Goal: Transaction & Acquisition: Purchase product/service

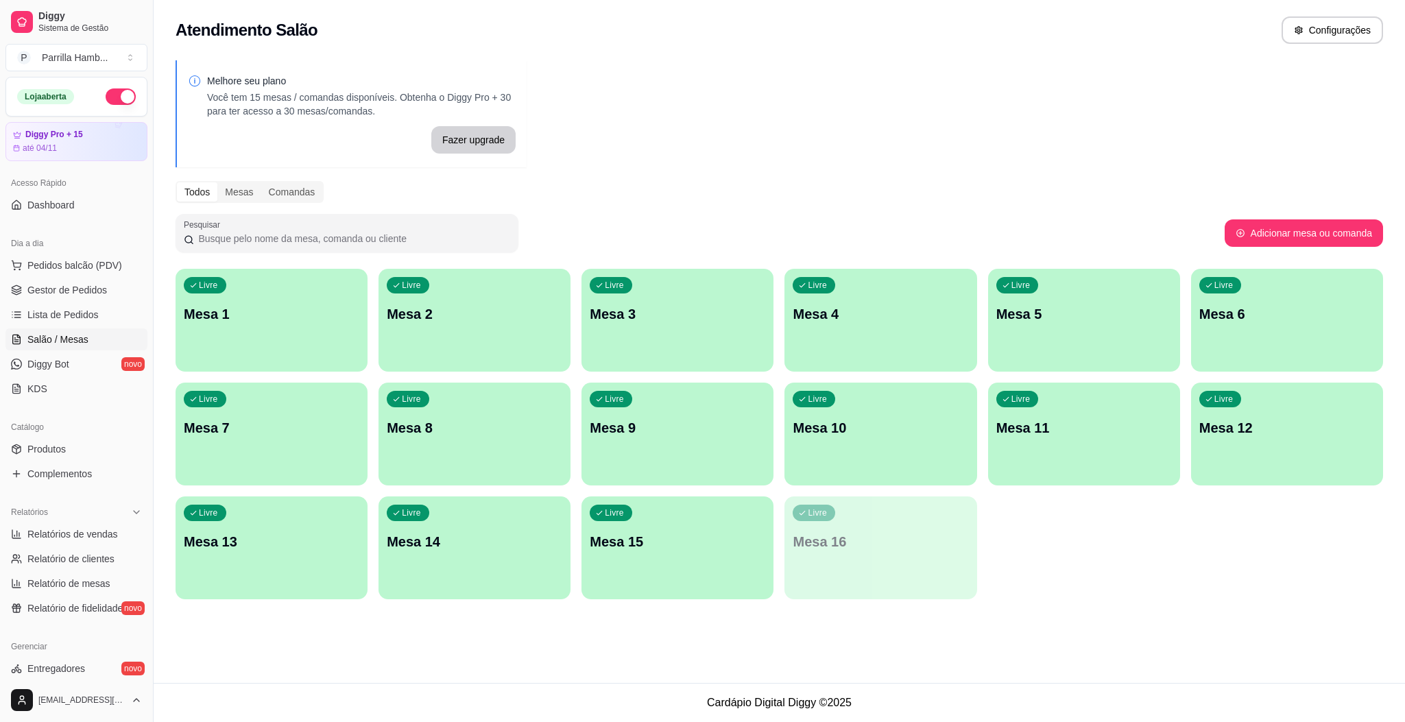
click at [428, 548] on p "Mesa 14" at bounding box center [475, 541] width 176 height 19
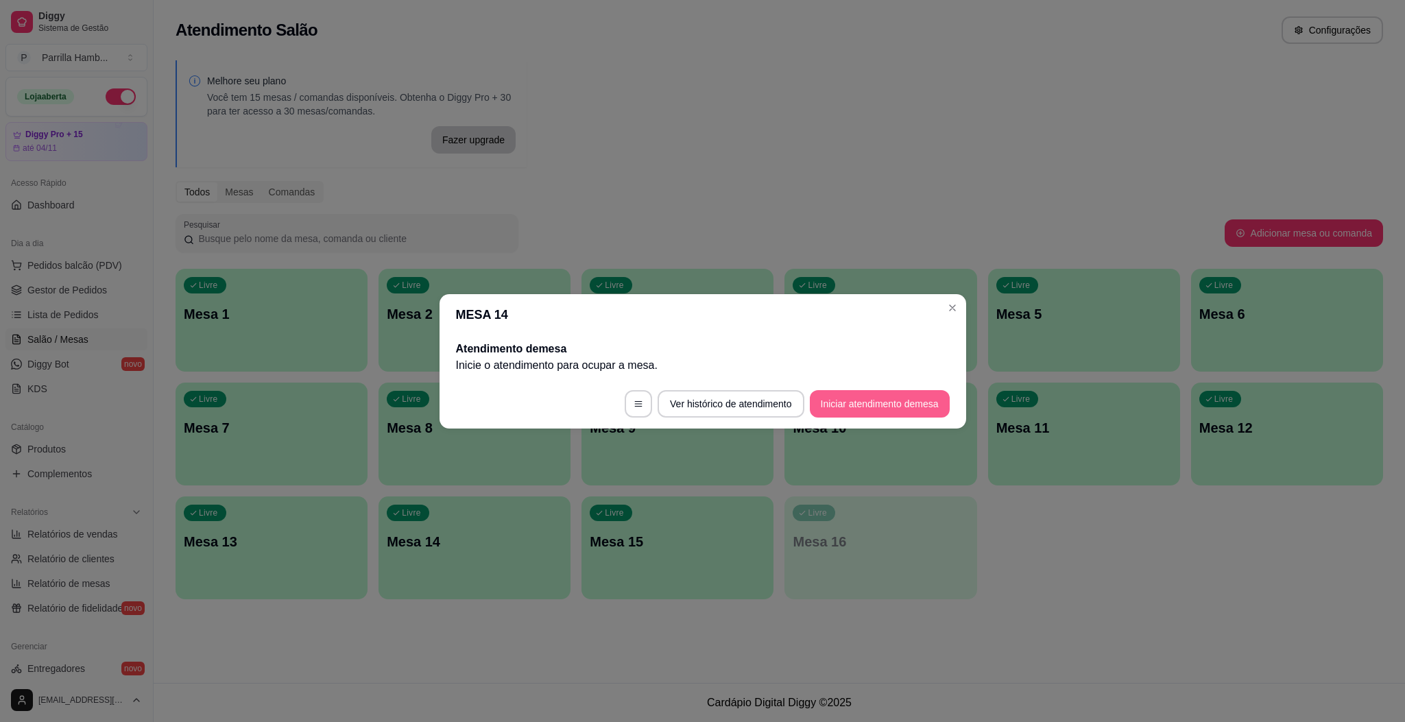
click at [926, 410] on button "Iniciar atendimento de mesa" at bounding box center [880, 403] width 140 height 27
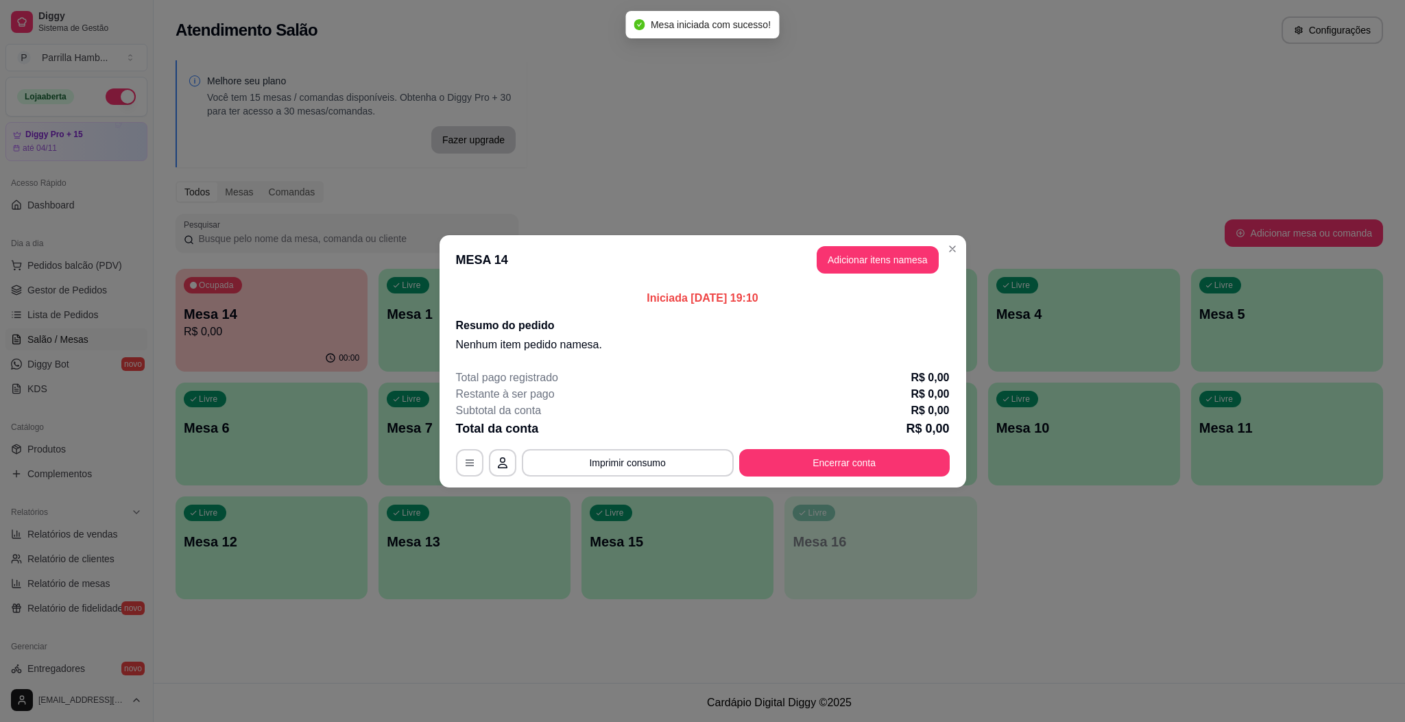
click at [885, 280] on header "MESA 14 Adicionar itens na mesa" at bounding box center [703, 259] width 527 height 49
click at [889, 265] on button "Adicionar itens na mesa" at bounding box center [878, 259] width 118 height 27
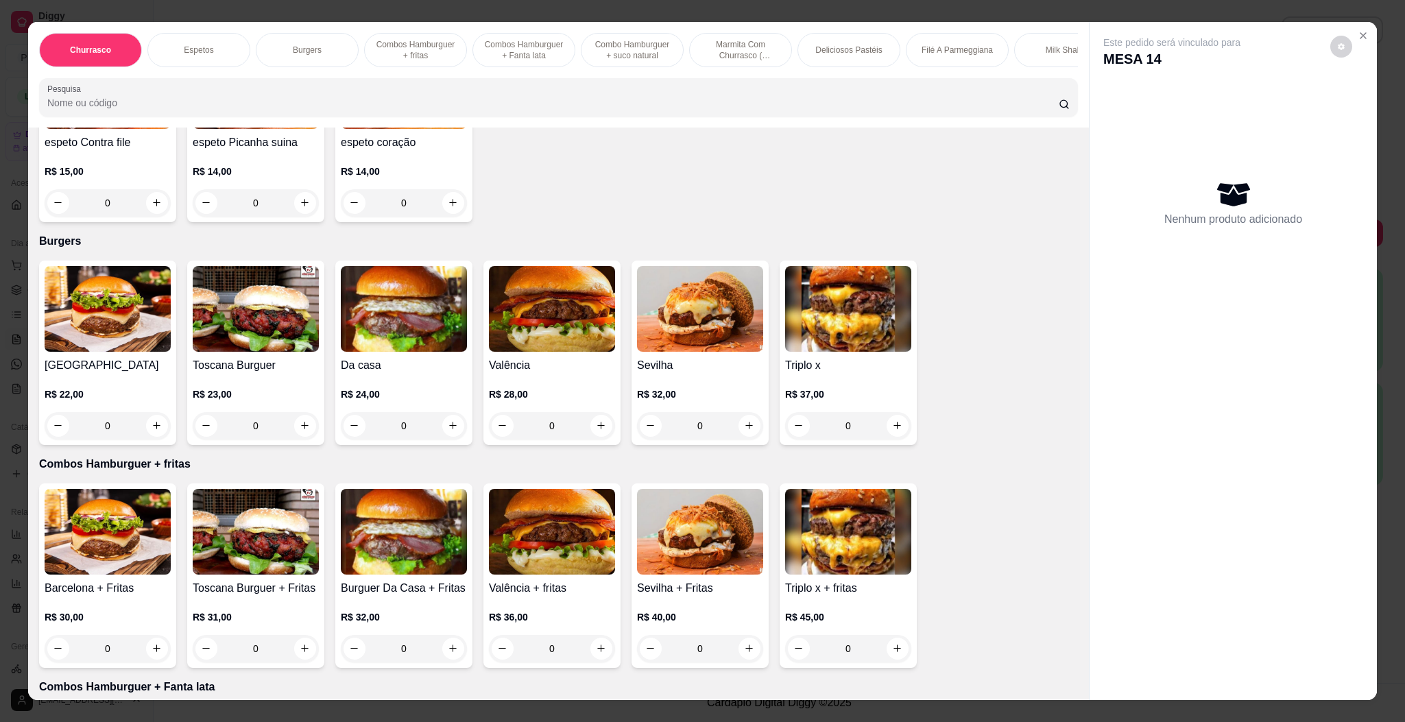
scroll to position [617, 0]
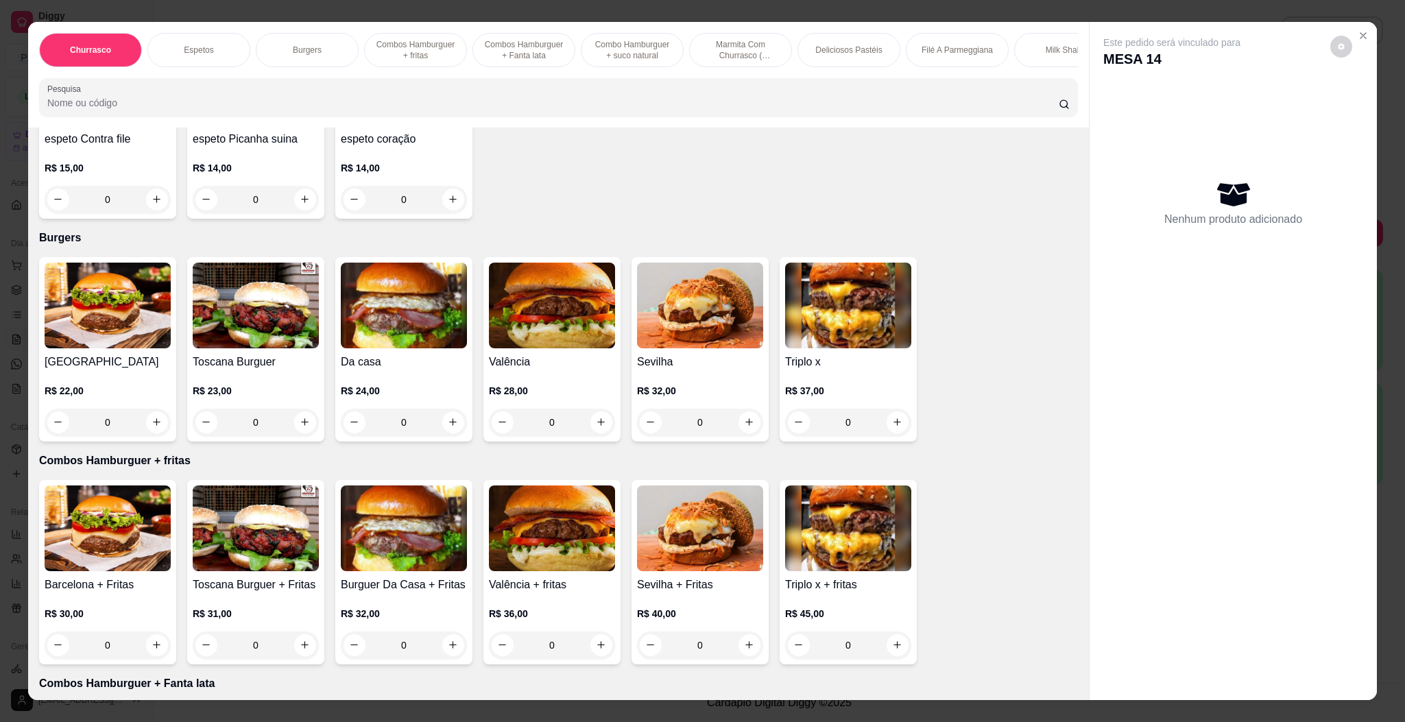
click at [407, 342] on img at bounding box center [404, 306] width 126 height 86
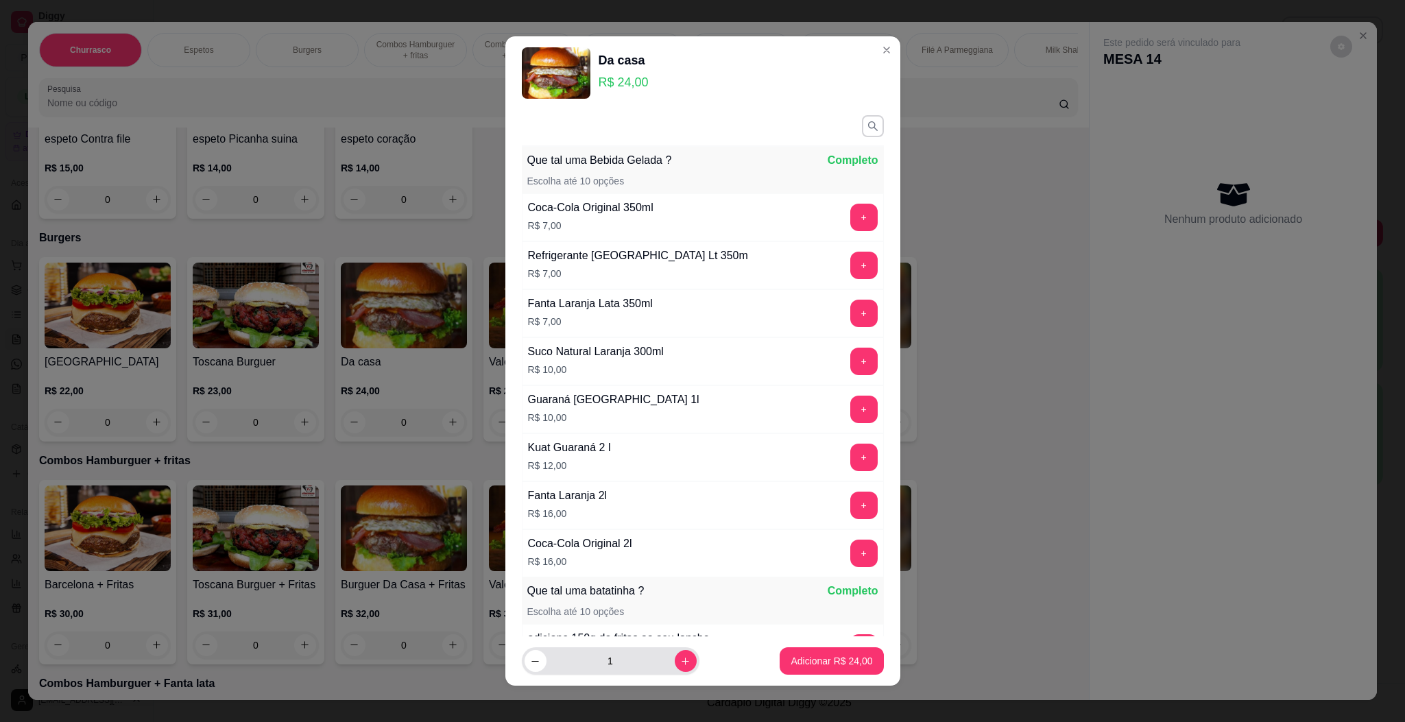
click at [675, 669] on div "1" at bounding box center [611, 660] width 172 height 27
click at [680, 660] on icon "increase-product-quantity" at bounding box center [685, 661] width 10 height 10
type input "2"
click at [801, 673] on button "Adicionar R$ 48,00" at bounding box center [832, 661] width 101 height 27
type input "2"
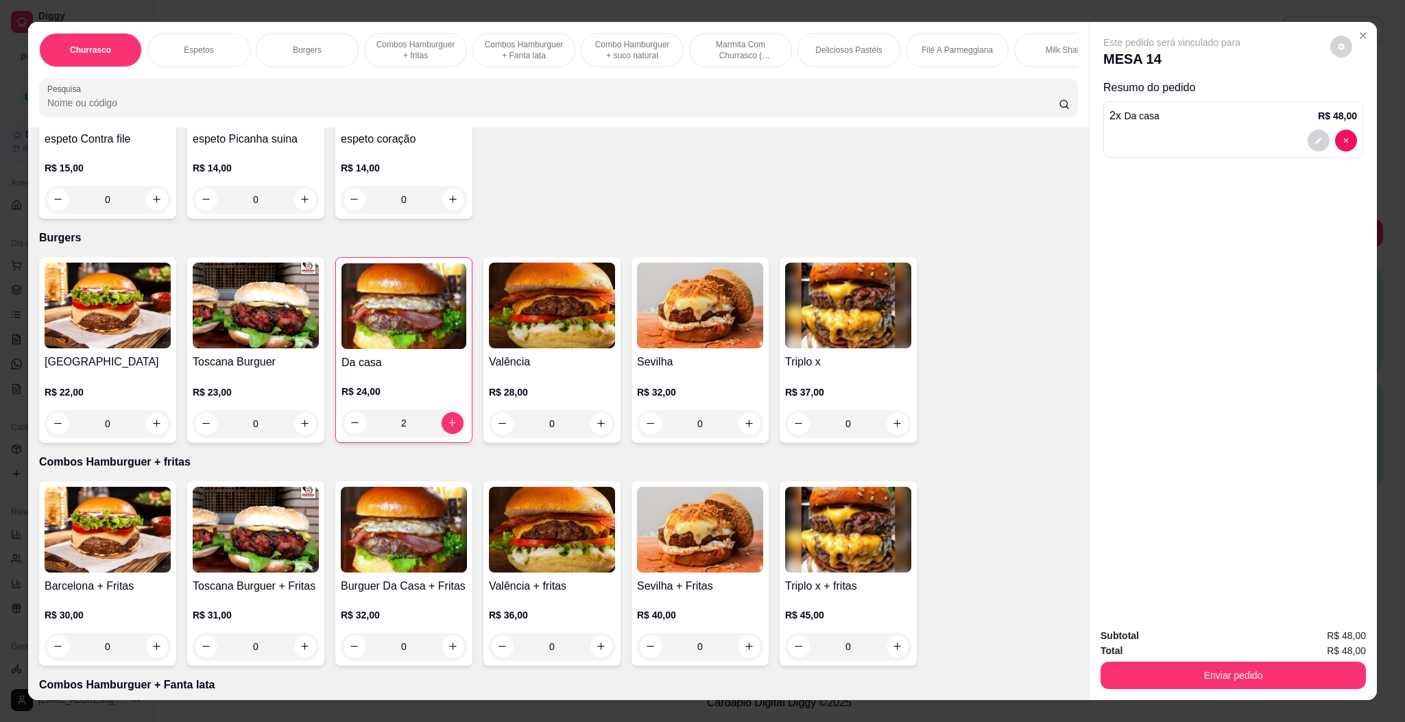
click at [175, 352] on div "Barcelona R$ 22,00 0 Toscana Burguer R$ 23,00 0 Da casa R$ 24,00 2 Valência R$ …" at bounding box center [558, 350] width 1039 height 186
click at [124, 352] on div "Barcelona R$ 22,00 0" at bounding box center [107, 350] width 137 height 186
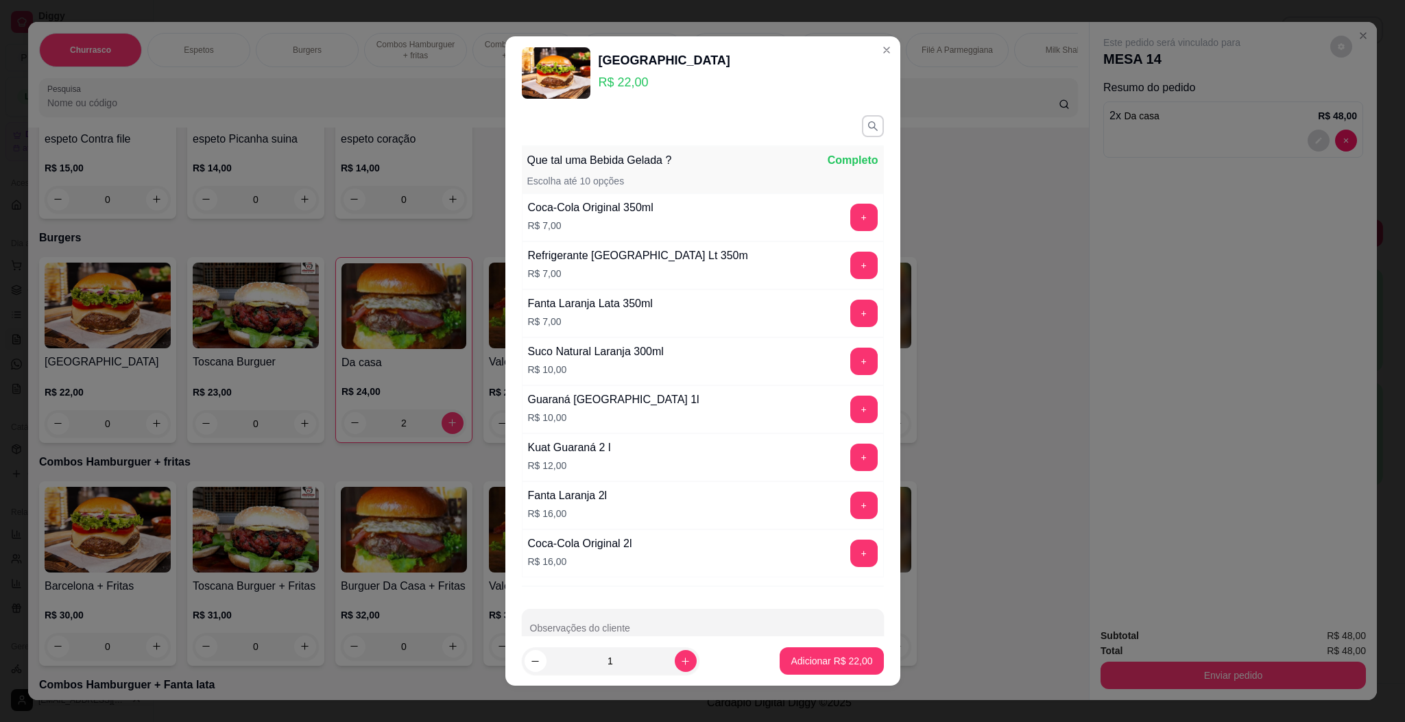
click at [626, 607] on div "Que tal uma Bebida Gelada ? Completo Escolha até 10 opções Coca-Cola Original 3…" at bounding box center [702, 373] width 395 height 527
click at [626, 629] on div at bounding box center [703, 627] width 346 height 27
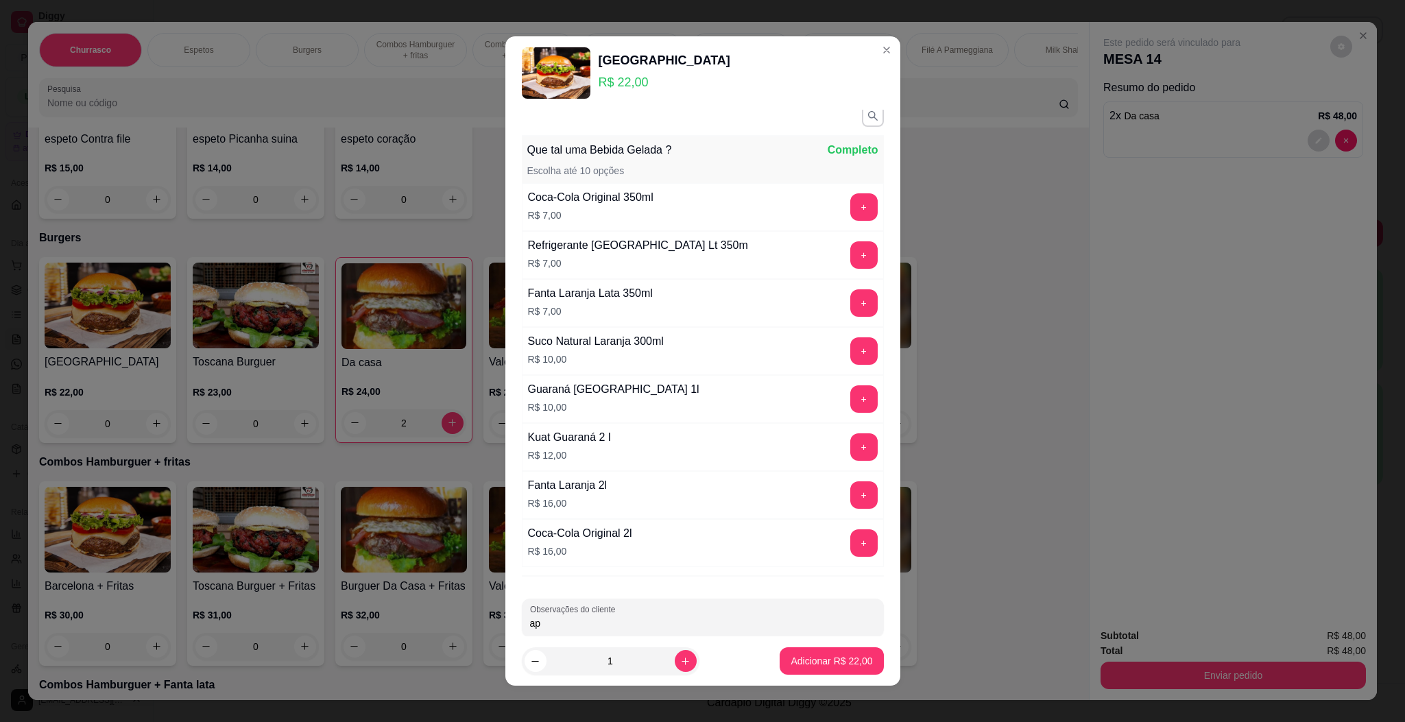
type input "a"
type input "pra levar"
click at [833, 659] on p "Adicionar R$ 22,00" at bounding box center [832, 661] width 80 height 13
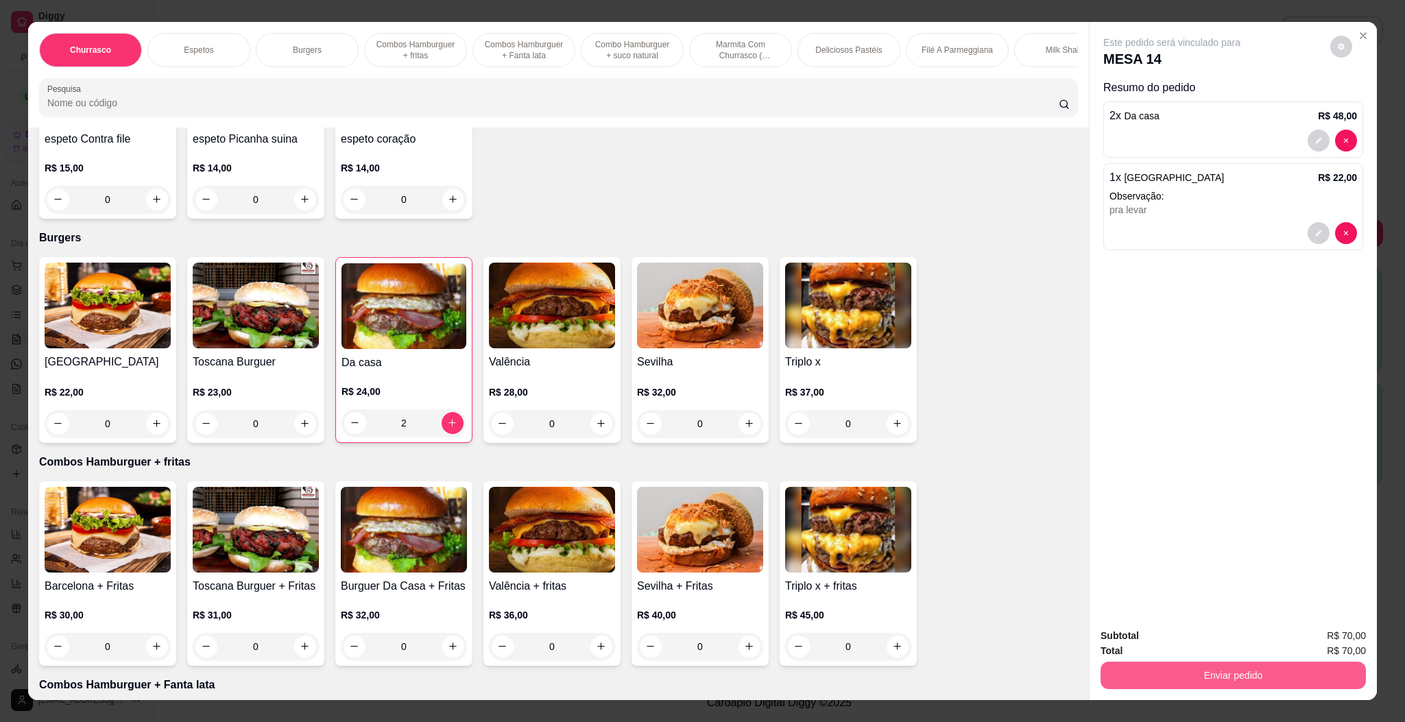
click at [1282, 677] on button "Enviar pedido" at bounding box center [1232, 675] width 265 height 27
click at [1319, 642] on button "Enviar pedido" at bounding box center [1327, 642] width 77 height 26
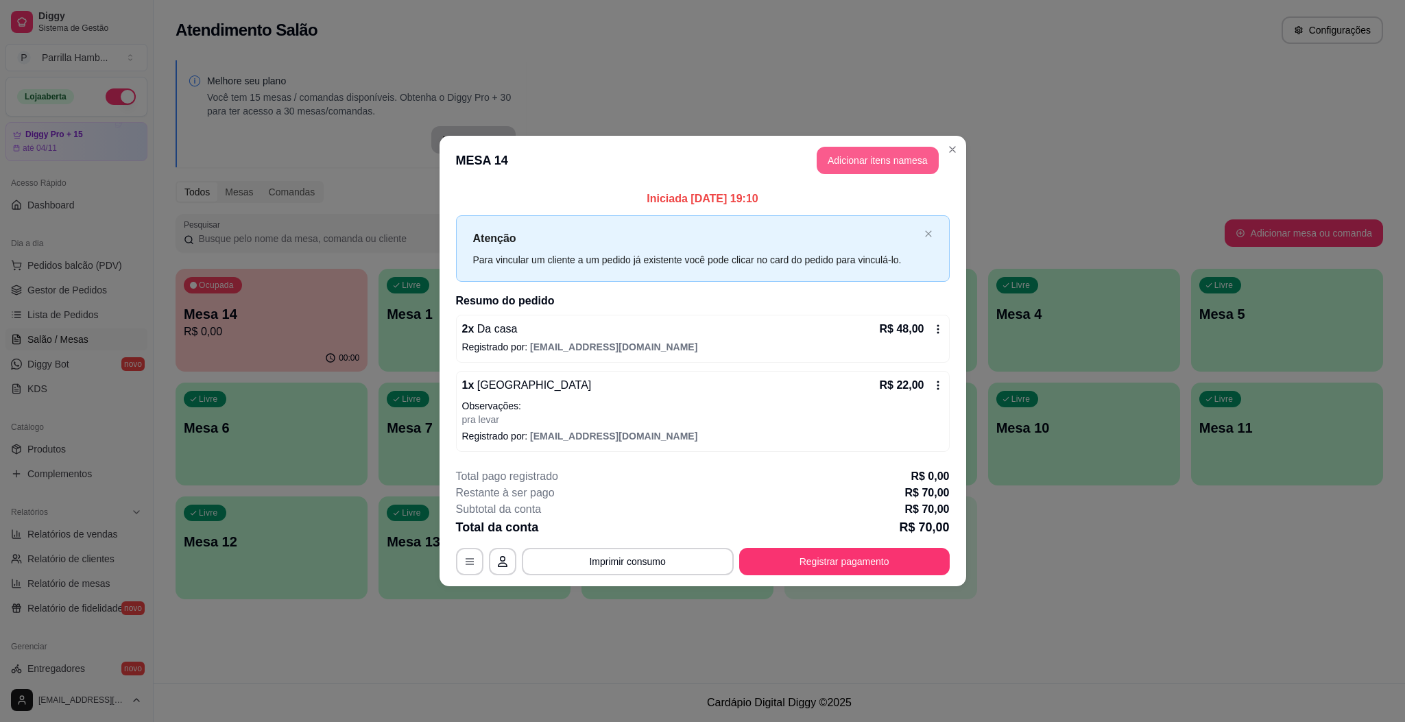
click at [901, 152] on button "Adicionar itens na mesa" at bounding box center [878, 160] width 122 height 27
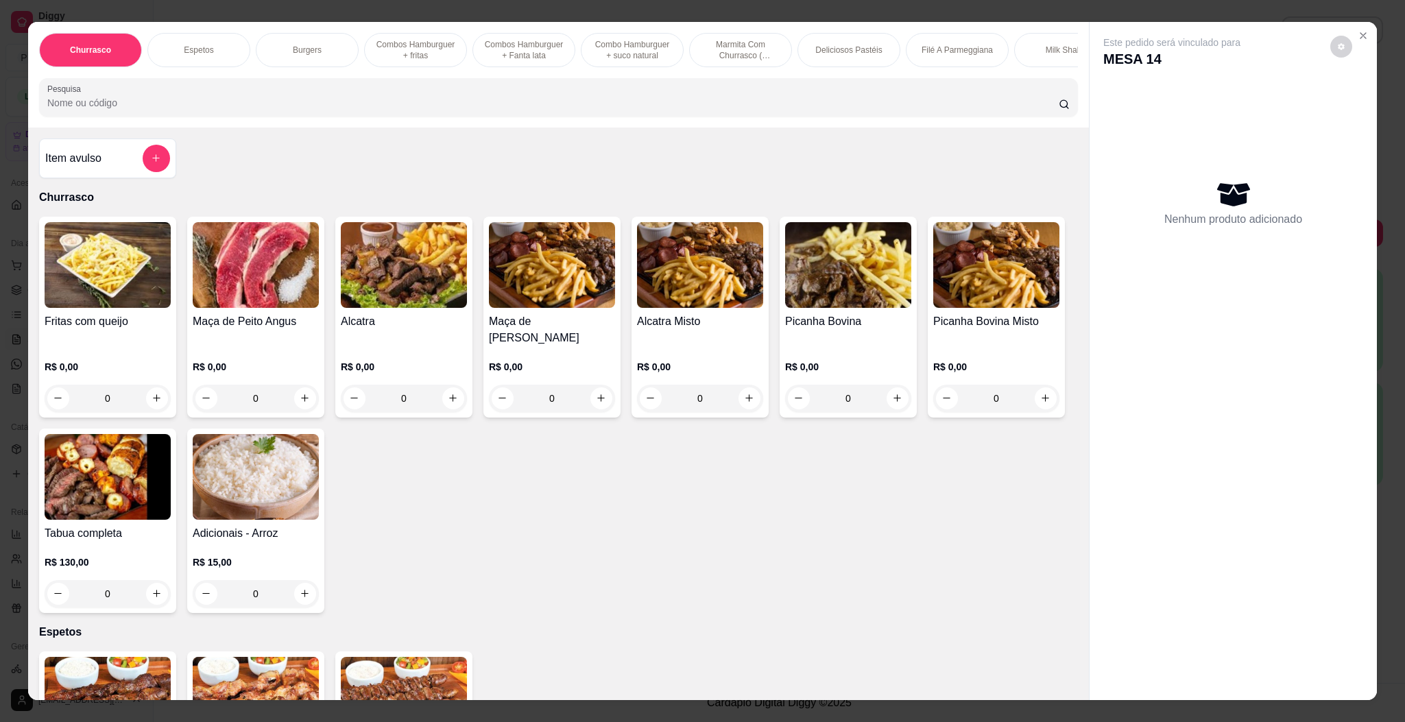
click at [815, 128] on div "Churrasco Espetos Burgers Combos Hamburguer + fritas Combos Hamburguer + Fanta …" at bounding box center [558, 75] width 1061 height 106
click at [806, 110] on input "Pesquisa" at bounding box center [552, 103] width 1011 height 14
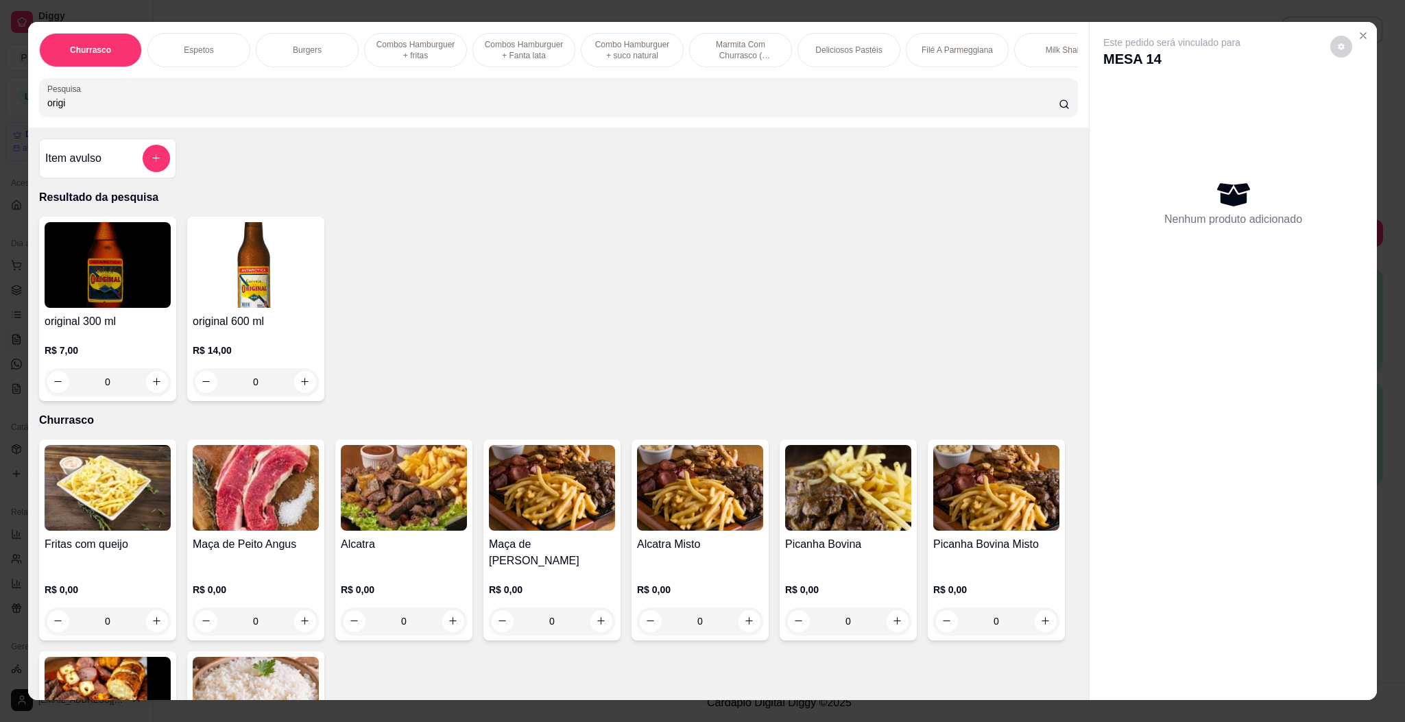
type input "origi"
click at [200, 326] on div "original 600 ml R$ 14,00 0" at bounding box center [255, 309] width 137 height 184
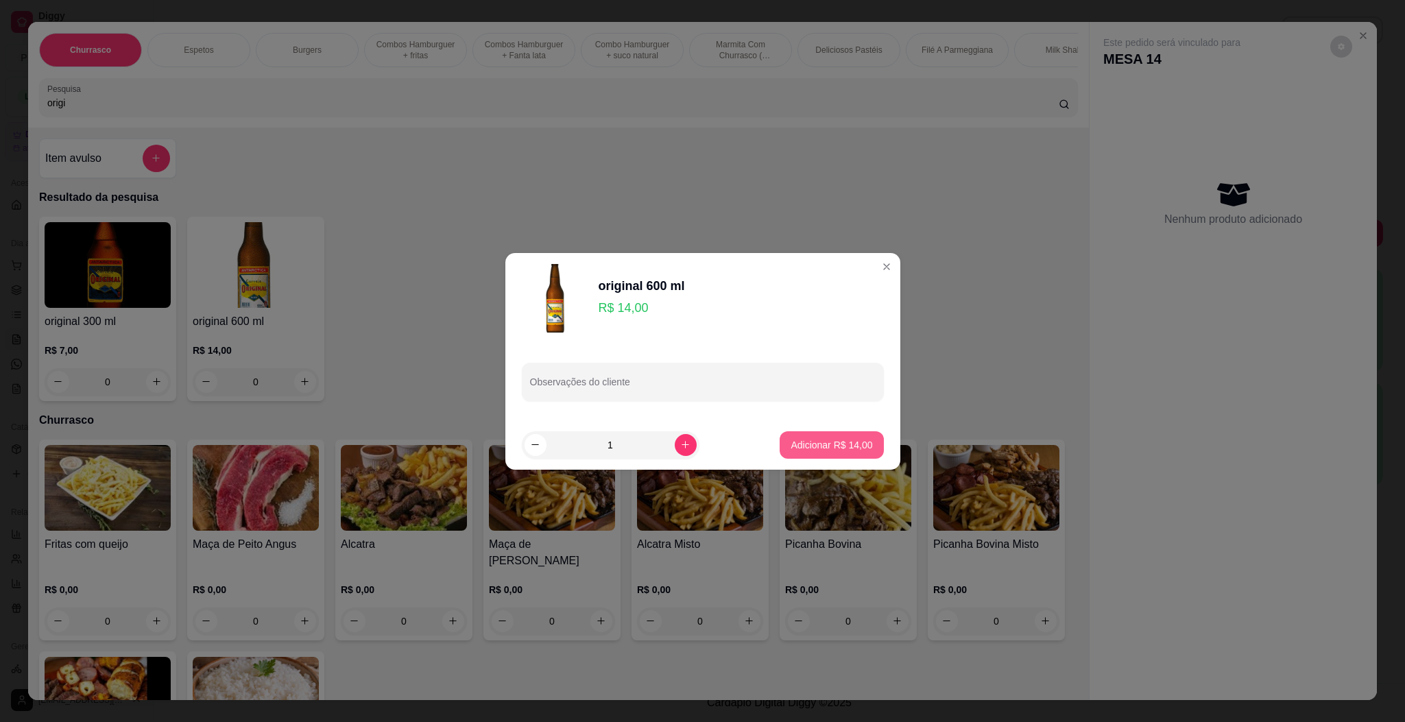
click at [833, 440] on p "Adicionar R$ 14,00" at bounding box center [832, 445] width 82 height 14
type input "1"
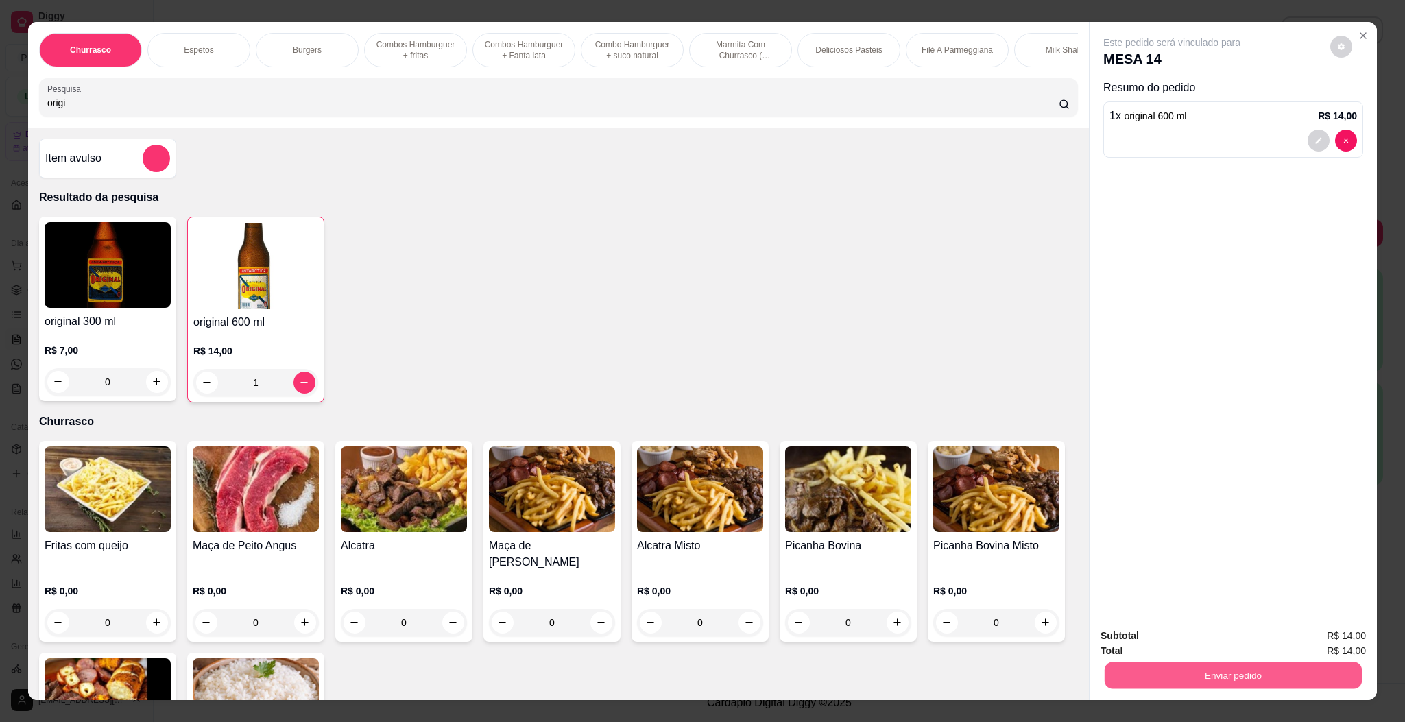
click at [1228, 666] on button "Enviar pedido" at bounding box center [1233, 675] width 257 height 27
click at [1323, 642] on button "Enviar pedido" at bounding box center [1327, 641] width 75 height 25
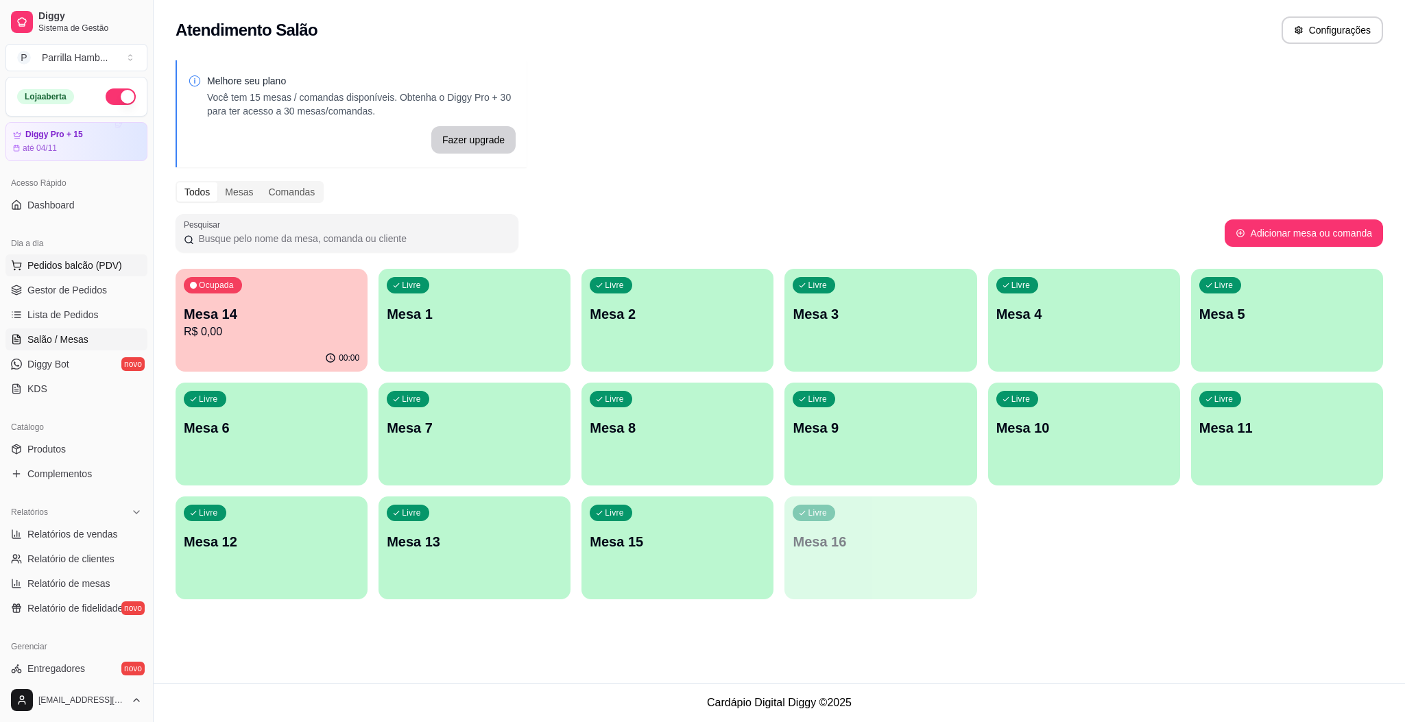
click at [97, 267] on span "Pedidos balcão (PDV)" at bounding box center [74, 265] width 95 height 14
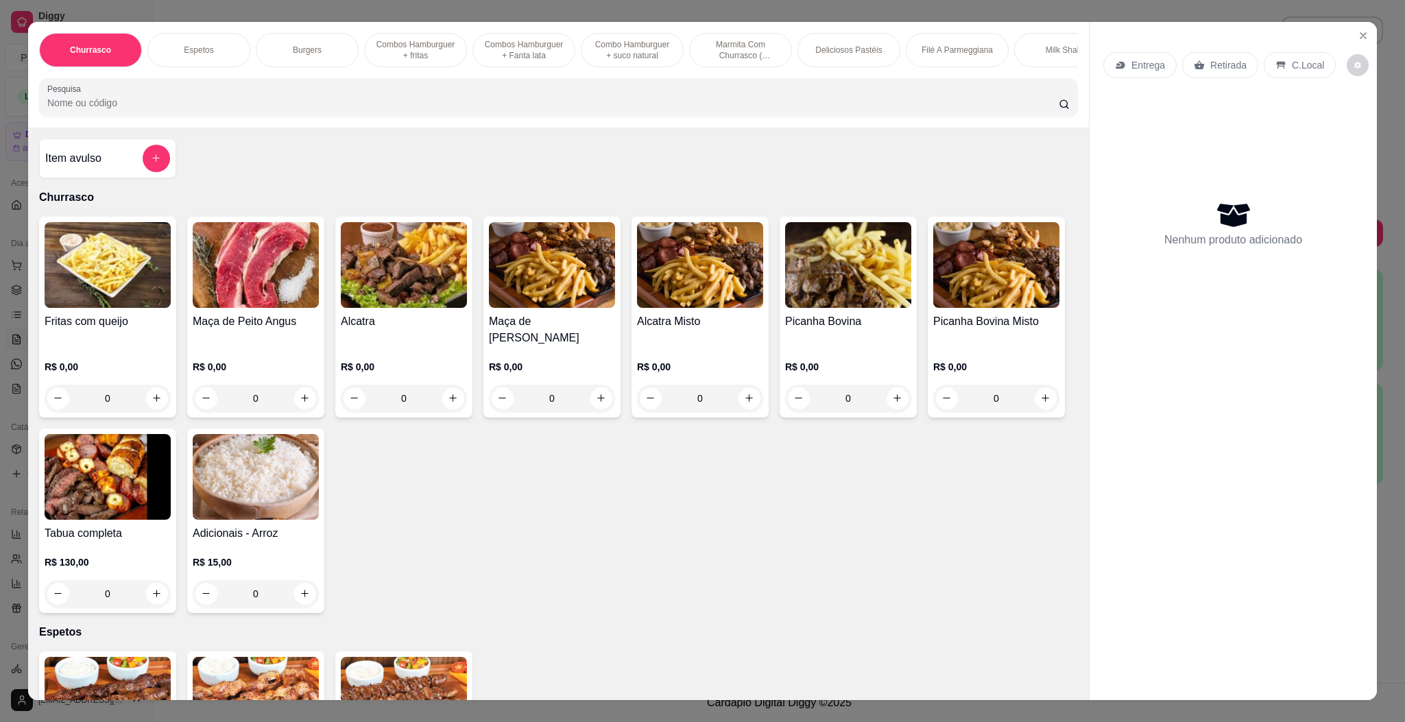
click at [124, 178] on div "Item avulso" at bounding box center [107, 159] width 137 height 40
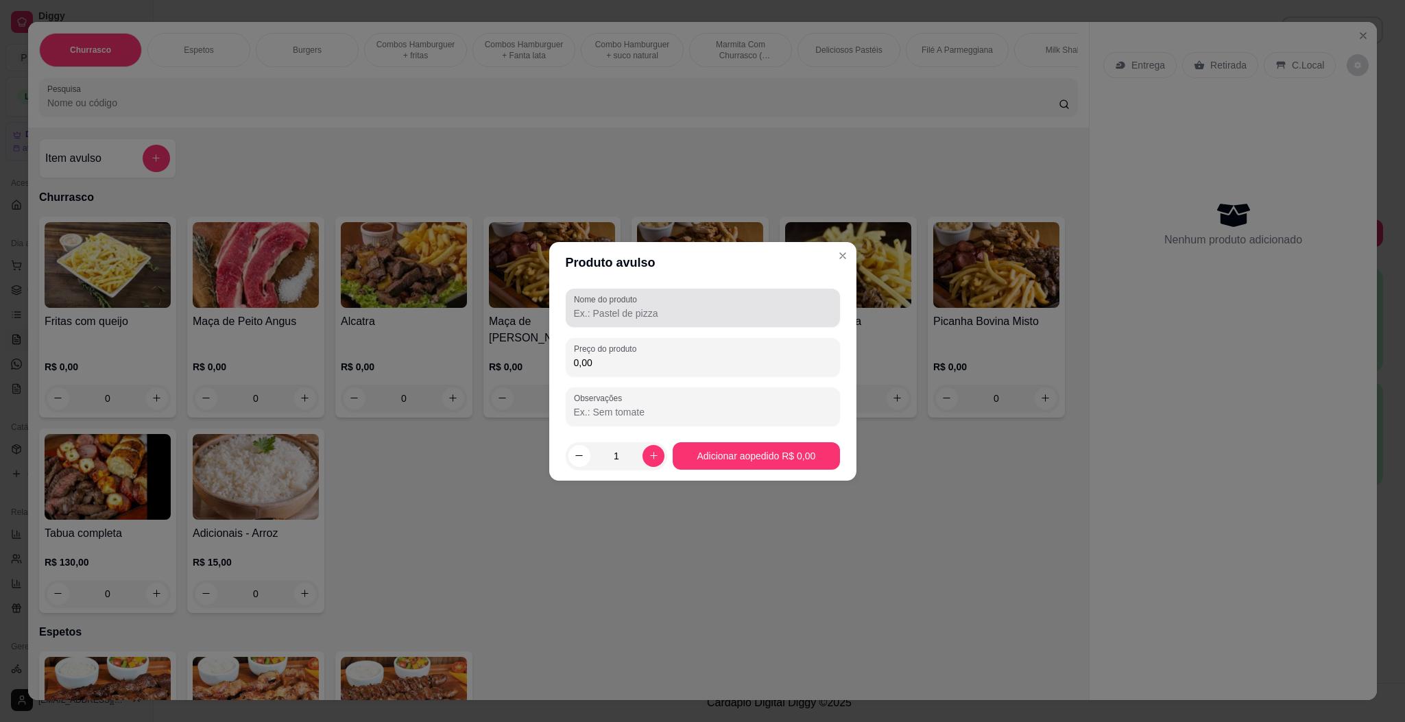
click at [726, 315] on input "Nome do produto" at bounding box center [703, 313] width 258 height 14
type input "espetos"
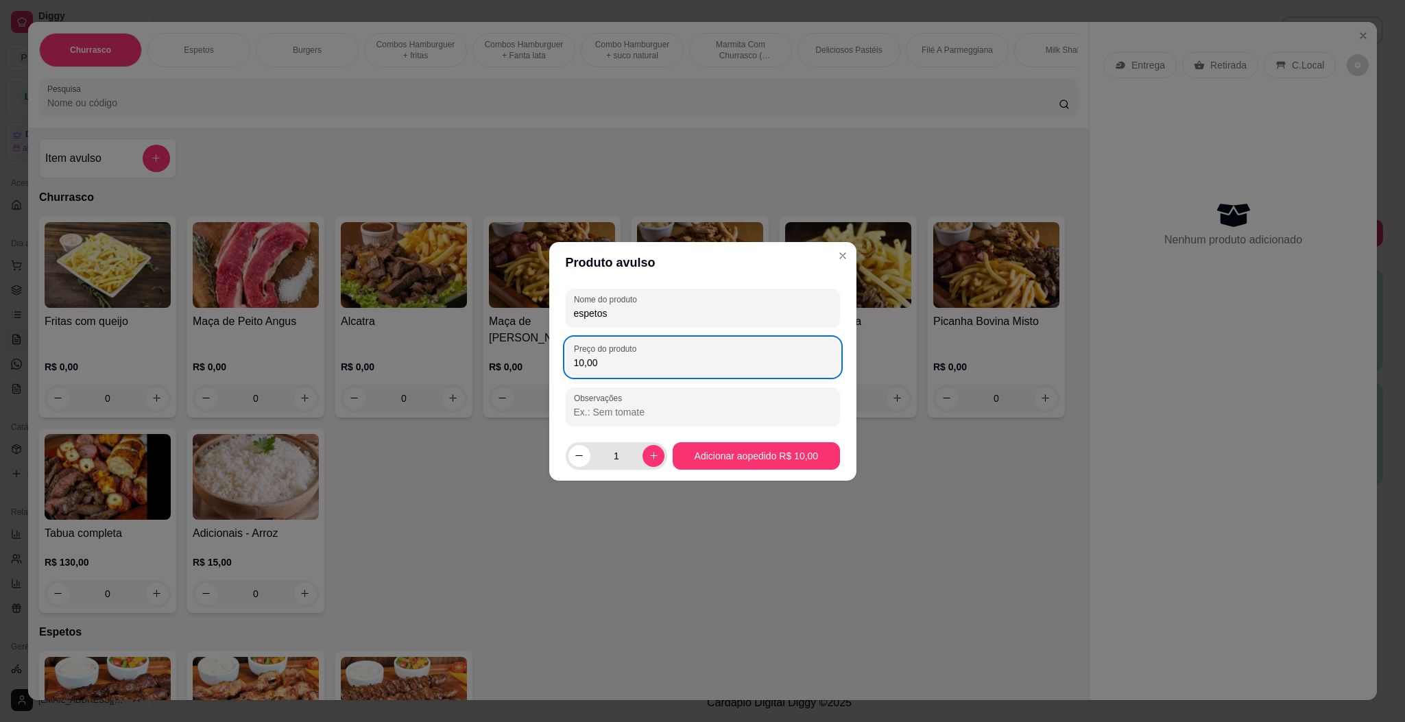
type input "10,00"
click at [660, 459] on div "1" at bounding box center [616, 455] width 97 height 27
click at [650, 461] on button "increase-product-quantity" at bounding box center [653, 456] width 22 height 22
click at [650, 461] on button "increase-product-quantity" at bounding box center [653, 455] width 21 height 21
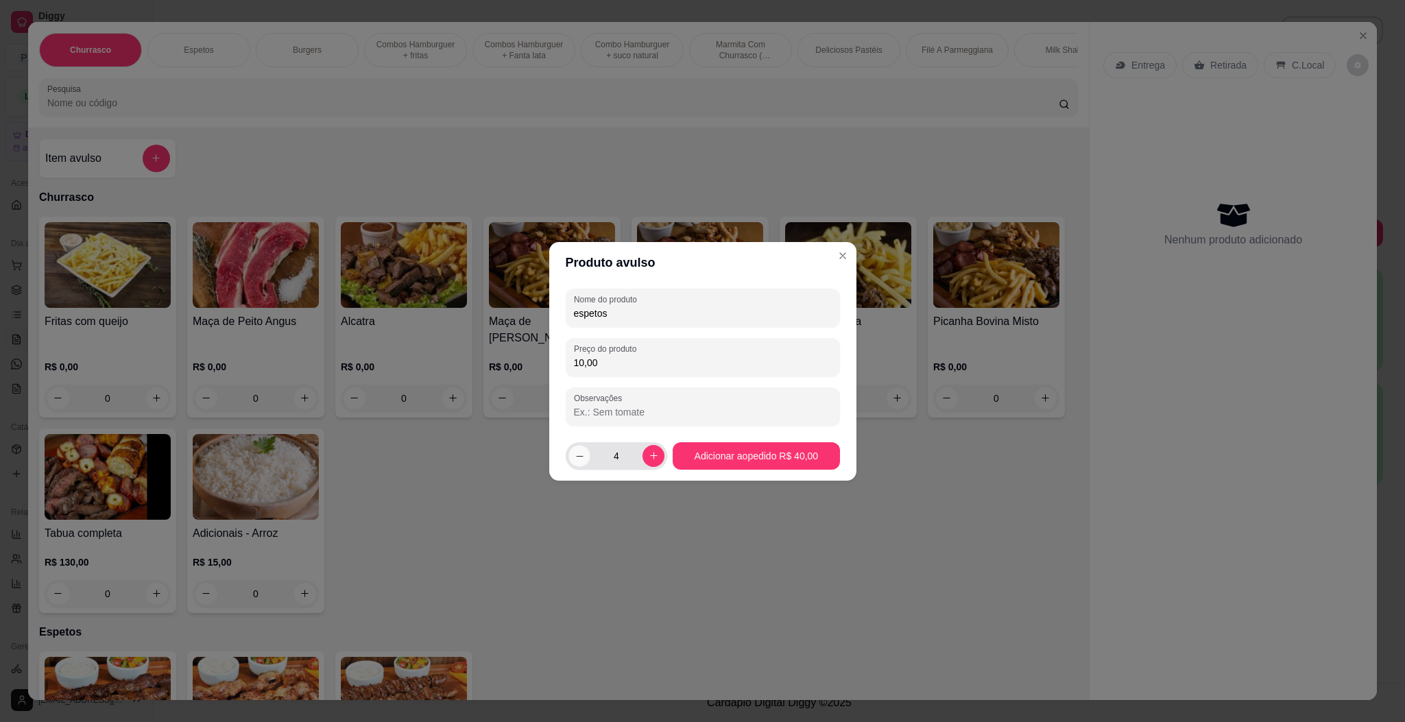
click at [583, 459] on icon "decrease-product-quantity" at bounding box center [579, 455] width 10 height 10
type input "3"
click at [616, 356] on input "10,00" at bounding box center [703, 363] width 258 height 14
type input "11,00"
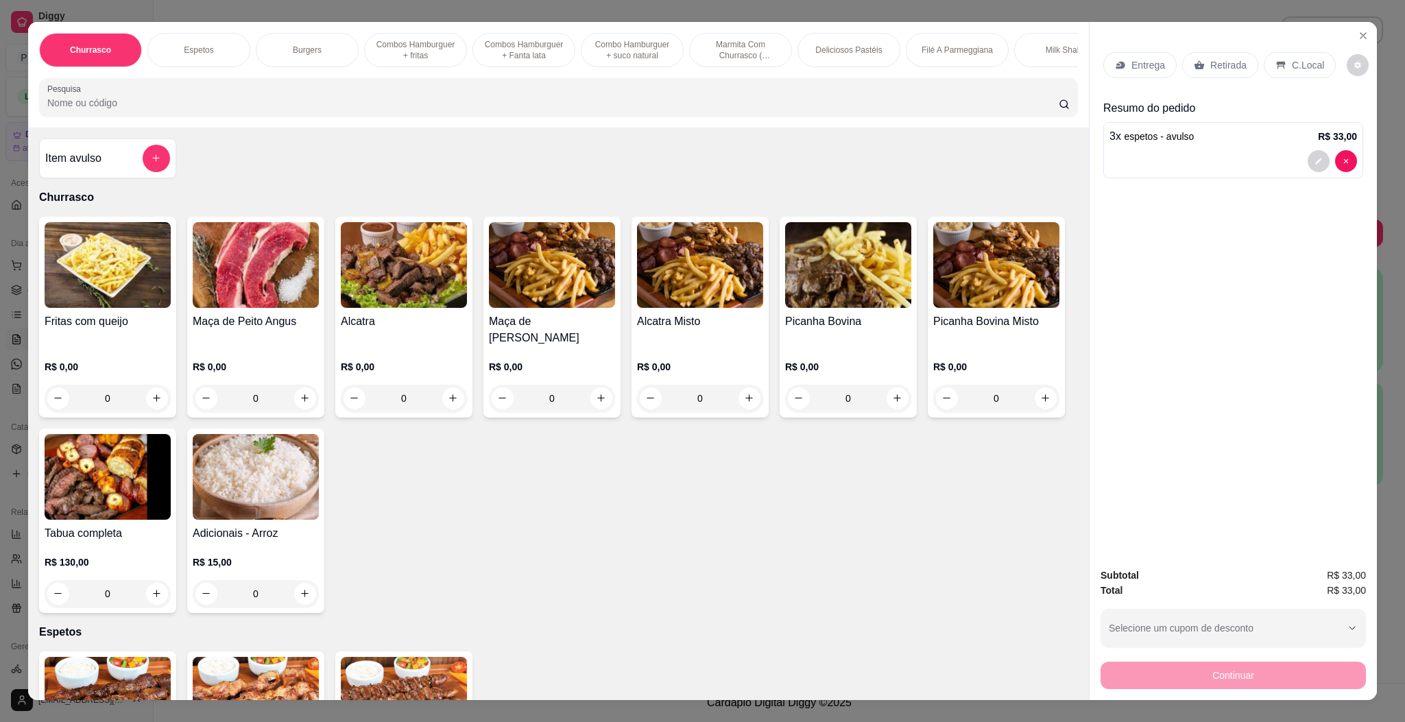
click at [319, 494] on img at bounding box center [256, 477] width 126 height 86
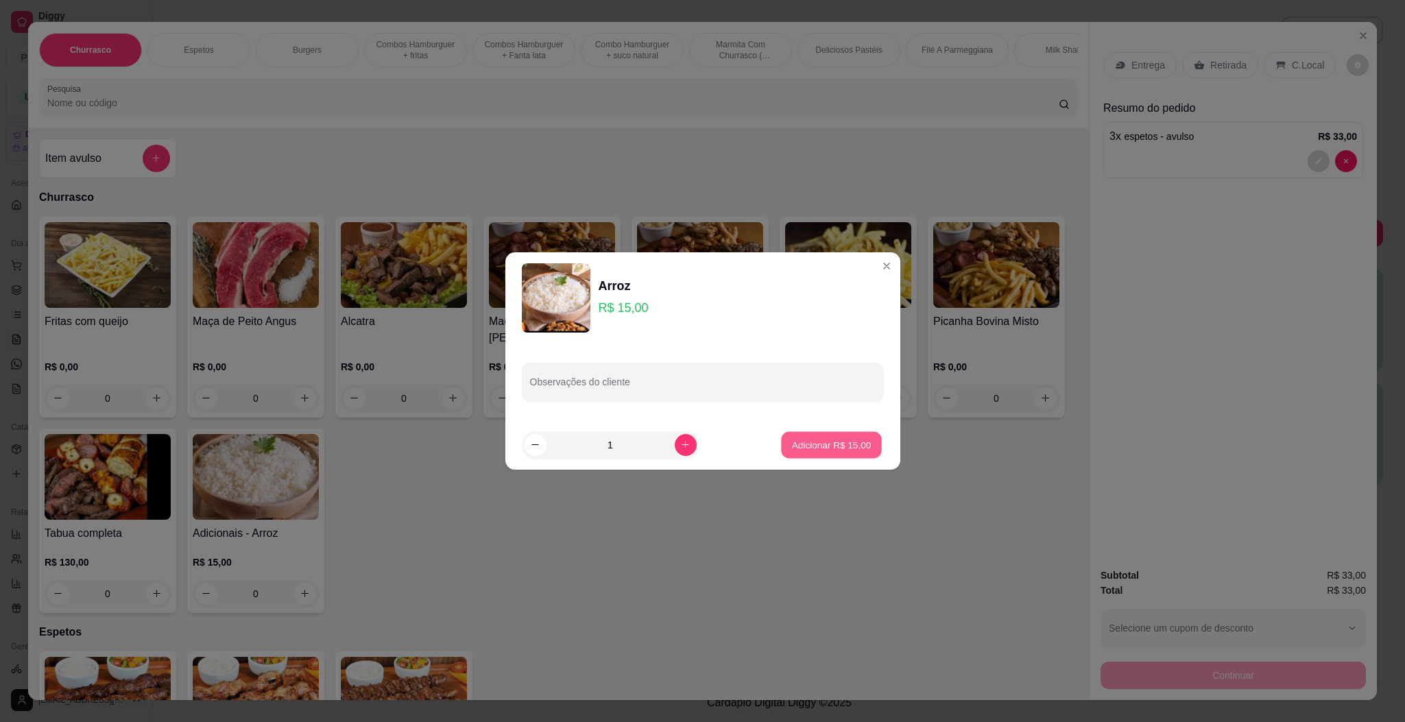
click at [808, 445] on p "Adicionar R$ 15,00" at bounding box center [832, 444] width 80 height 13
type input "1"
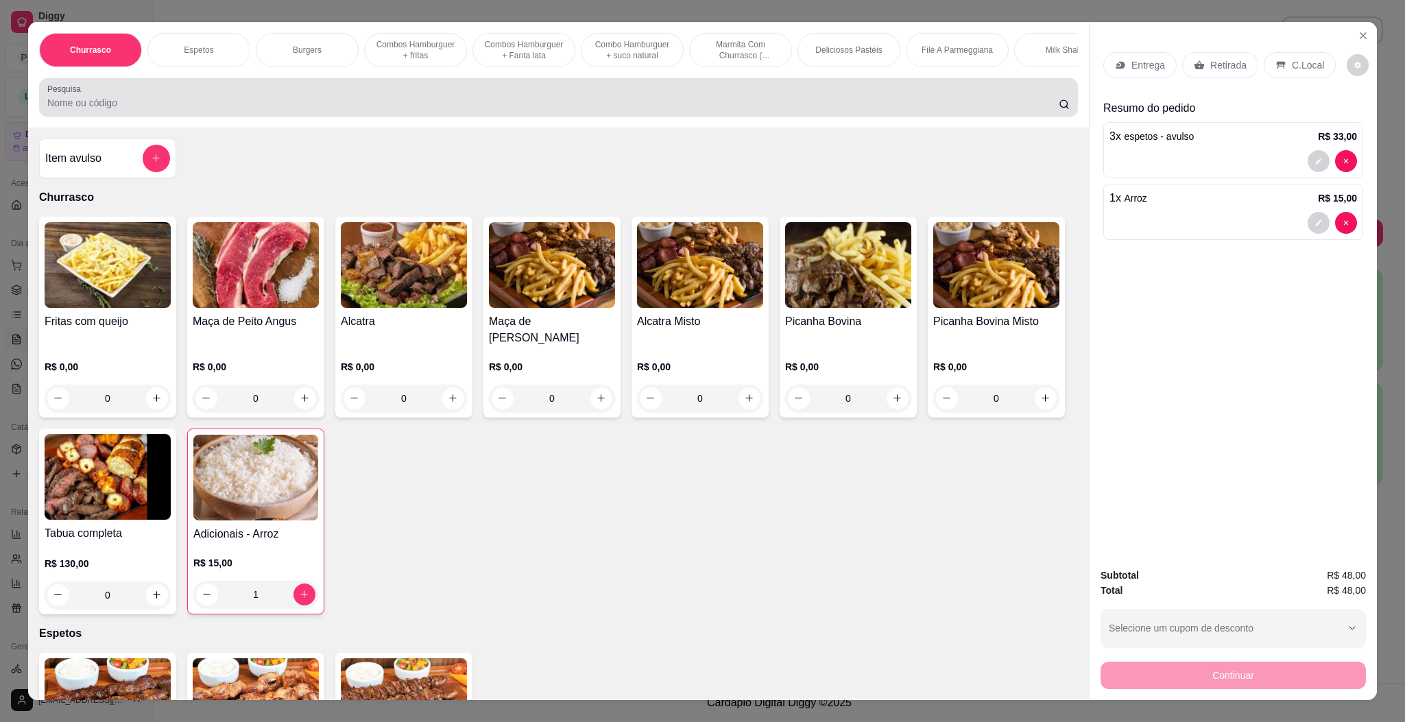
click at [311, 109] on div at bounding box center [558, 97] width 1022 height 27
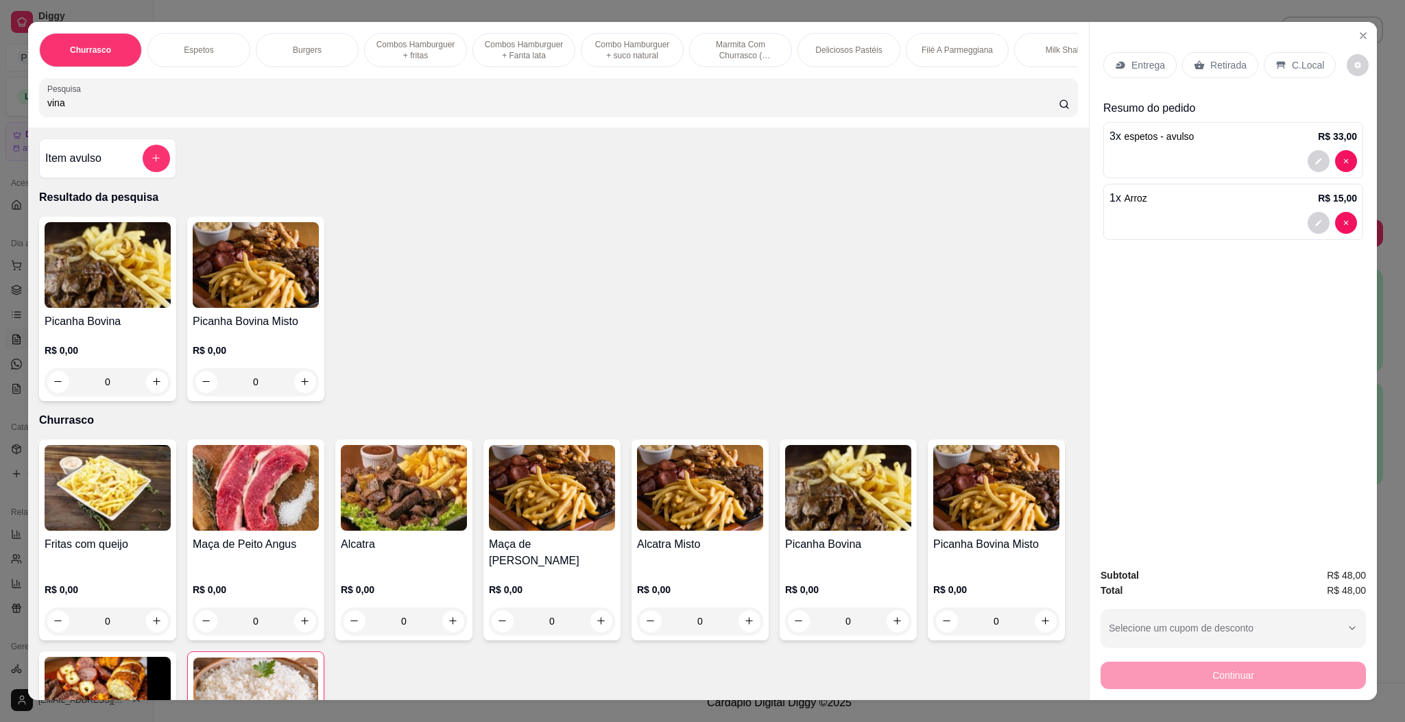
type input "vina"
click at [99, 172] on div "Item avulso" at bounding box center [107, 158] width 125 height 27
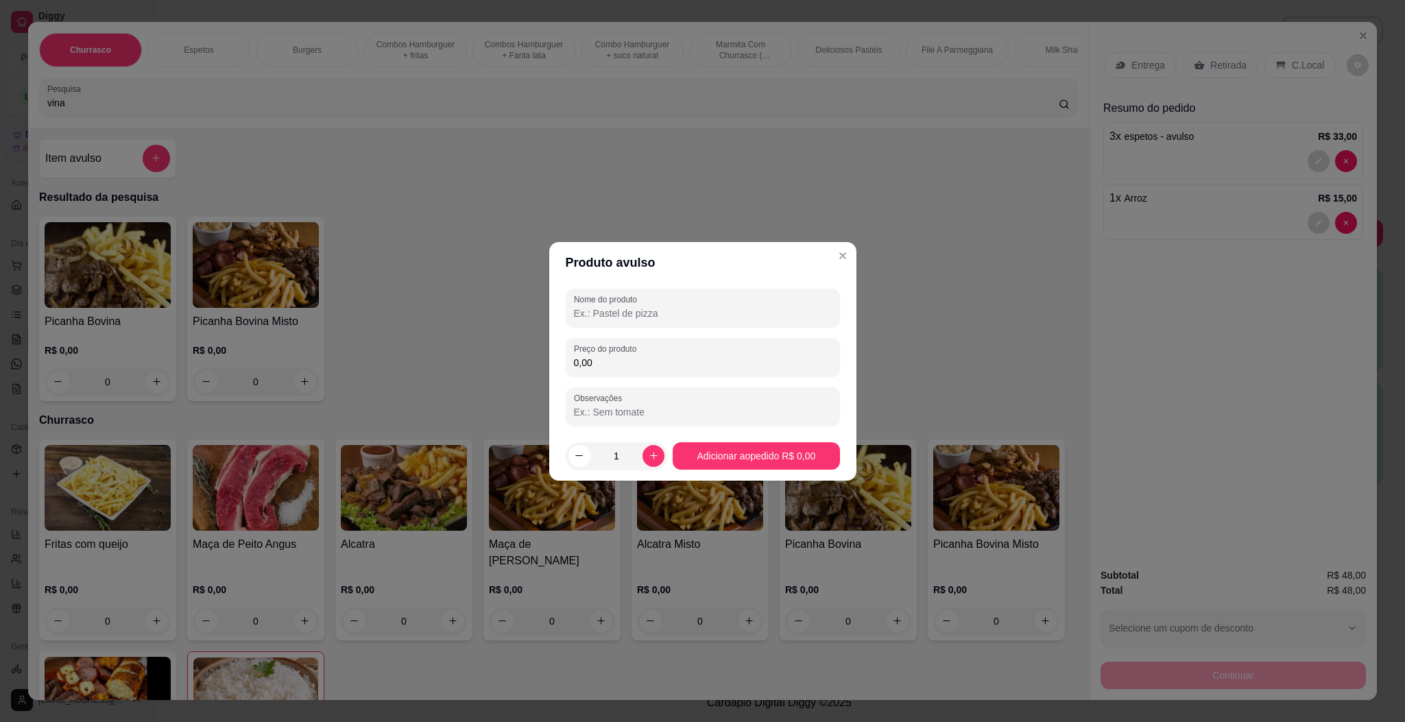
click at [687, 309] on input "Nome do produto" at bounding box center [703, 313] width 258 height 14
type input "vinafrete"
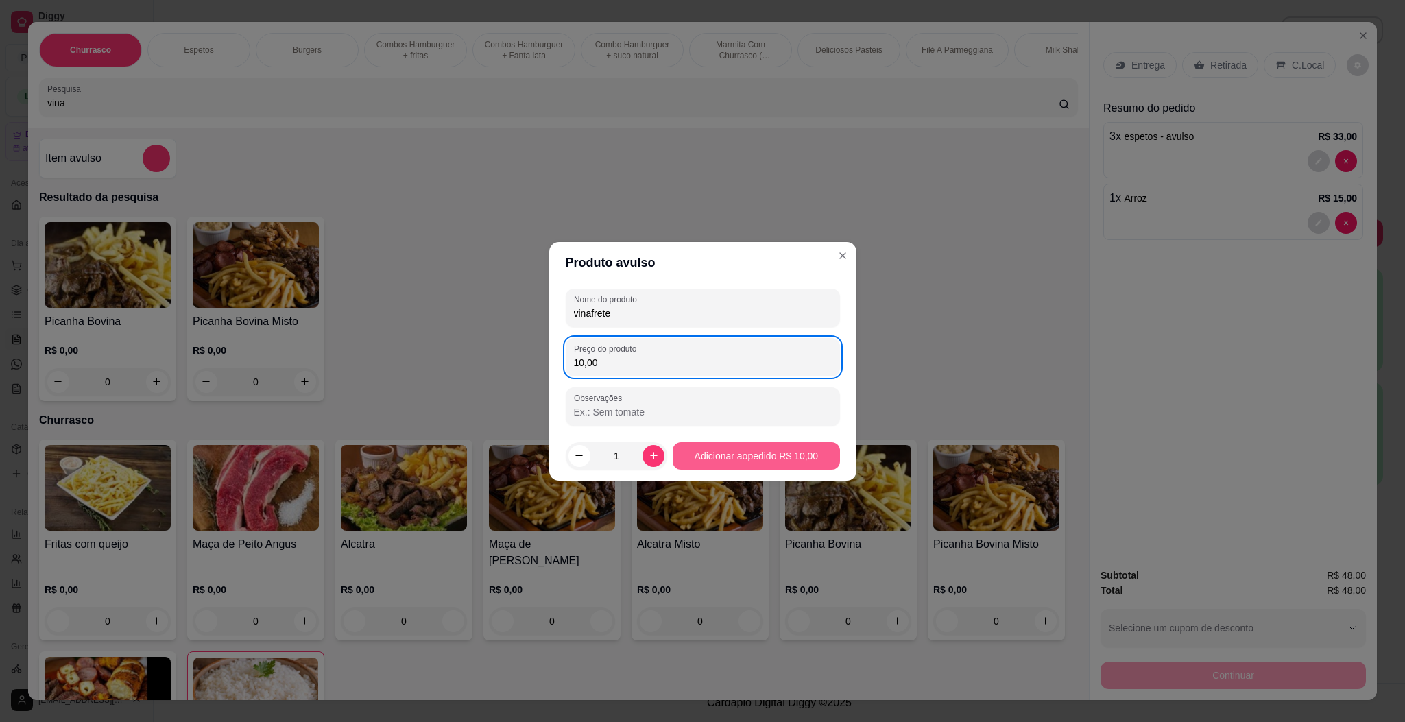
type input "10,00"
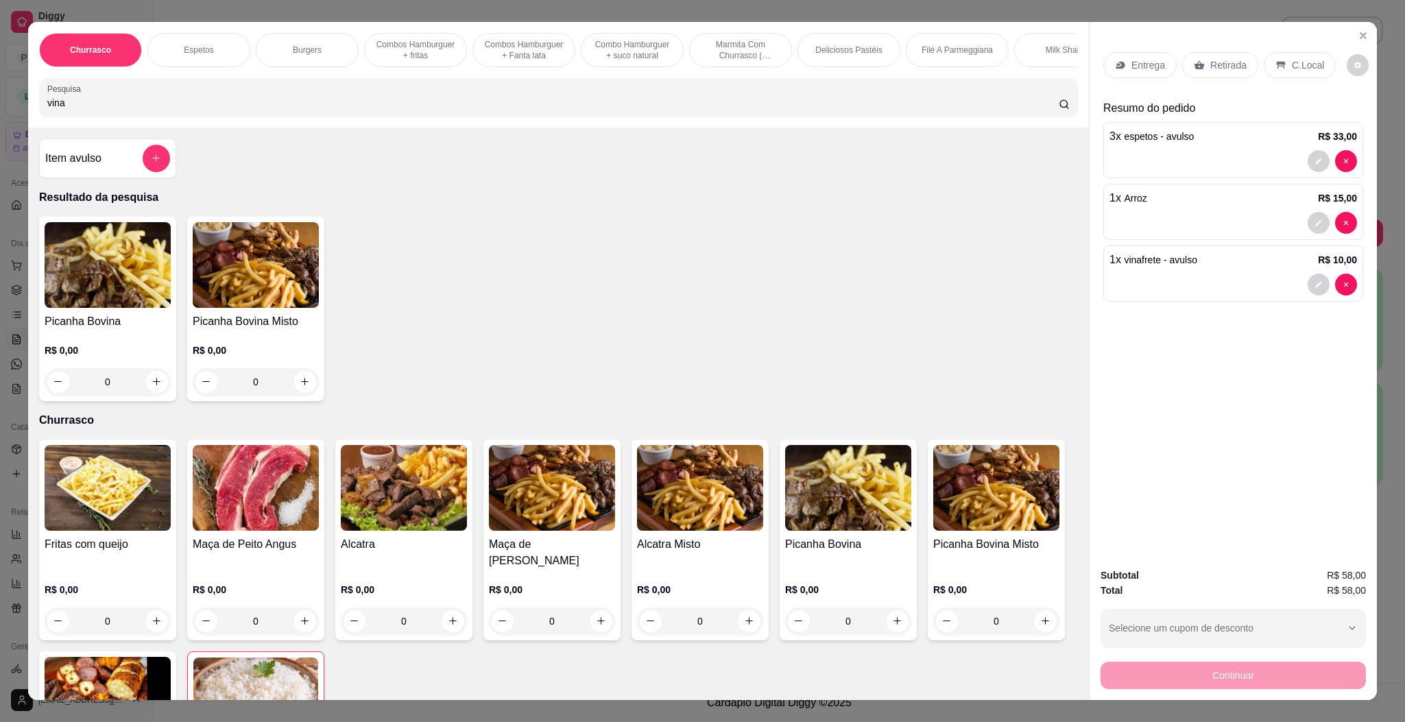
click at [81, 167] on h4 "Item avulso" at bounding box center [73, 158] width 56 height 16
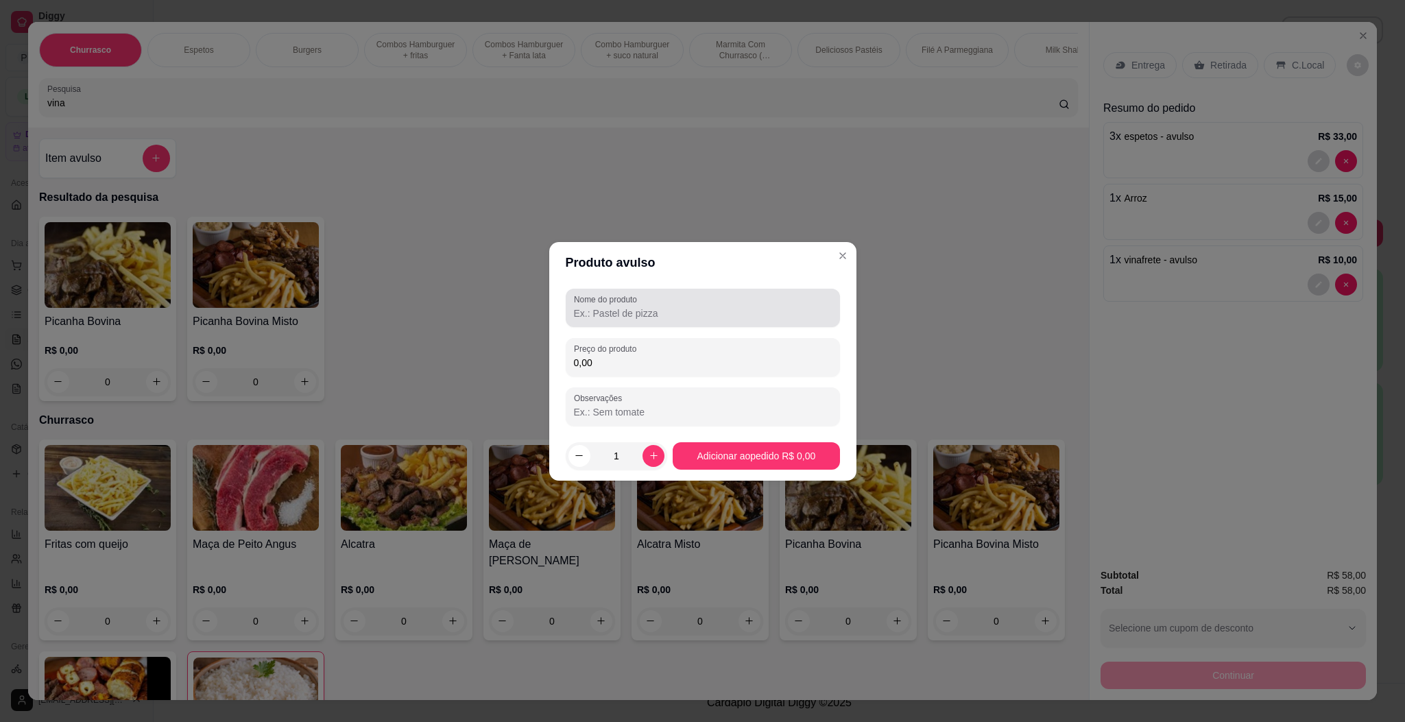
click at [686, 306] on input "Nome do produto" at bounding box center [703, 313] width 258 height 14
type input "farofa"
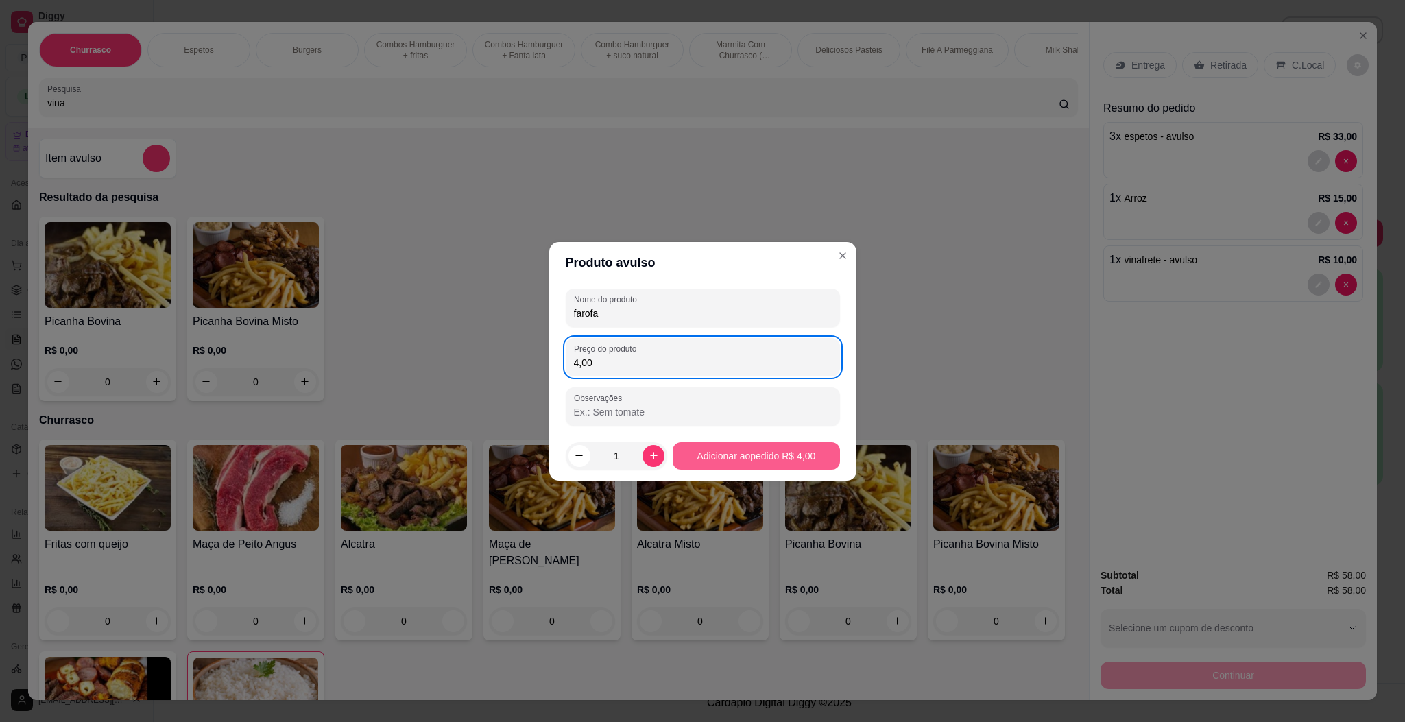
type input "4,00"
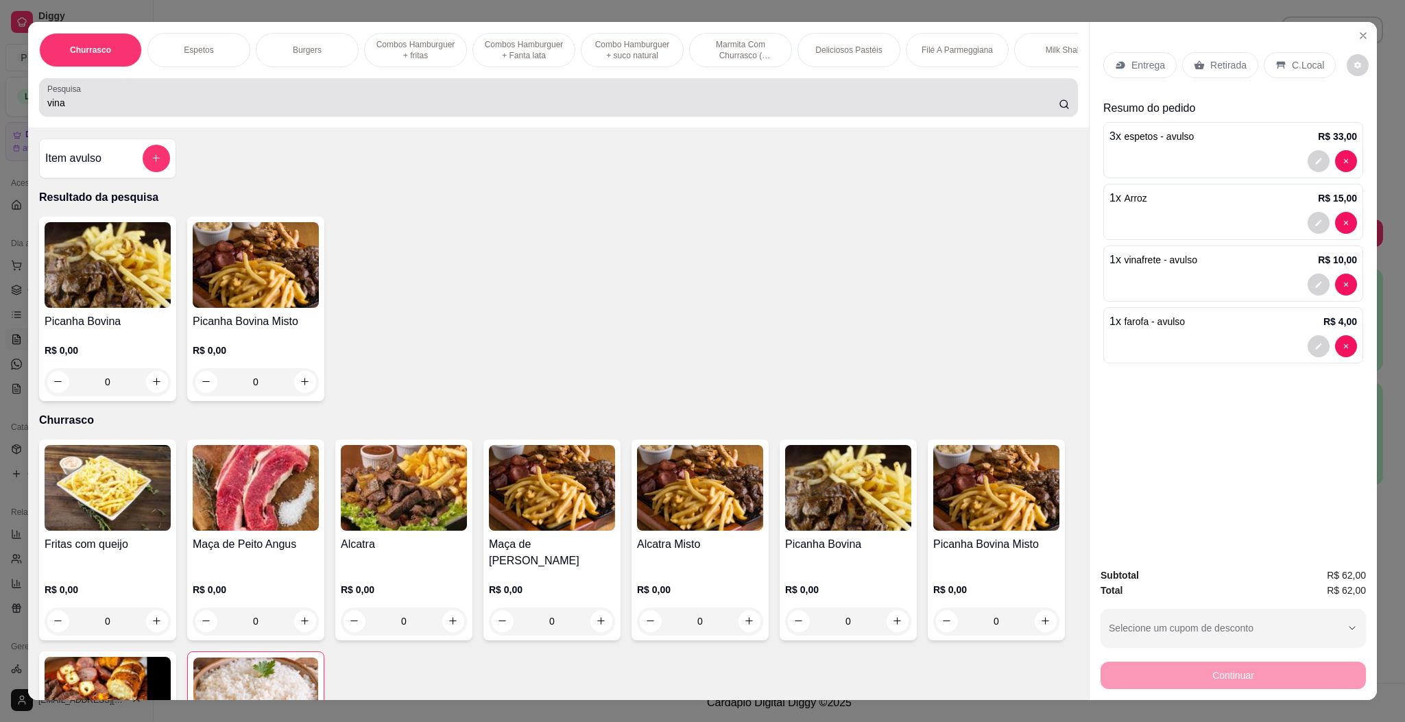
click at [745, 110] on input "vina" at bounding box center [552, 103] width 1011 height 14
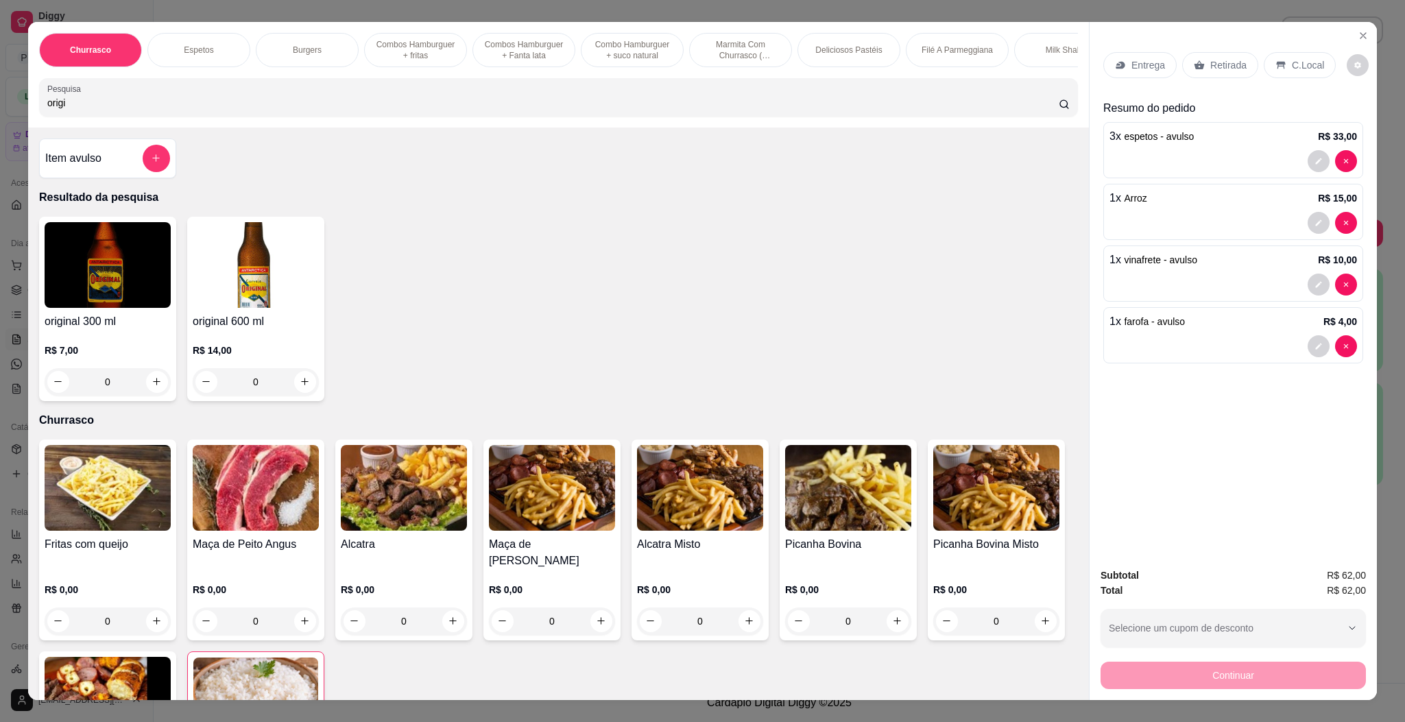
type input "origi"
click at [241, 330] on h4 "original 600 ml" at bounding box center [256, 321] width 126 height 16
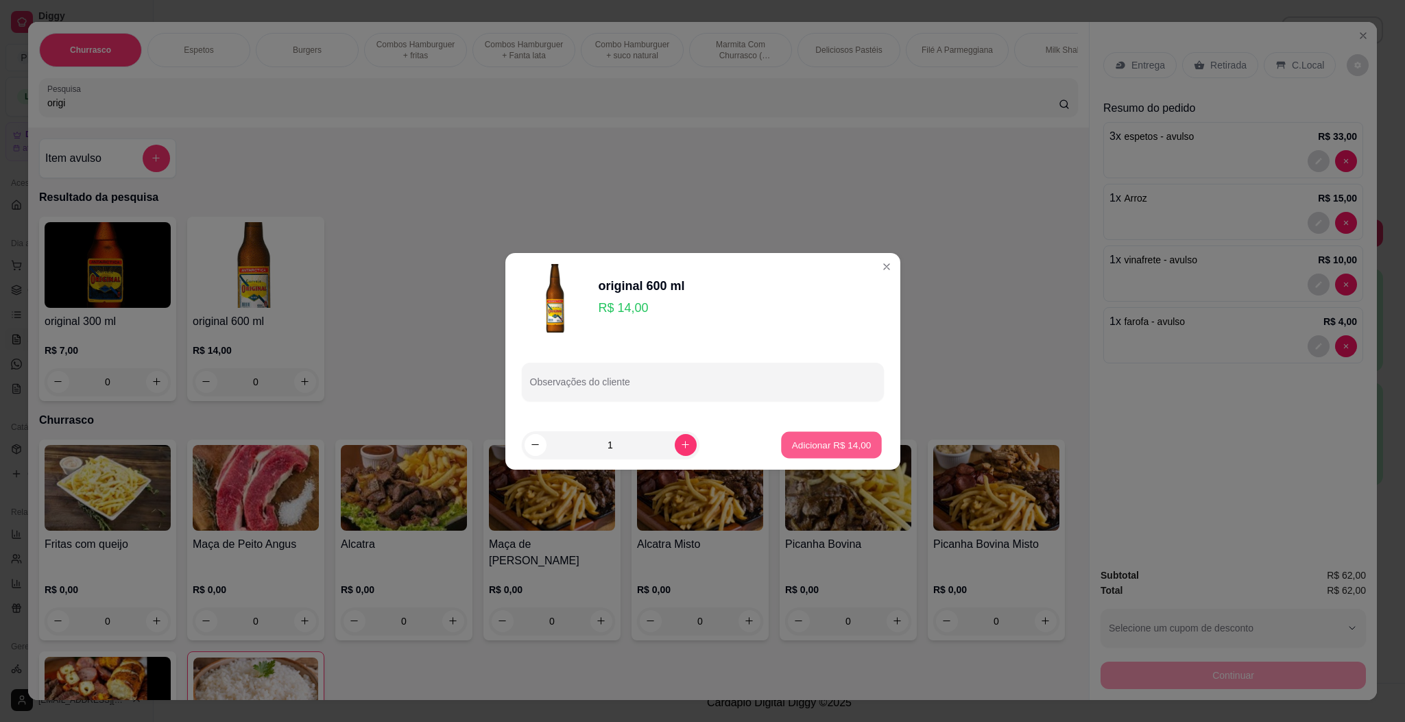
click at [803, 431] on button "Adicionar R$ 14,00" at bounding box center [832, 444] width 101 height 27
type input "1"
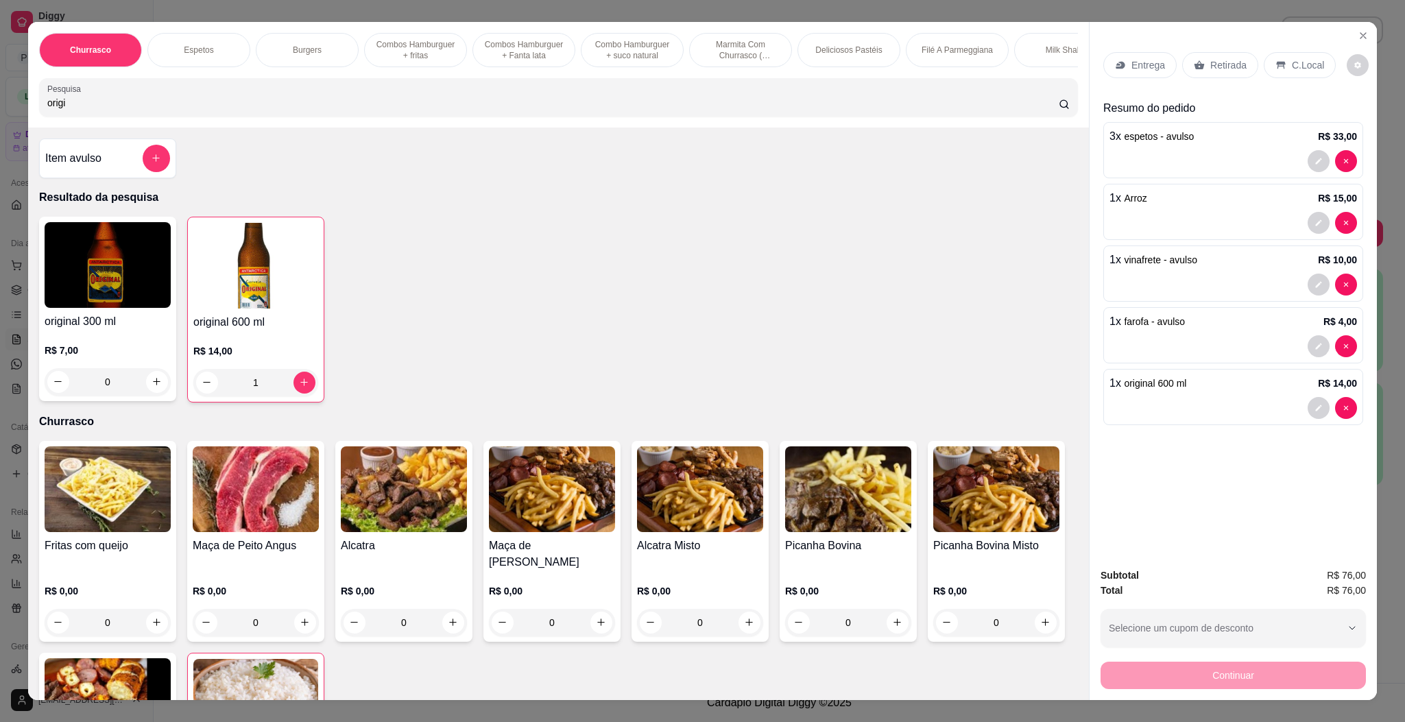
click at [1288, 671] on div "Continuar" at bounding box center [1232, 673] width 265 height 31
click at [1286, 671] on div "Continuar" at bounding box center [1232, 673] width 265 height 31
click at [1282, 671] on div "Continuar" at bounding box center [1232, 673] width 265 height 31
click at [1272, 675] on div "Continuar" at bounding box center [1232, 673] width 265 height 31
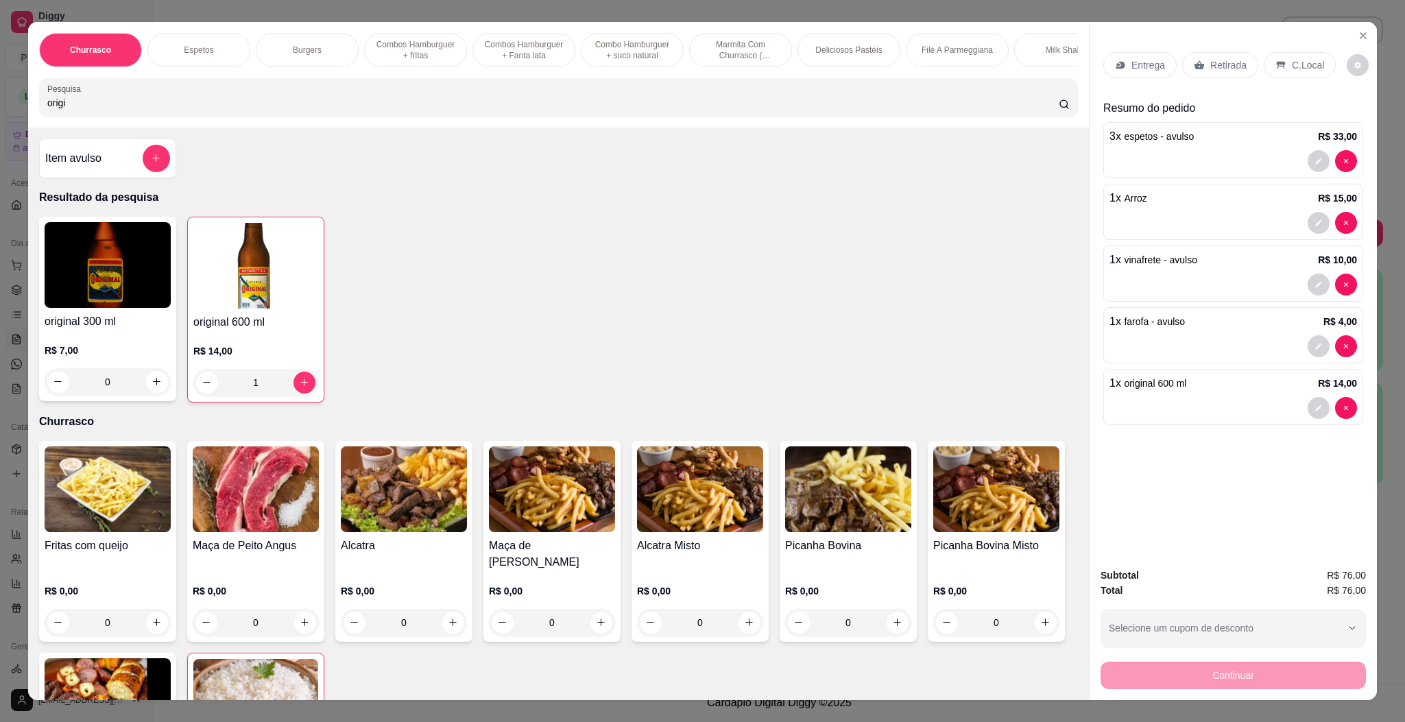
click at [1267, 677] on div "Continuar" at bounding box center [1232, 673] width 265 height 31
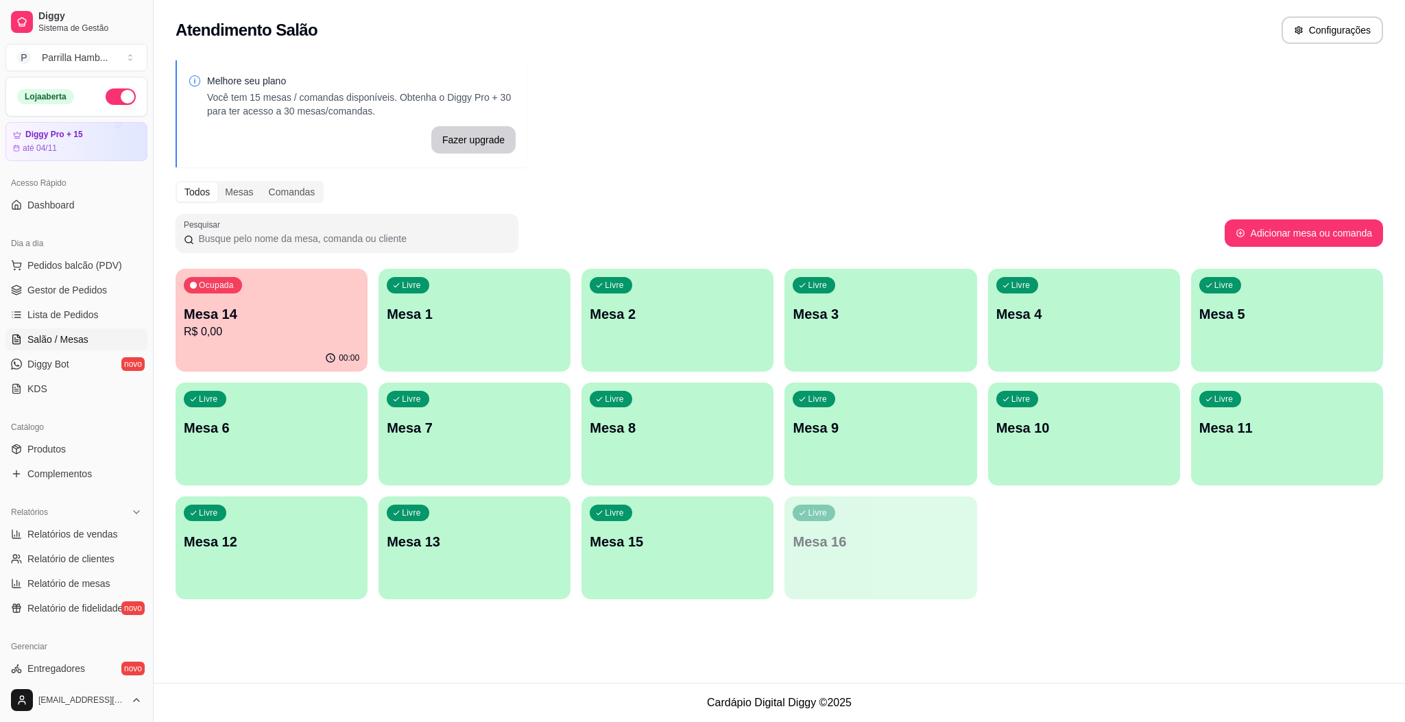
click at [1052, 461] on div "Livre Mesa 10" at bounding box center [1084, 426] width 192 height 86
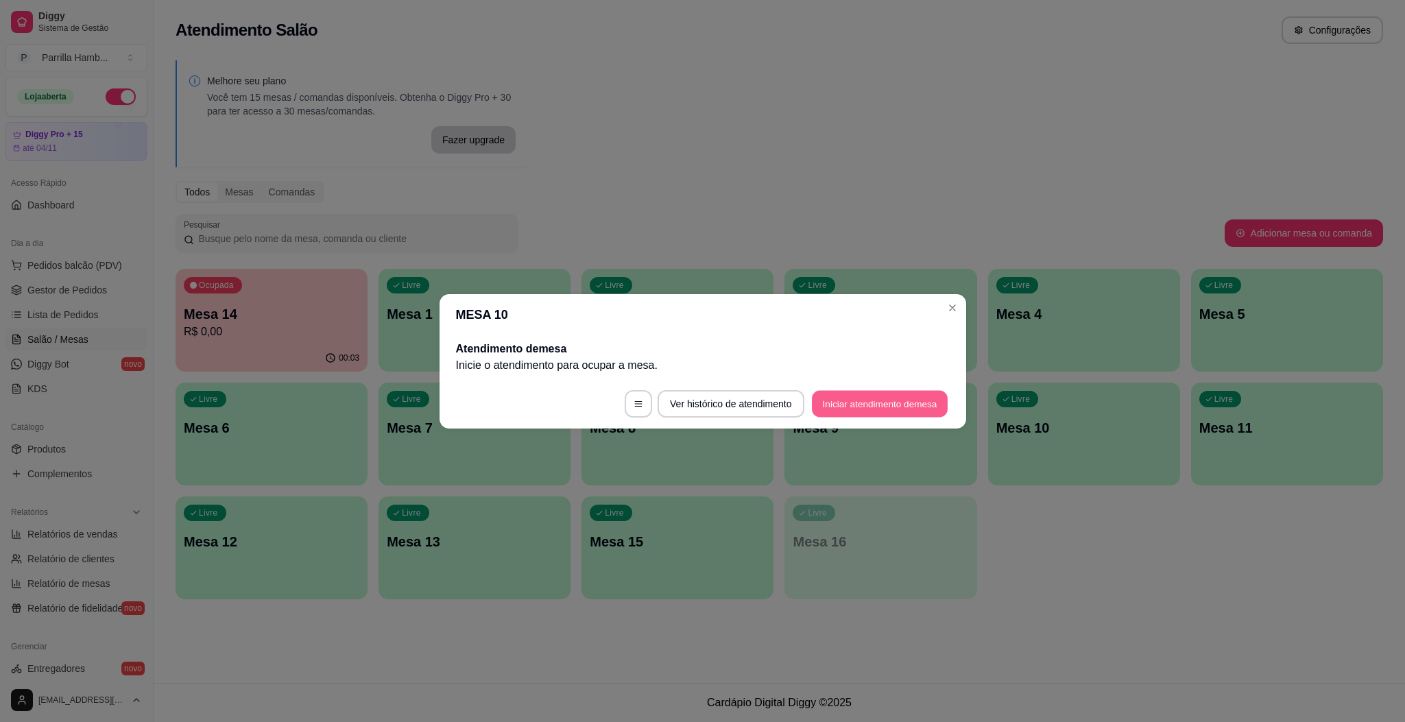
click at [936, 398] on button "Iniciar atendimento de mesa" at bounding box center [880, 403] width 136 height 27
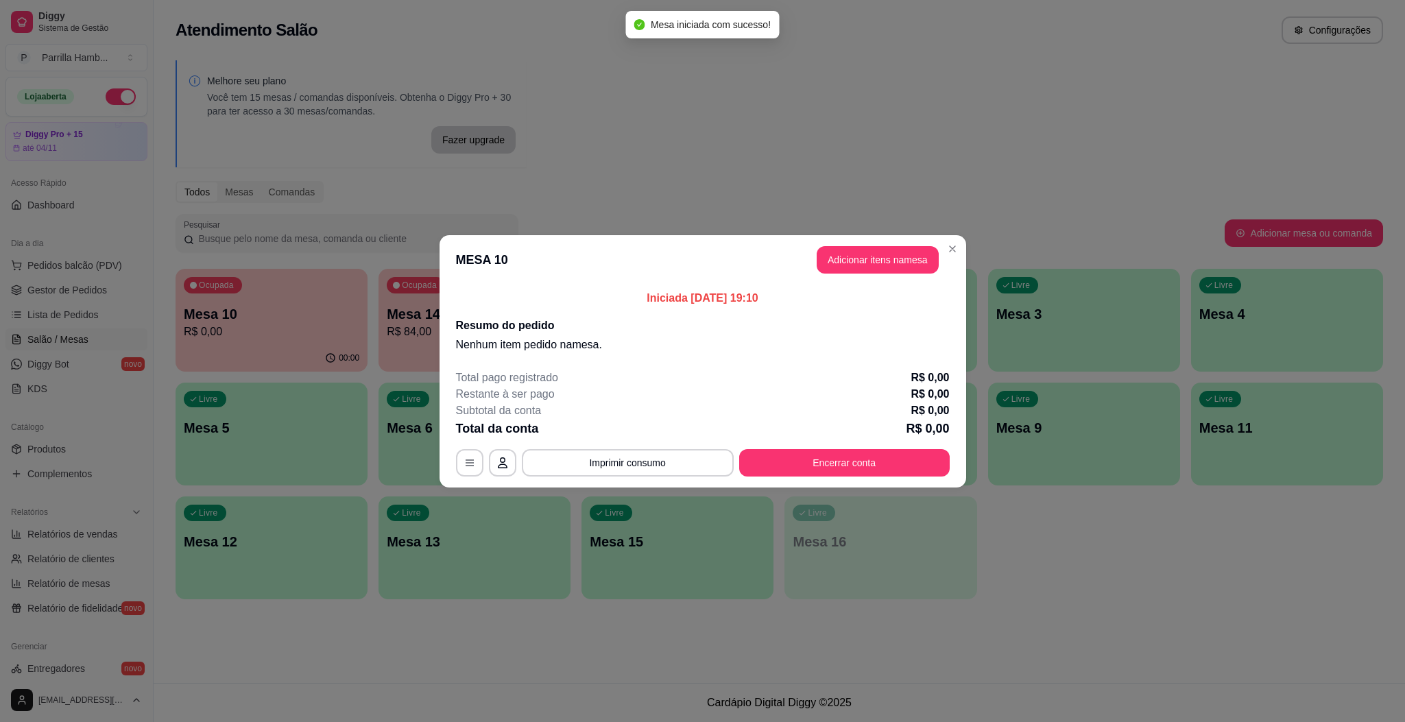
click at [898, 274] on header "MESA 10 Adicionar itens na mesa" at bounding box center [703, 259] width 527 height 49
click at [922, 243] on header "MESA 10 Adicionar itens na mesa" at bounding box center [703, 259] width 527 height 49
click at [905, 243] on header "MESA 10 Adicionar itens na mesa" at bounding box center [703, 259] width 527 height 49
click at [902, 259] on button "Adicionar itens na mesa" at bounding box center [878, 259] width 118 height 27
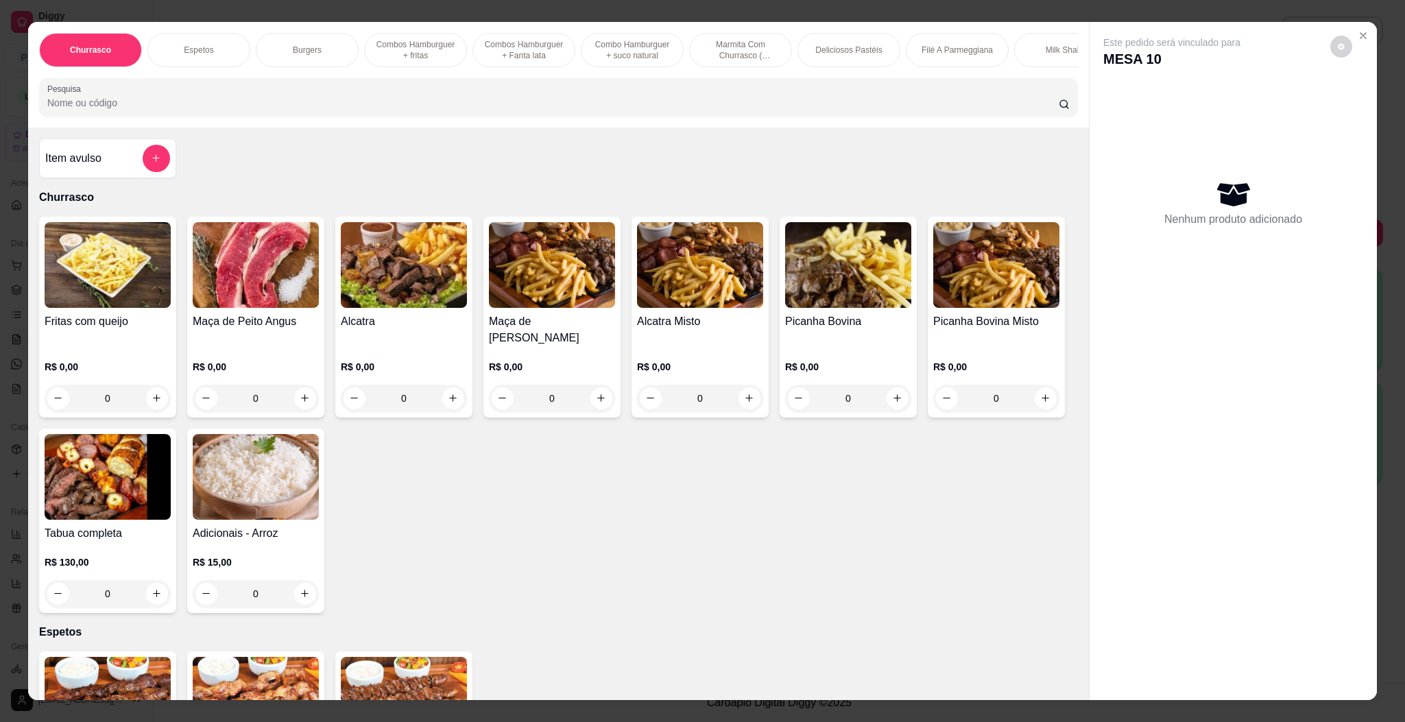
click at [79, 172] on div "Item avulso" at bounding box center [107, 158] width 125 height 27
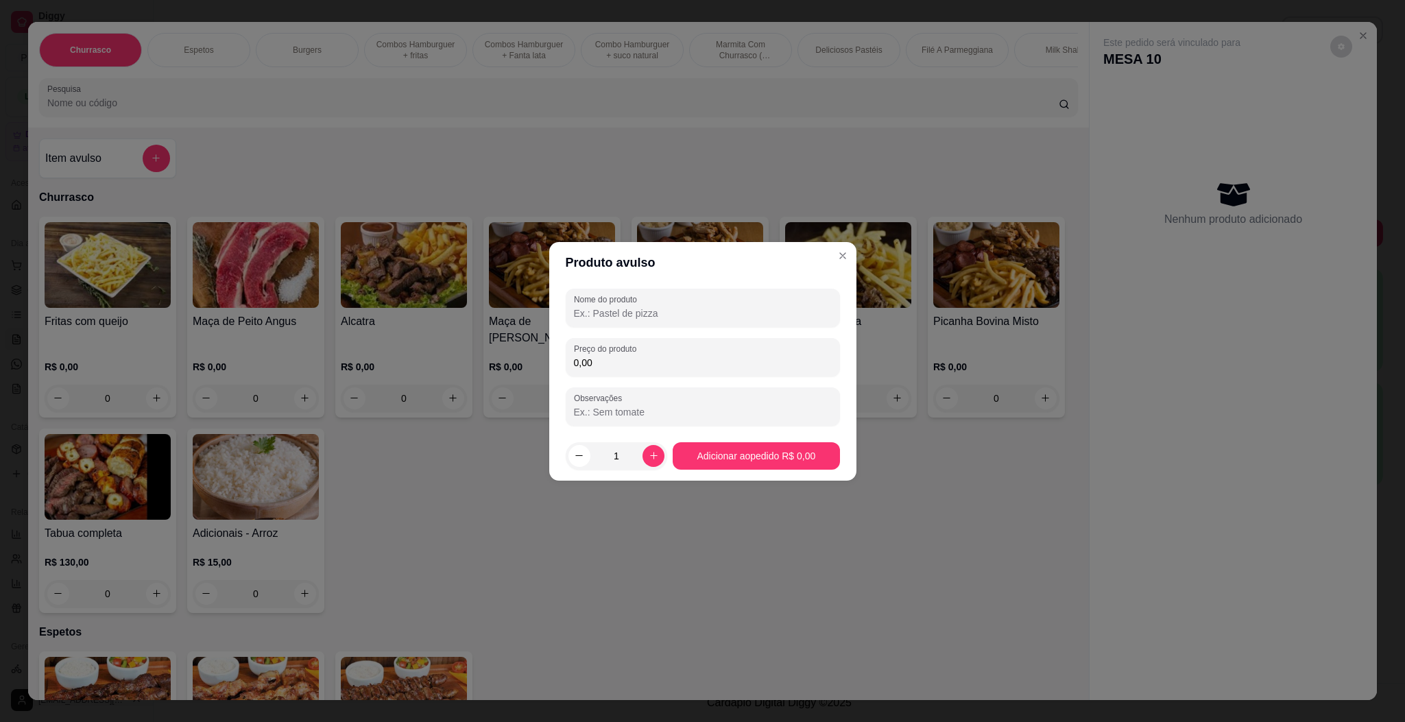
click at [649, 286] on div "Nome do produto Preço do produto 0,00 Observações" at bounding box center [702, 357] width 307 height 148
click at [638, 303] on label "Nome do produto" at bounding box center [608, 299] width 68 height 12
click at [638, 306] on input "Nome do produto" at bounding box center [703, 313] width 258 height 14
type input "espetos"
type input "11,00"
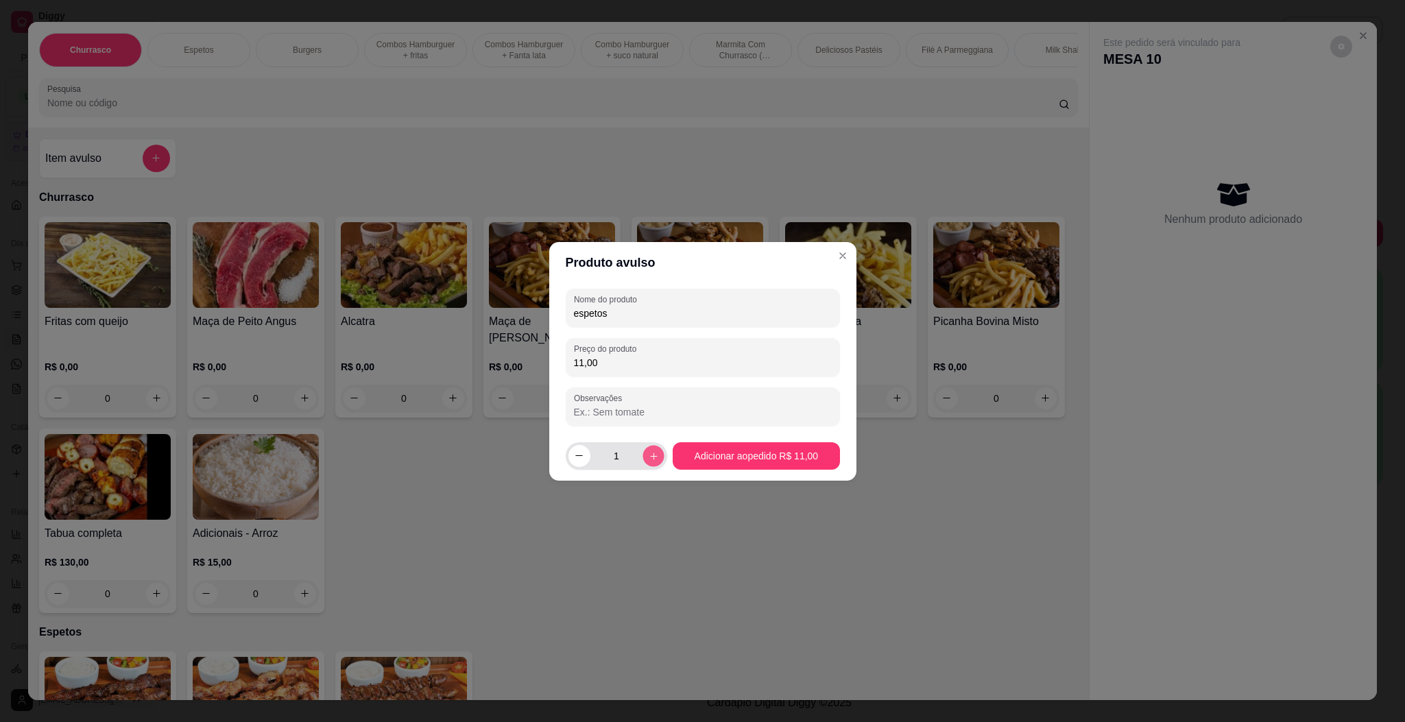
click at [652, 448] on button "increase-product-quantity" at bounding box center [653, 455] width 21 height 21
type input "3"
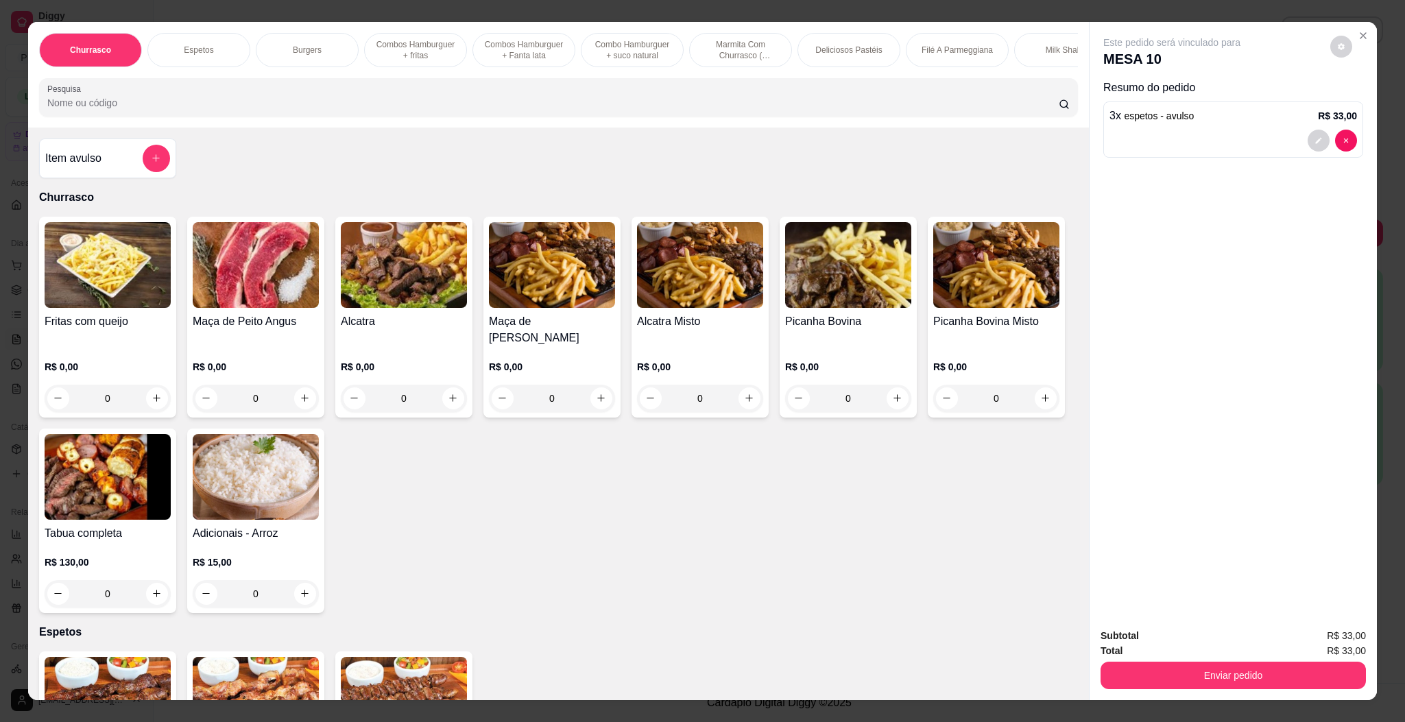
click at [319, 455] on img at bounding box center [256, 477] width 126 height 86
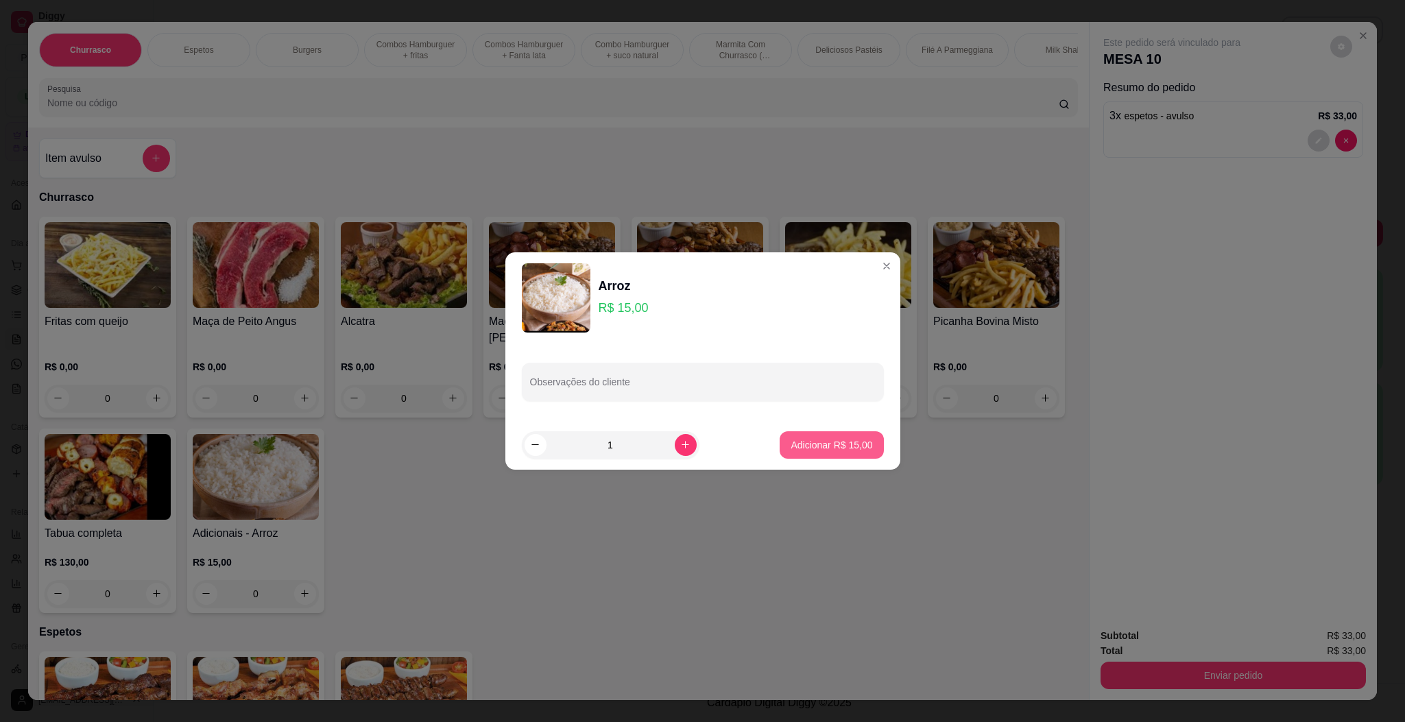
click at [796, 449] on p "Adicionar R$ 15,00" at bounding box center [832, 445] width 82 height 14
type input "1"
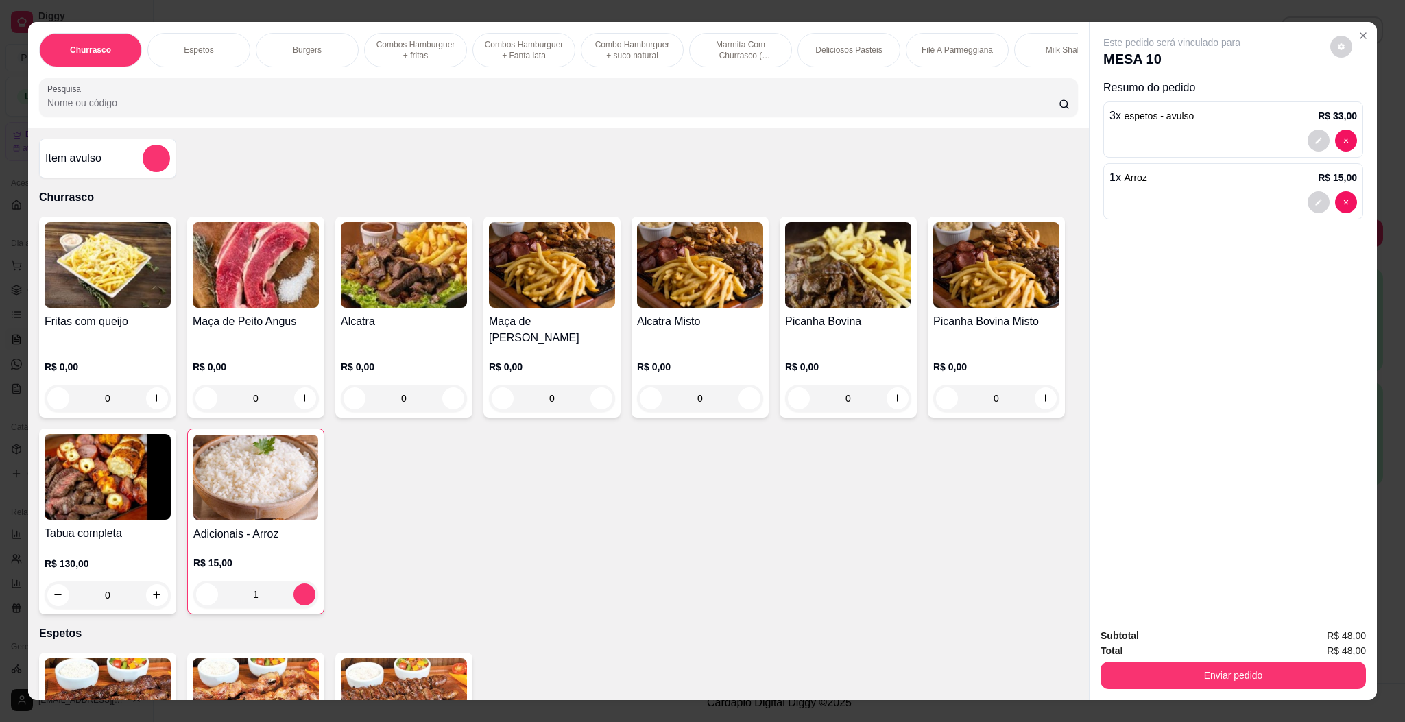
click at [66, 161] on div "Item avulso" at bounding box center [107, 158] width 125 height 27
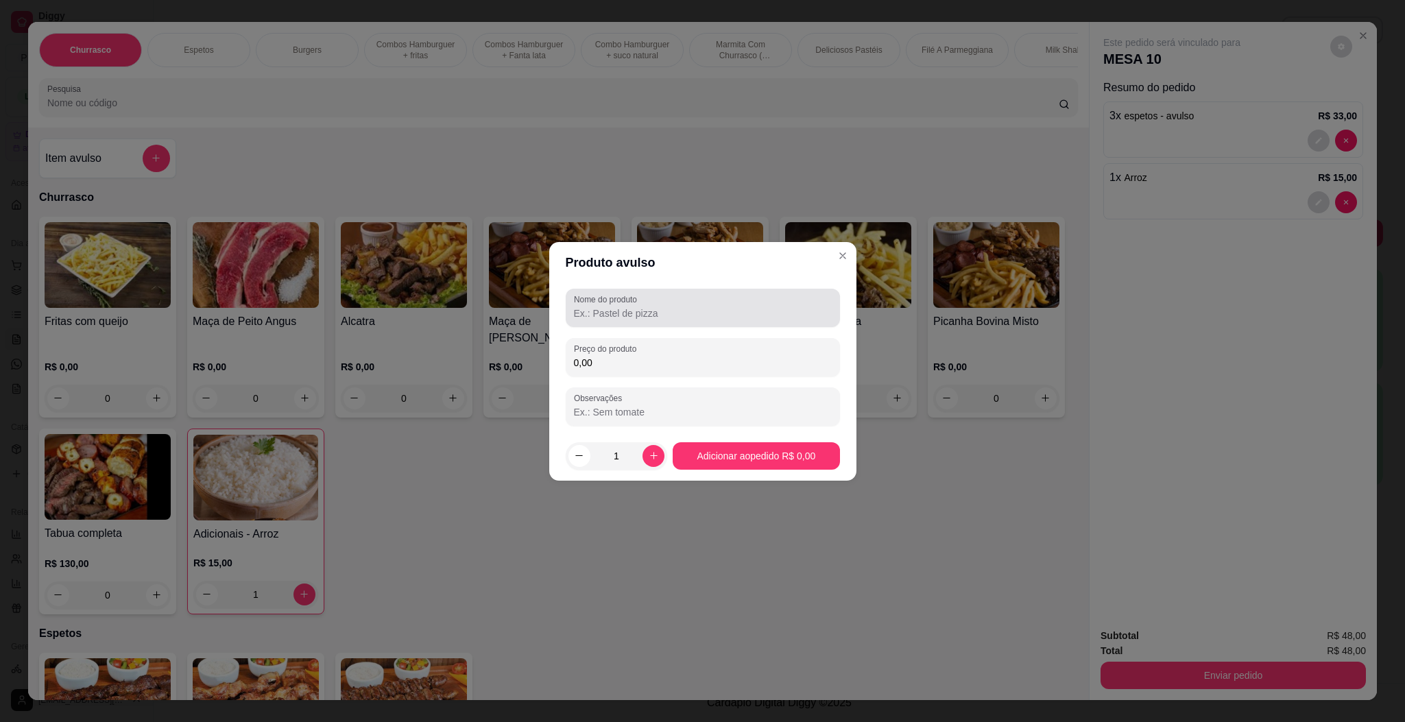
click at [597, 307] on input "Nome do produto" at bounding box center [703, 313] width 258 height 14
type input "vinagrete"
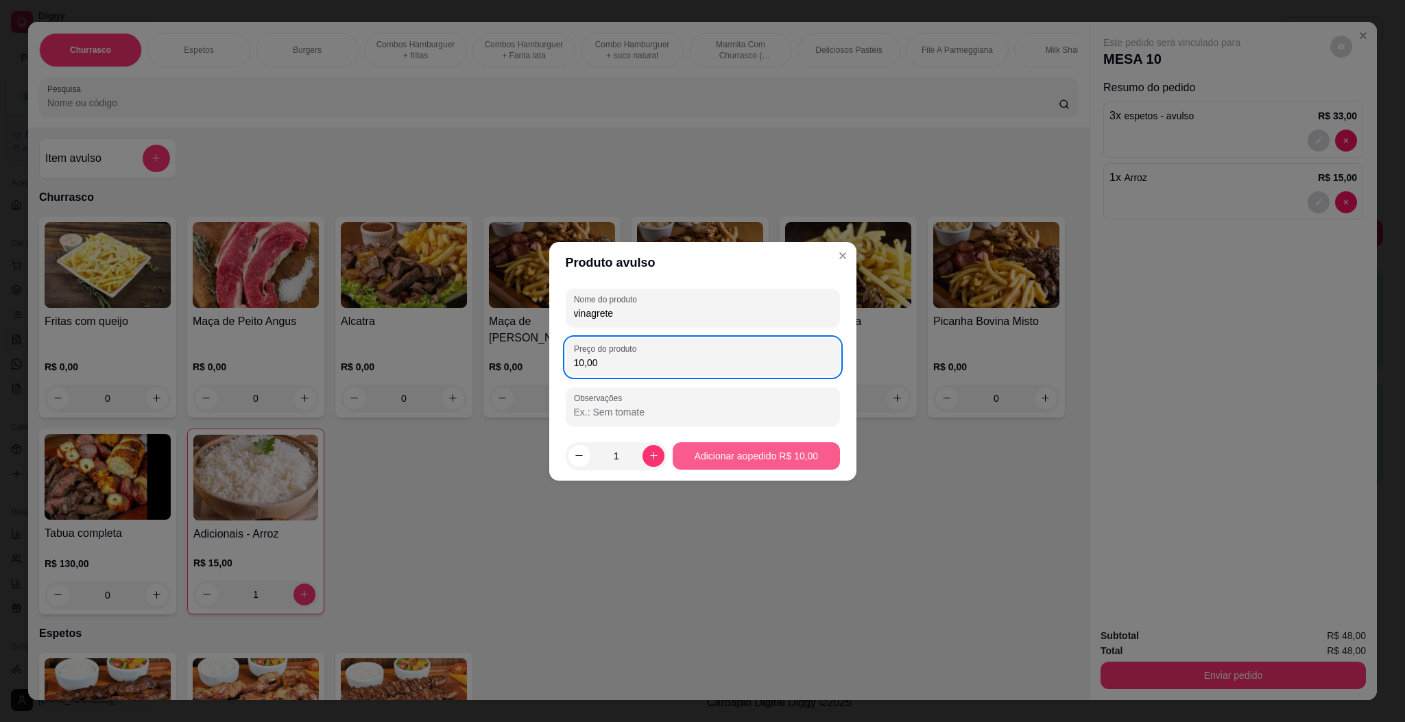
type input "10,00"
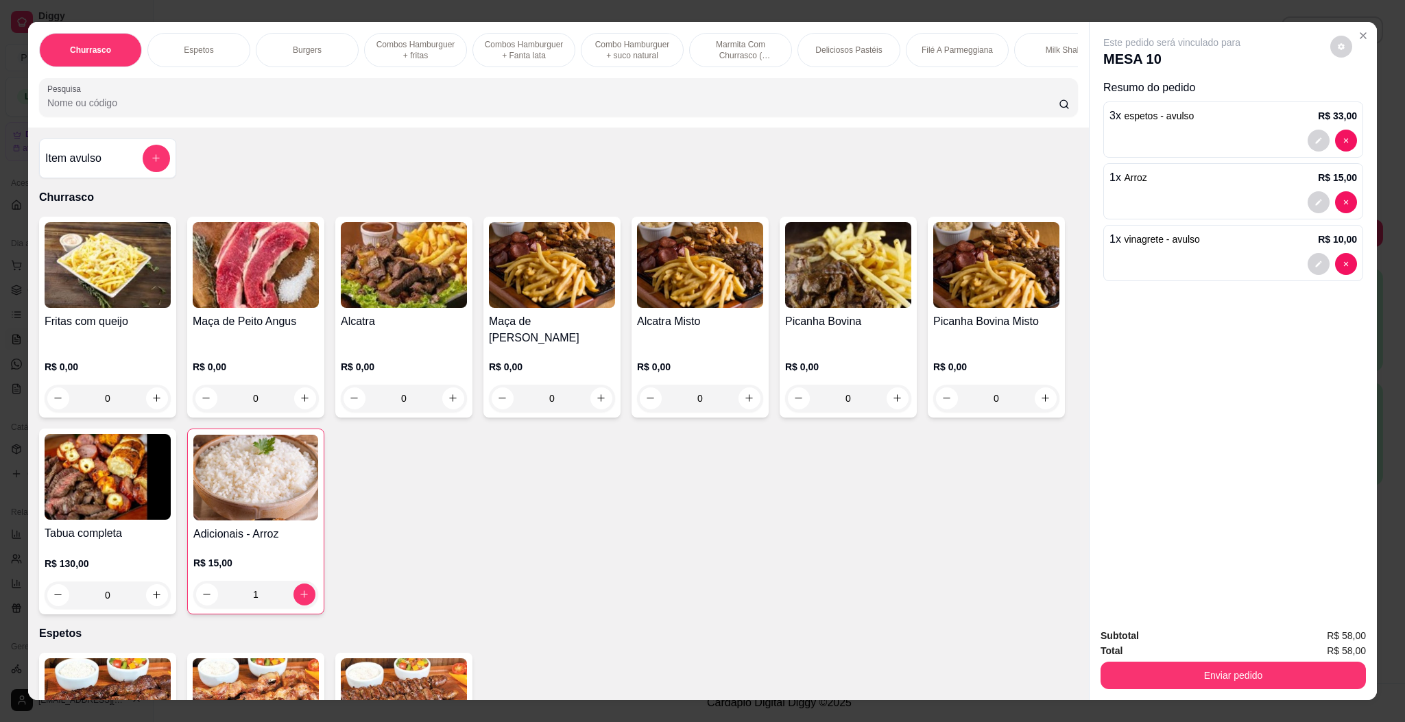
click at [108, 172] on div "Item avulso" at bounding box center [107, 158] width 125 height 27
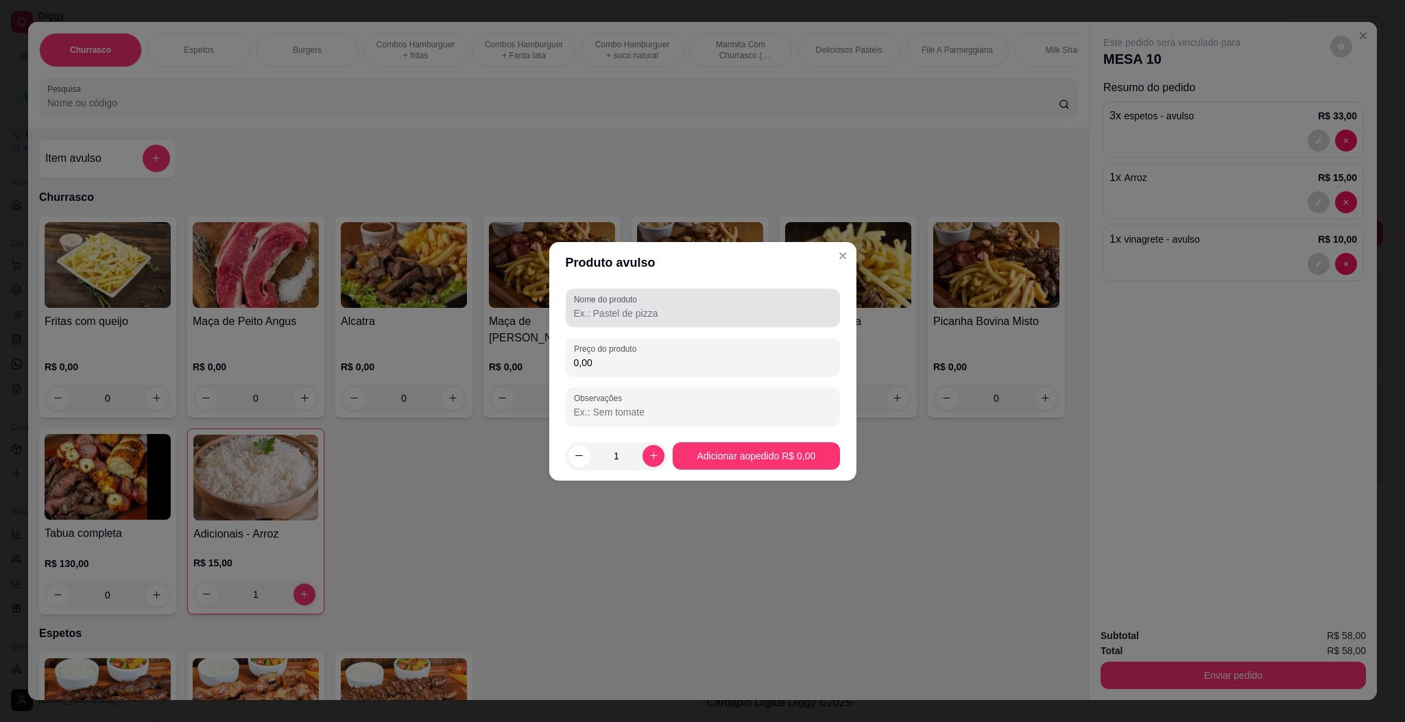
click at [605, 324] on div "Nome do produto" at bounding box center [703, 308] width 274 height 38
type input "farofa"
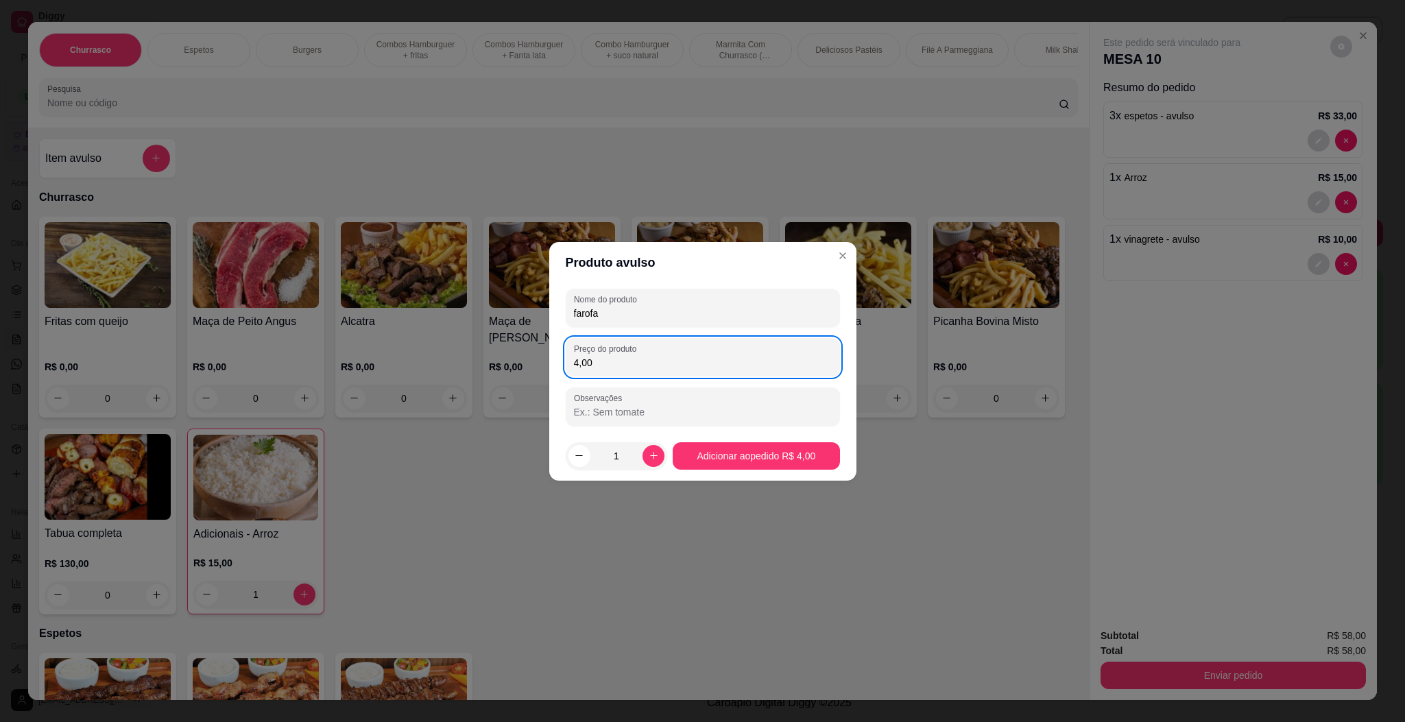
type input "4,00"
click at [767, 438] on footer "1 Adicionar ao pedido R$ 4,00" at bounding box center [702, 455] width 307 height 49
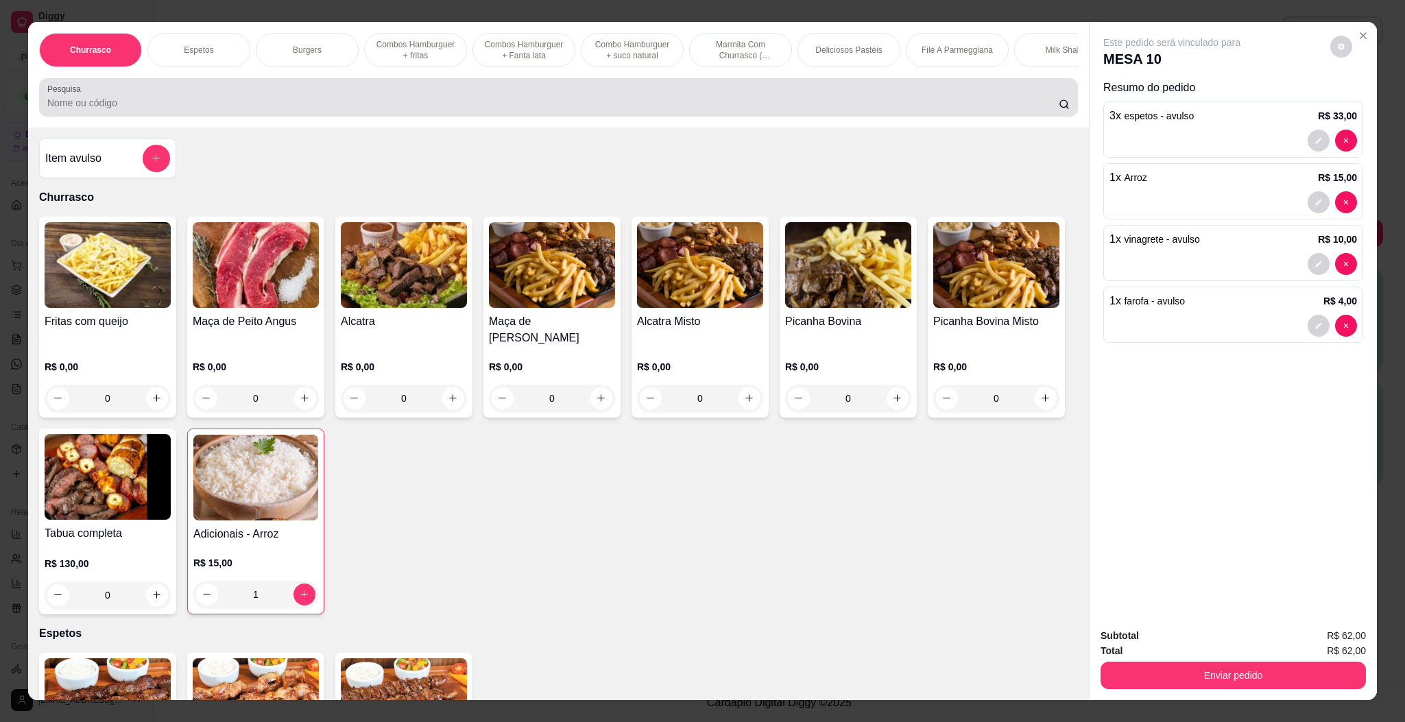
click at [650, 110] on input "Pesquisa" at bounding box center [552, 103] width 1011 height 14
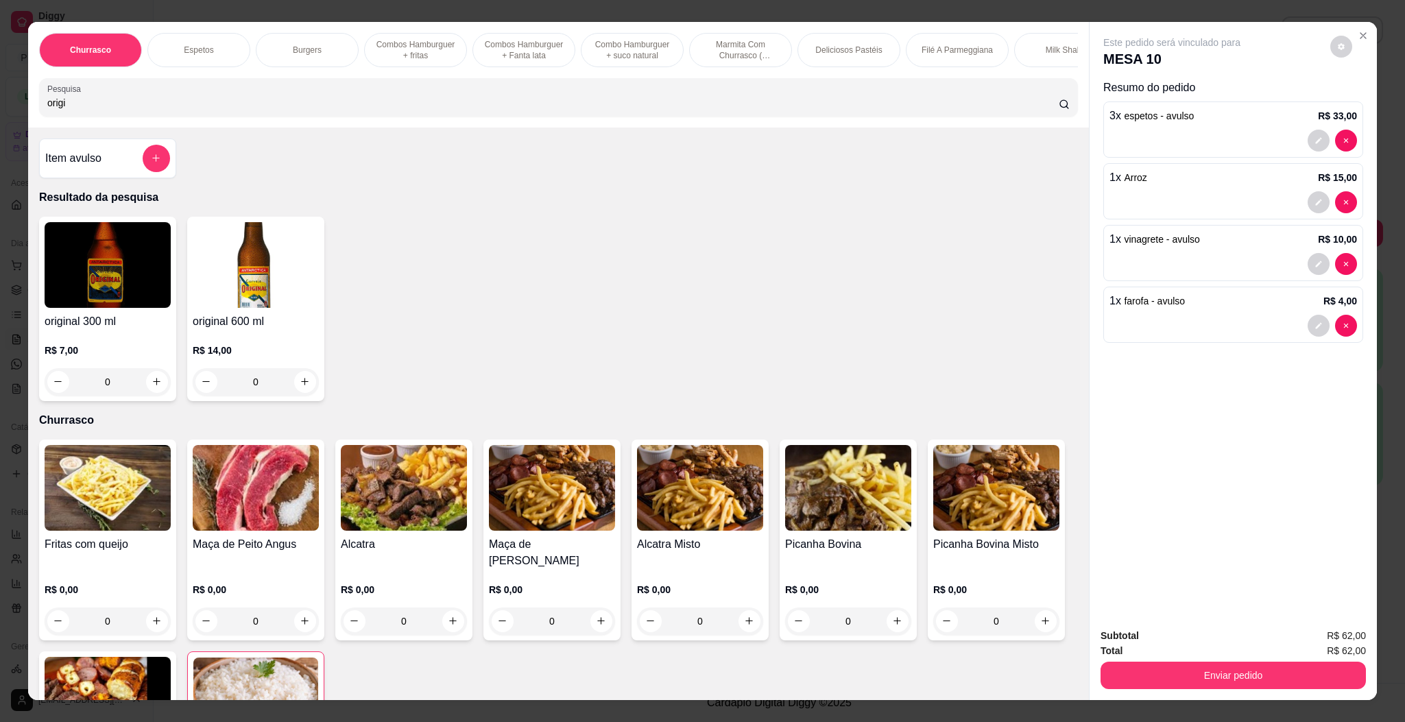
type input "origi"
click at [243, 357] on p "R$ 14,00" at bounding box center [256, 351] width 126 height 14
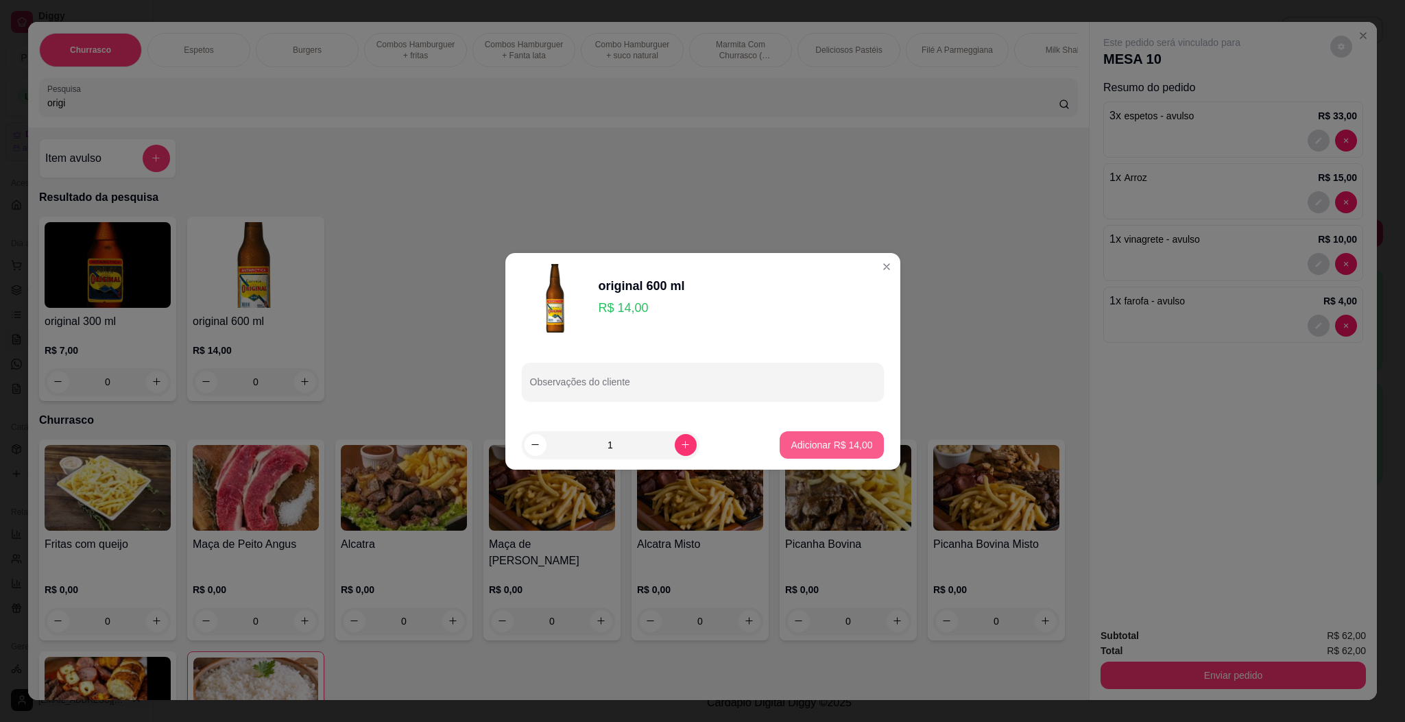
click at [832, 453] on button "Adicionar R$ 14,00" at bounding box center [832, 444] width 104 height 27
type input "1"
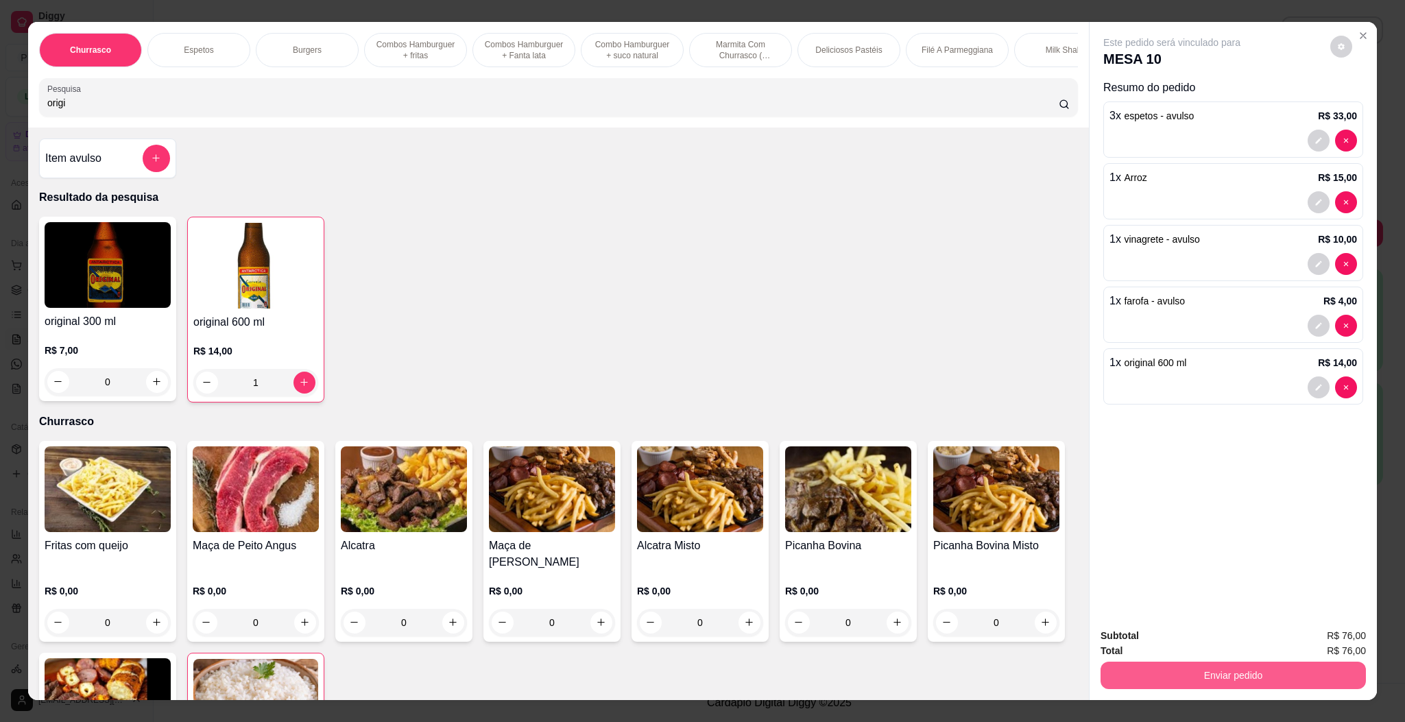
click at [1170, 665] on button "Enviar pedido" at bounding box center [1232, 675] width 265 height 27
click at [1323, 640] on button "Enviar pedido" at bounding box center [1327, 641] width 75 height 25
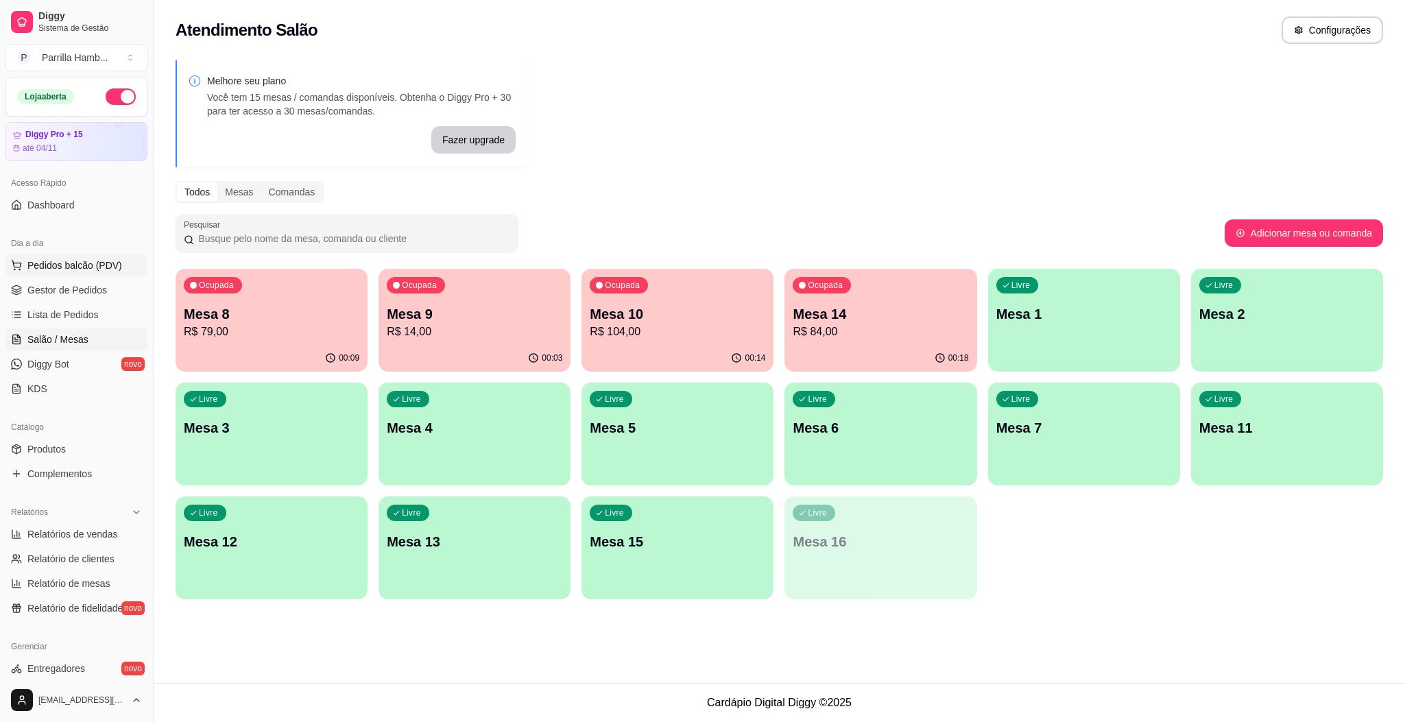
click at [101, 257] on button "Pedidos balcão (PDV)" at bounding box center [76, 265] width 142 height 22
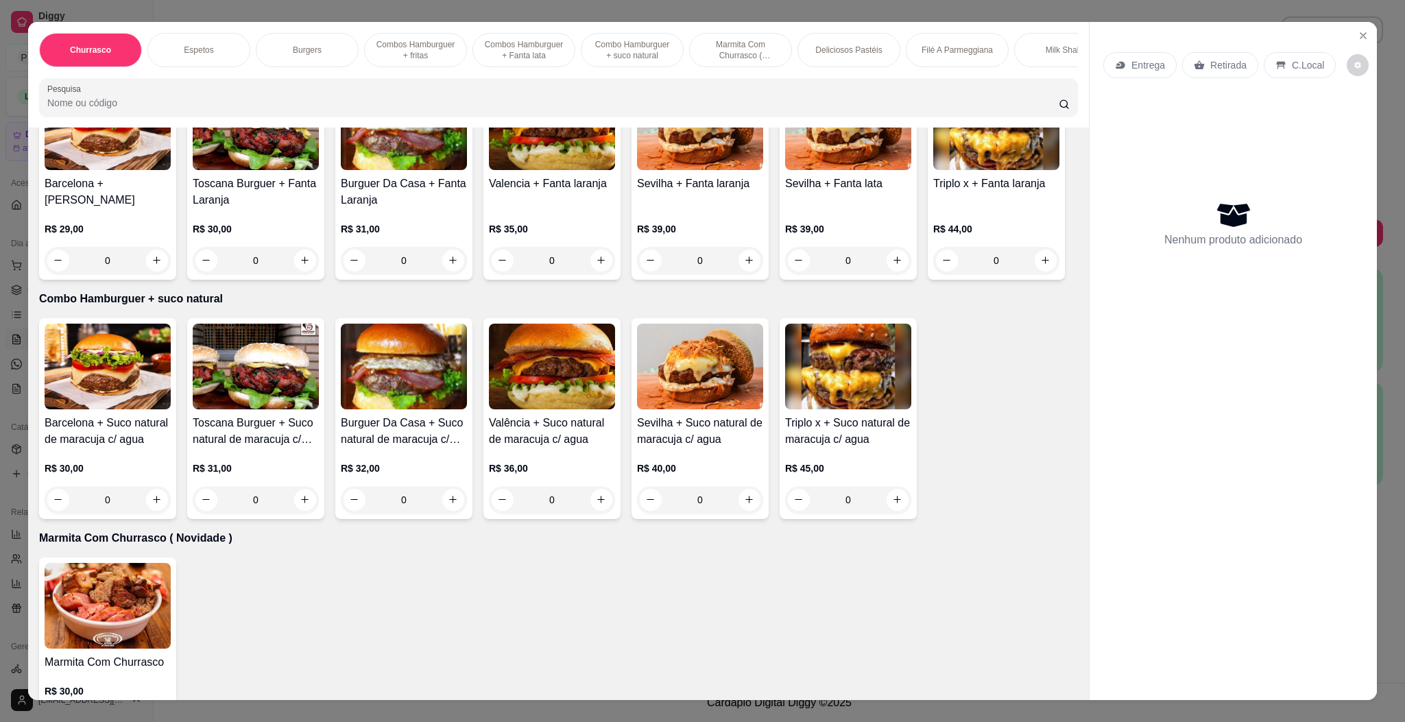
scroll to position [1440, 0]
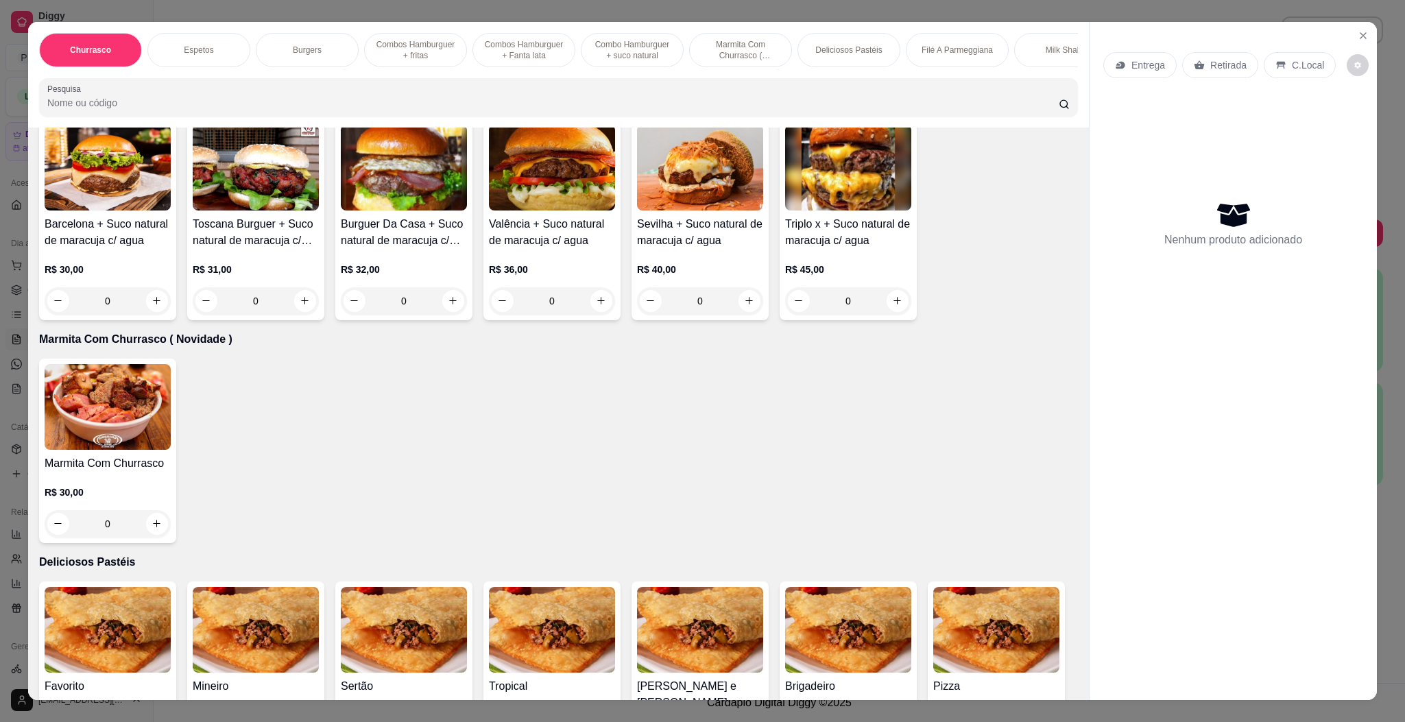
click at [171, 543] on div "Marmita Com Churrasco R$ 30,00 0" at bounding box center [558, 451] width 1039 height 184
click at [149, 450] on img at bounding box center [108, 407] width 126 height 86
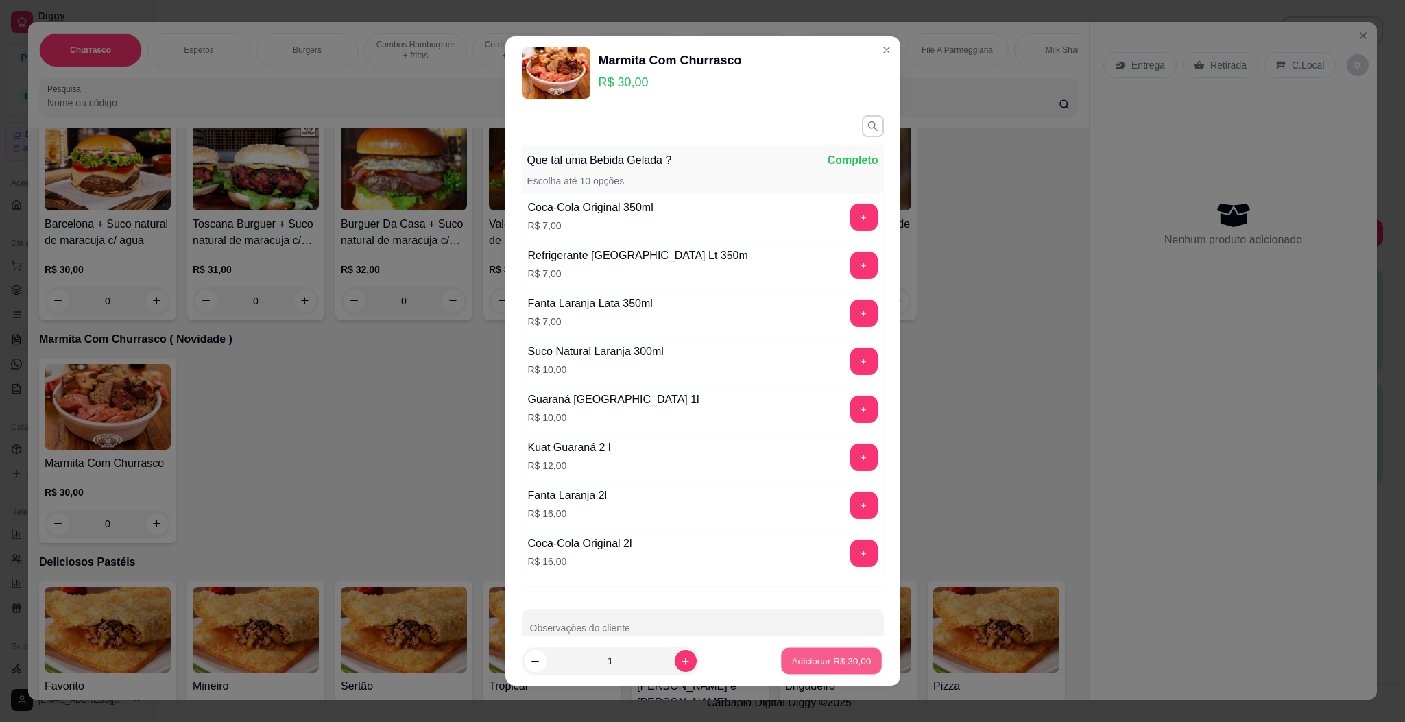
click at [796, 675] on button "Adicionar R$ 30,00" at bounding box center [832, 661] width 101 height 27
type input "1"
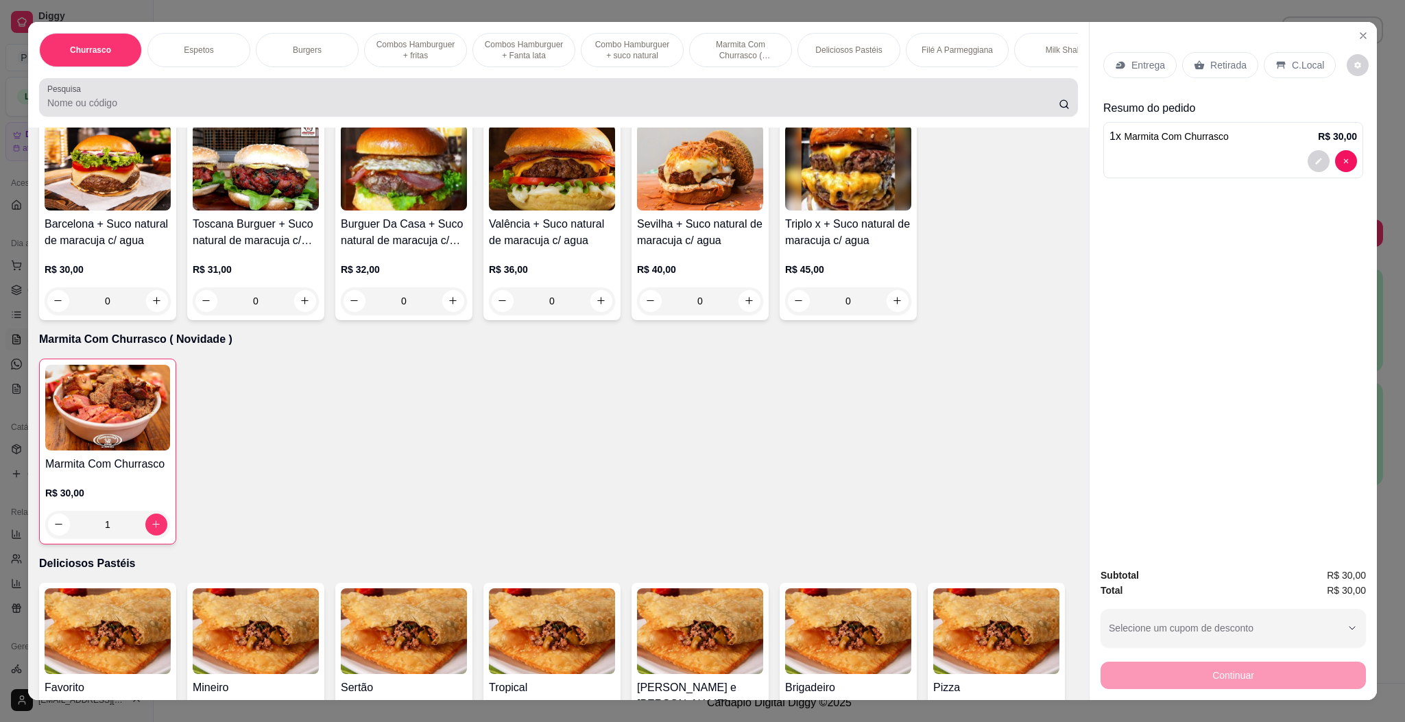
click at [276, 110] on input "Pesquisa" at bounding box center [552, 103] width 1011 height 14
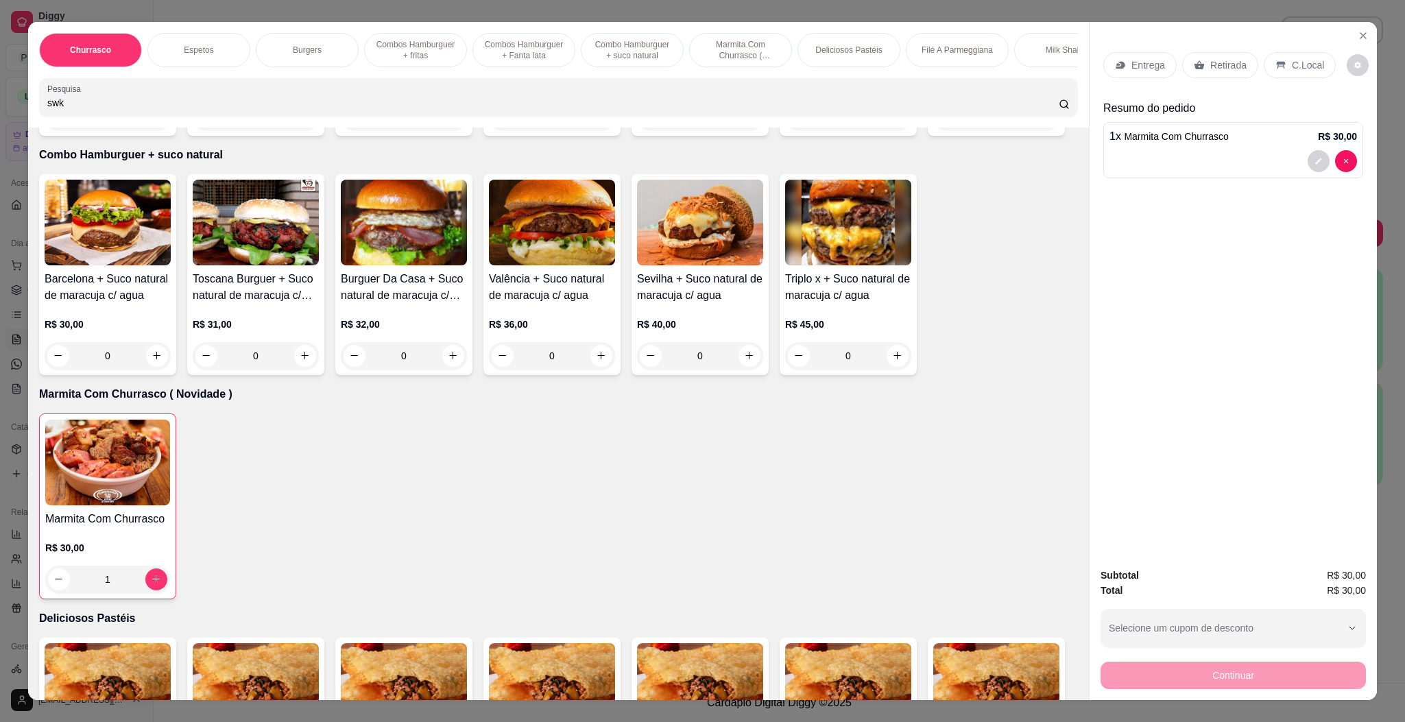
scroll to position [1494, 0]
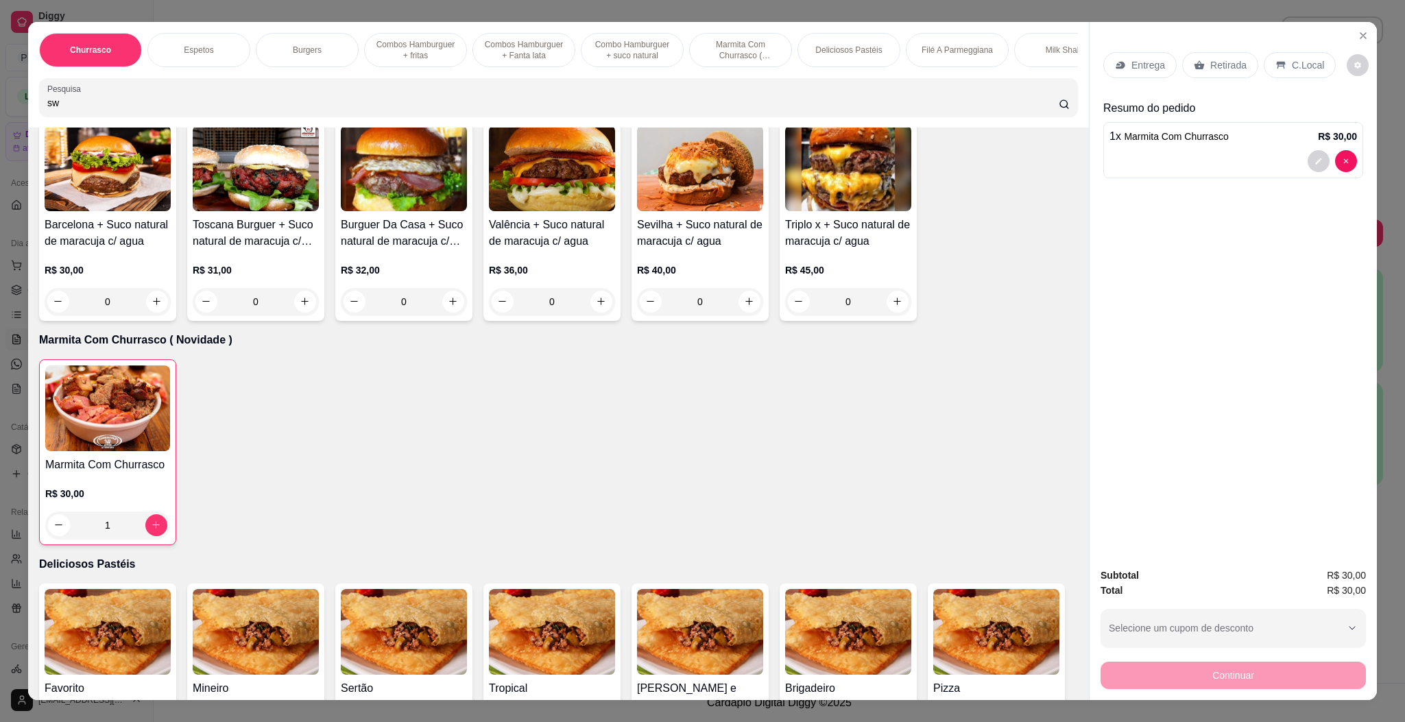
type input "s"
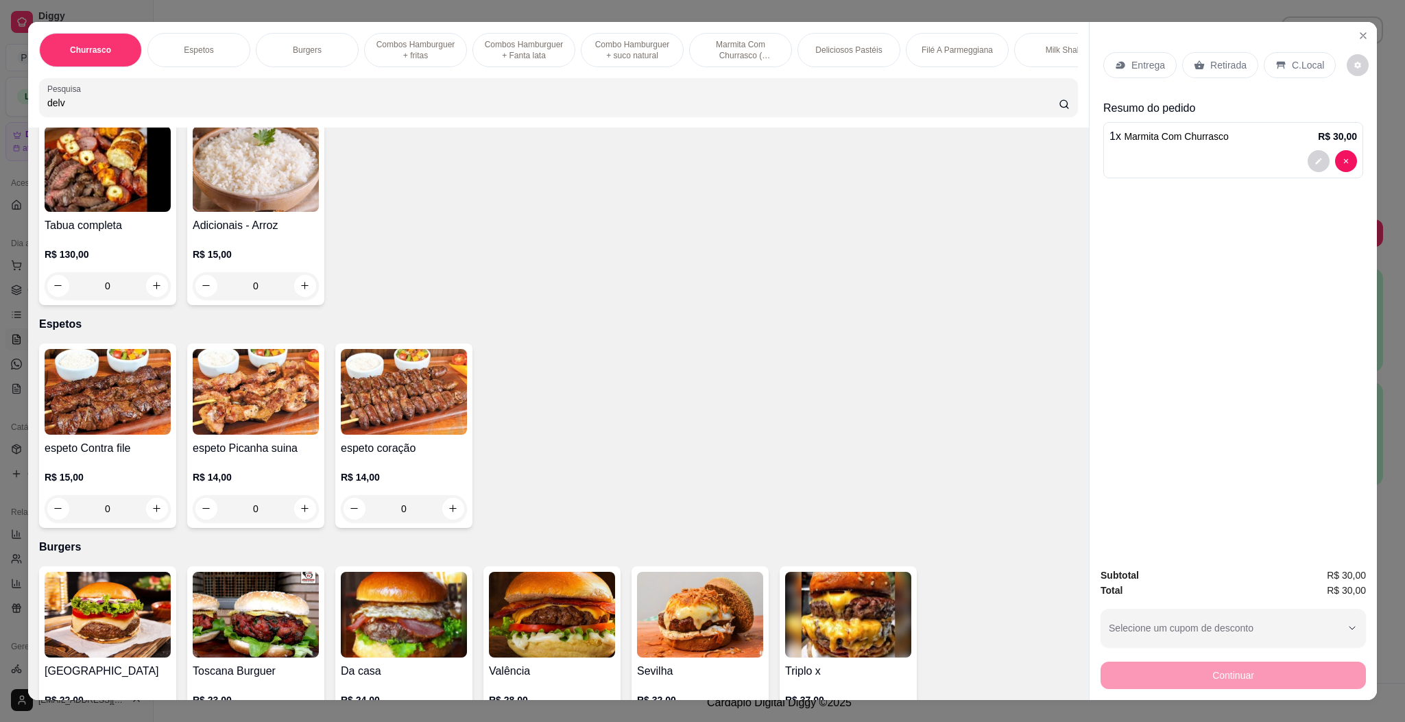
scroll to position [0, 0]
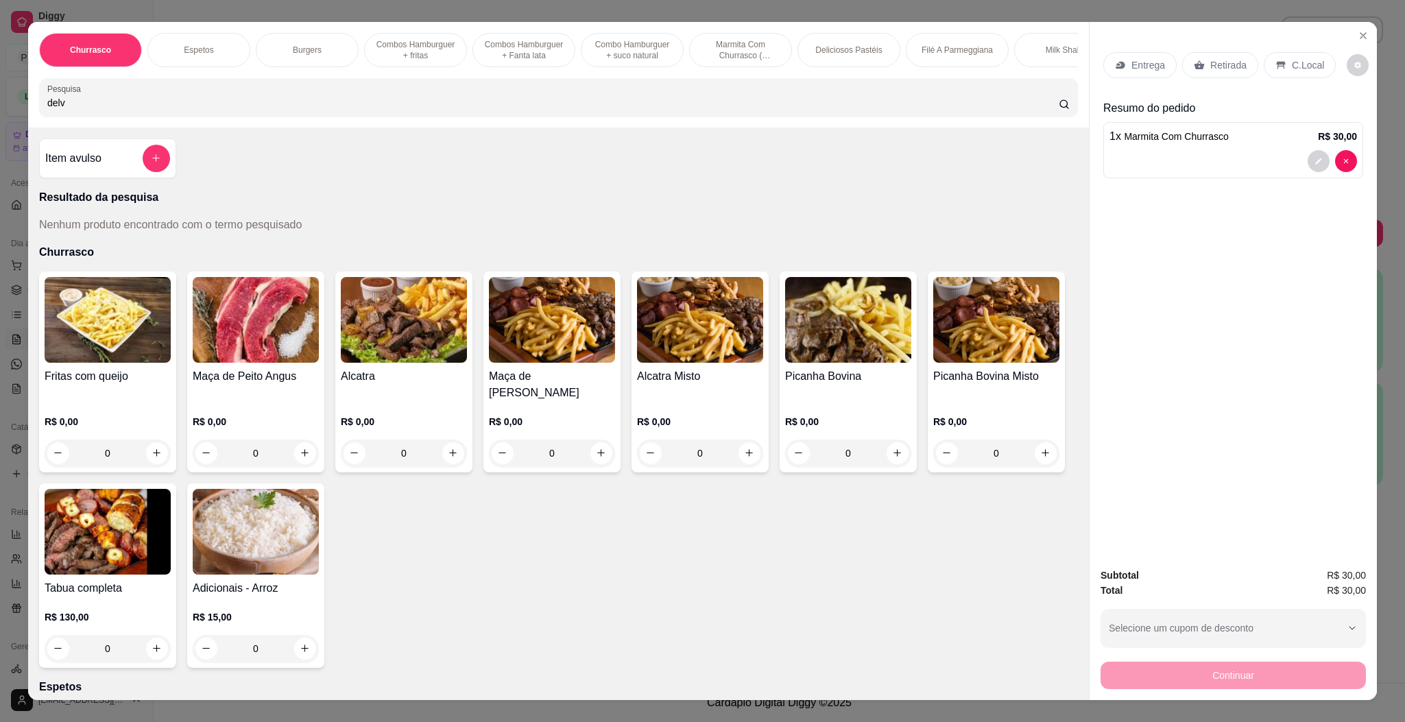
type input "delv"
click at [128, 197] on div "Item avulso Resultado da pesquisa Nenhum produto encontrado com o termo pesquis…" at bounding box center [558, 414] width 1061 height 573
click at [120, 178] on div "Item avulso" at bounding box center [107, 159] width 137 height 40
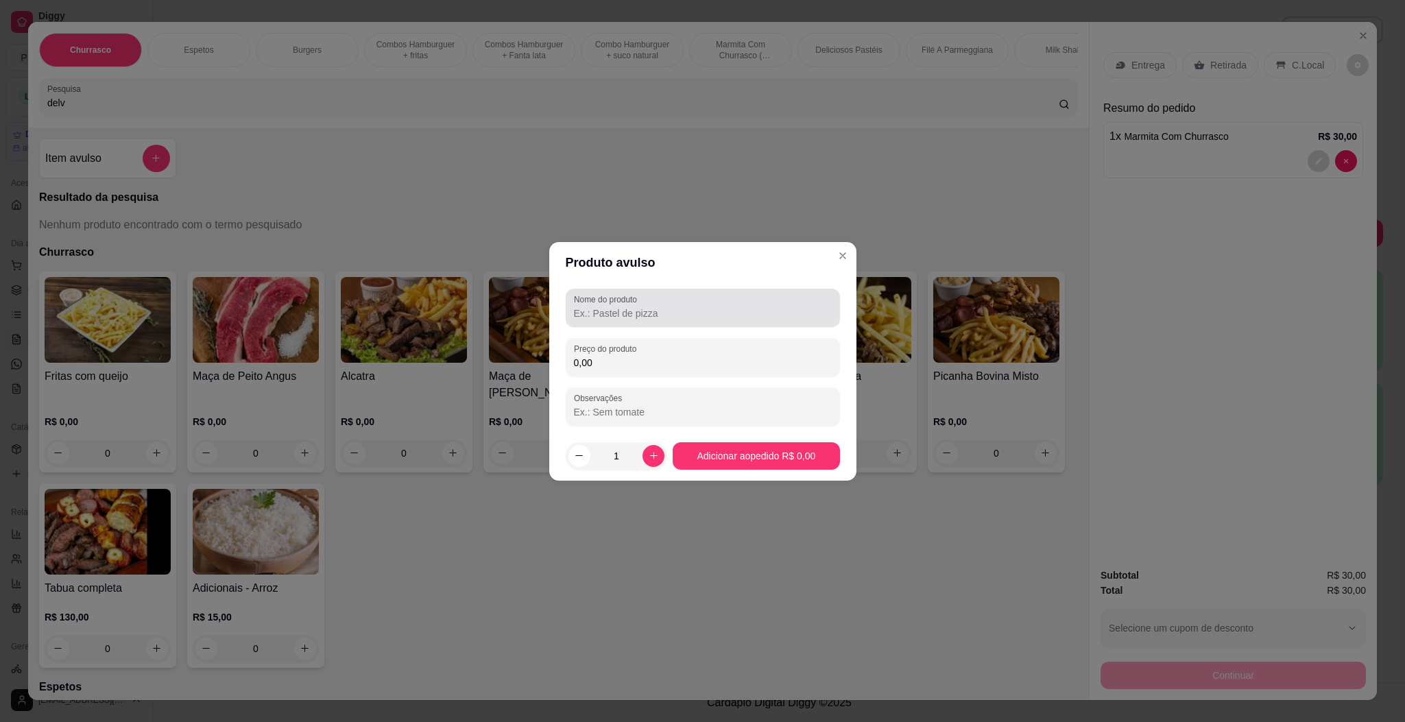
click at [671, 321] on div at bounding box center [703, 307] width 258 height 27
type input "delvale maracuja"
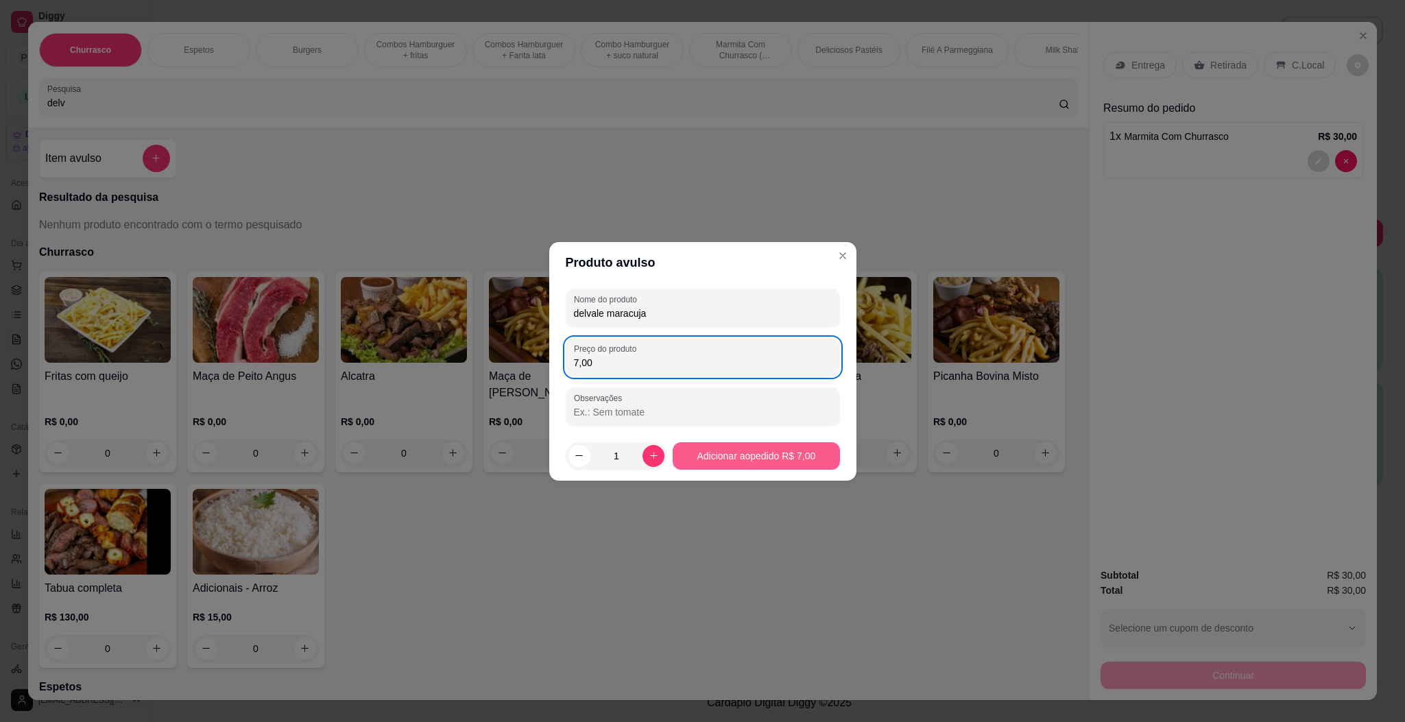
type input "7,00"
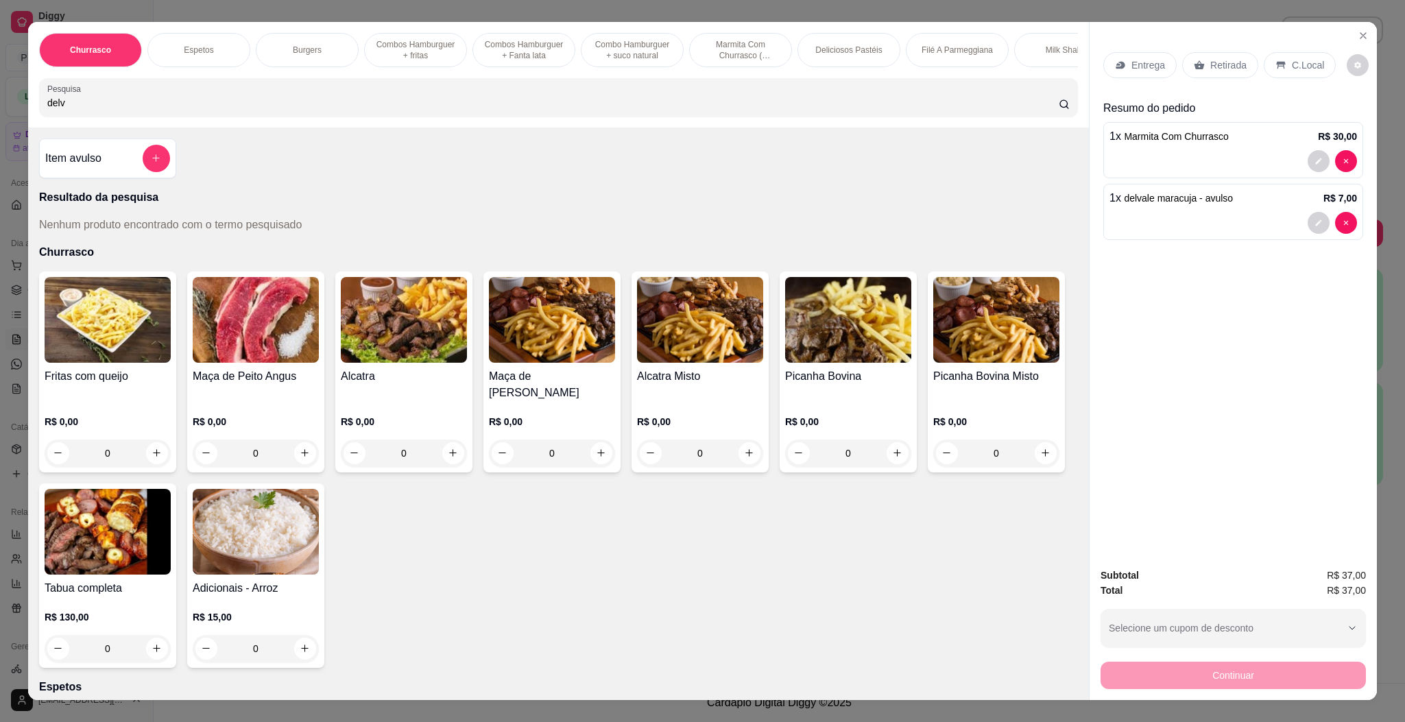
click at [1131, 69] on p "Entrega" at bounding box center [1148, 65] width 34 height 14
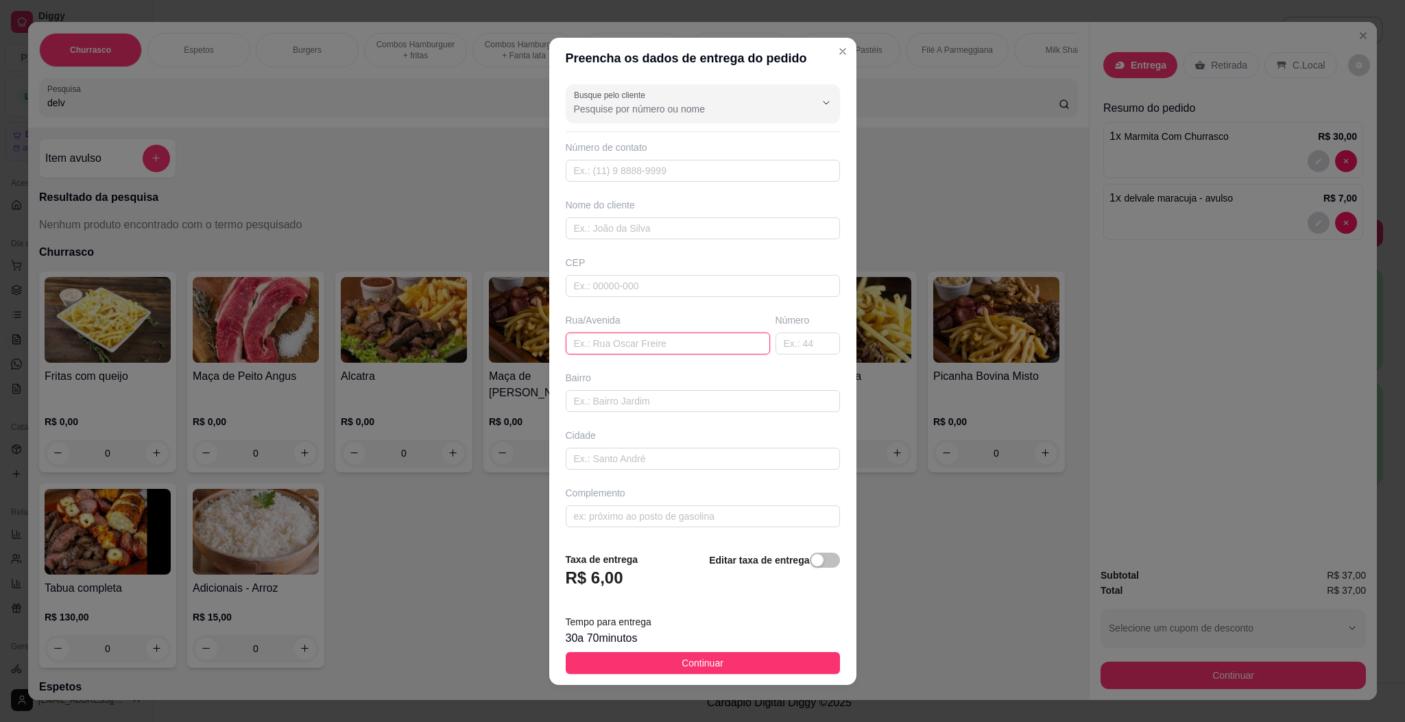
click at [636, 348] on input "text" at bounding box center [668, 344] width 204 height 22
type input "c"
paste input "[GEOGRAPHIC_DATA]"
type input "[GEOGRAPHIC_DATA]"
click at [697, 665] on span "Continuar" at bounding box center [703, 662] width 42 height 15
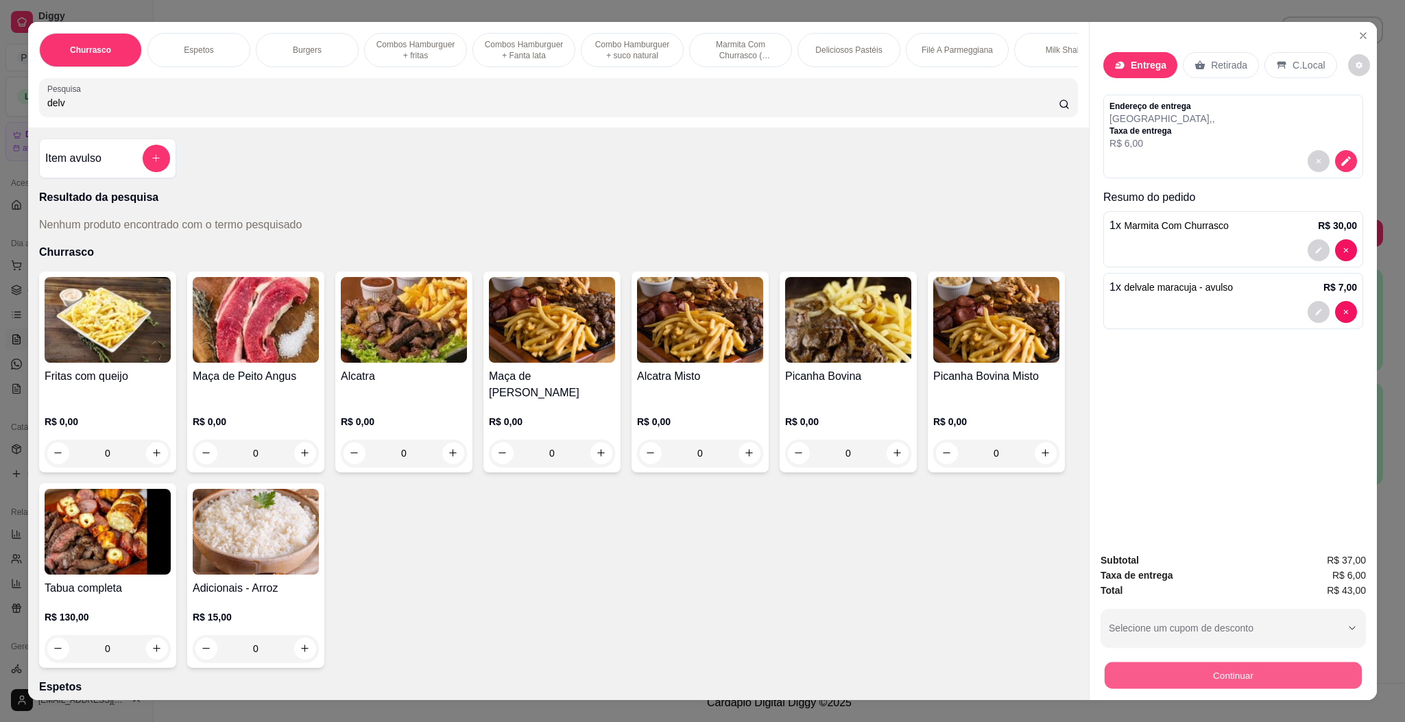
click at [1148, 675] on button "Continuar" at bounding box center [1233, 675] width 257 height 27
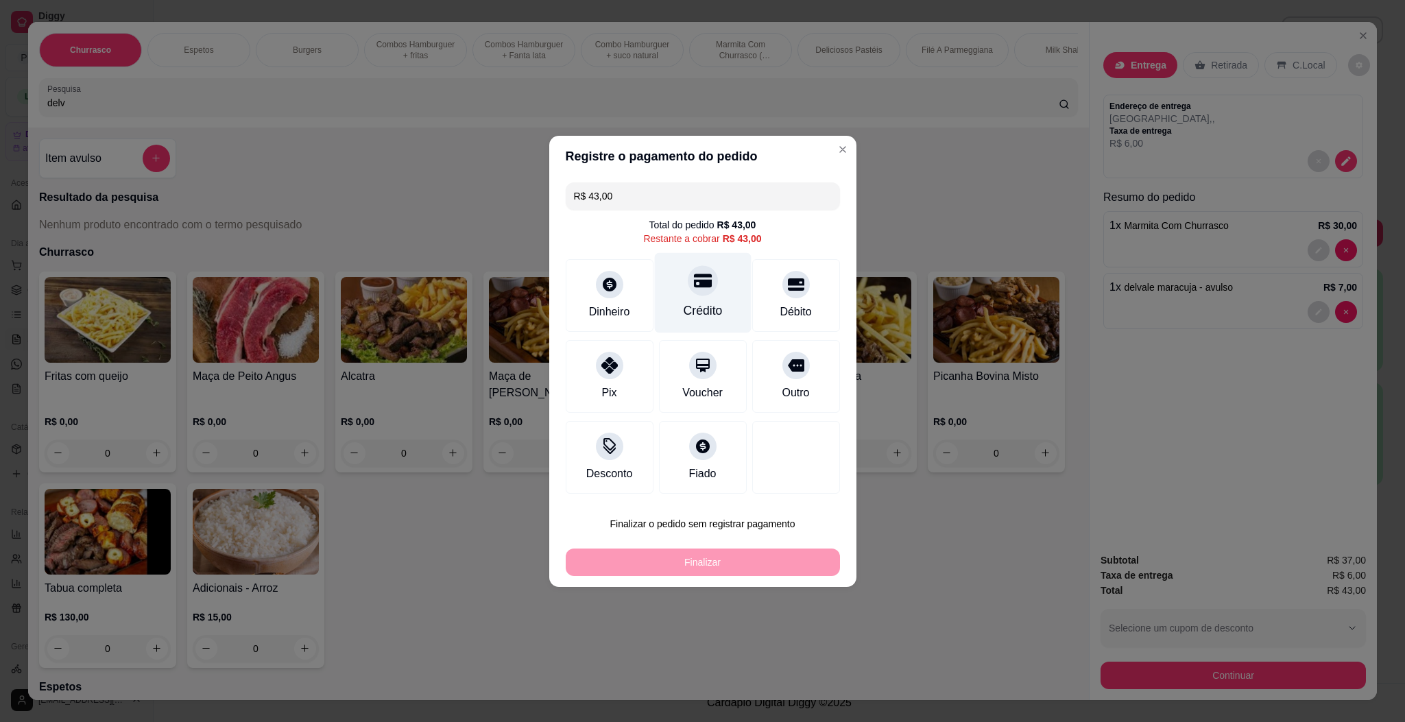
click at [693, 278] on icon at bounding box center [702, 281] width 18 height 18
type input "R$ 0,00"
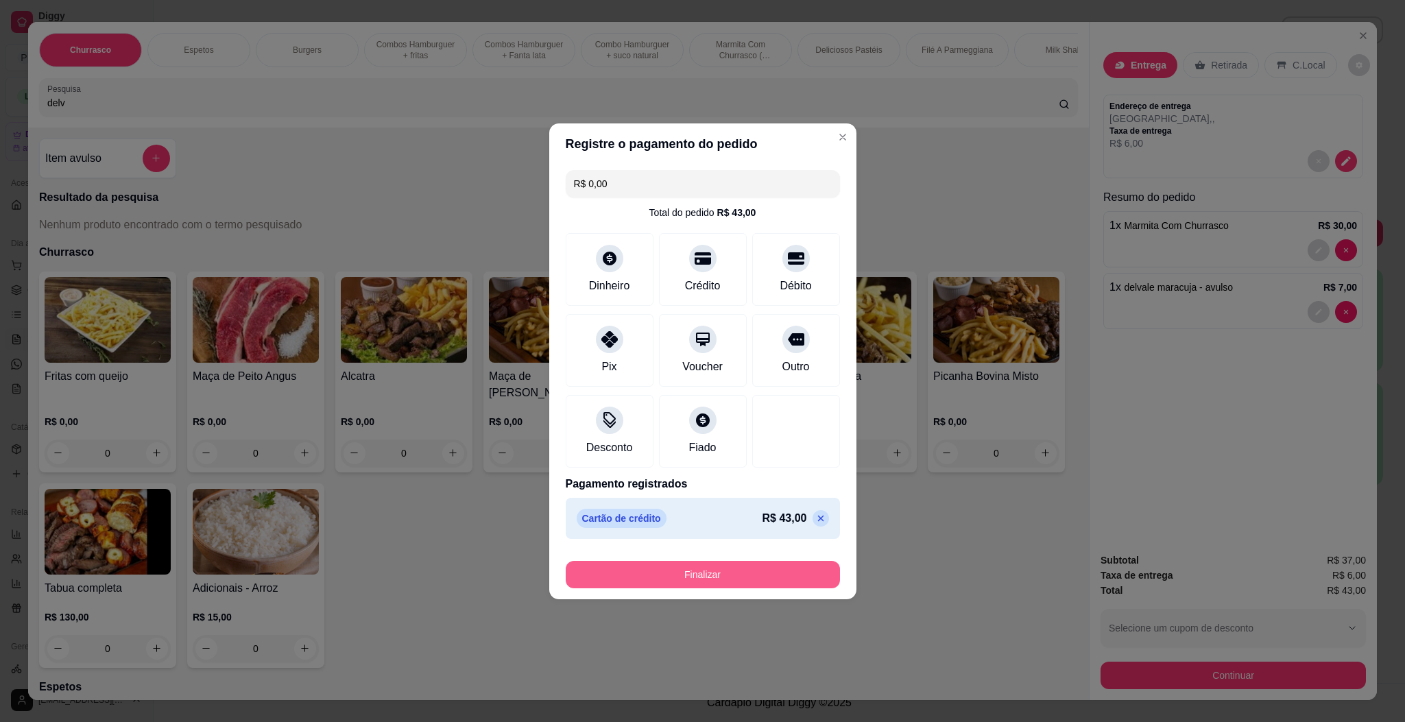
click at [733, 574] on button "Finalizar" at bounding box center [703, 574] width 274 height 27
type input "0"
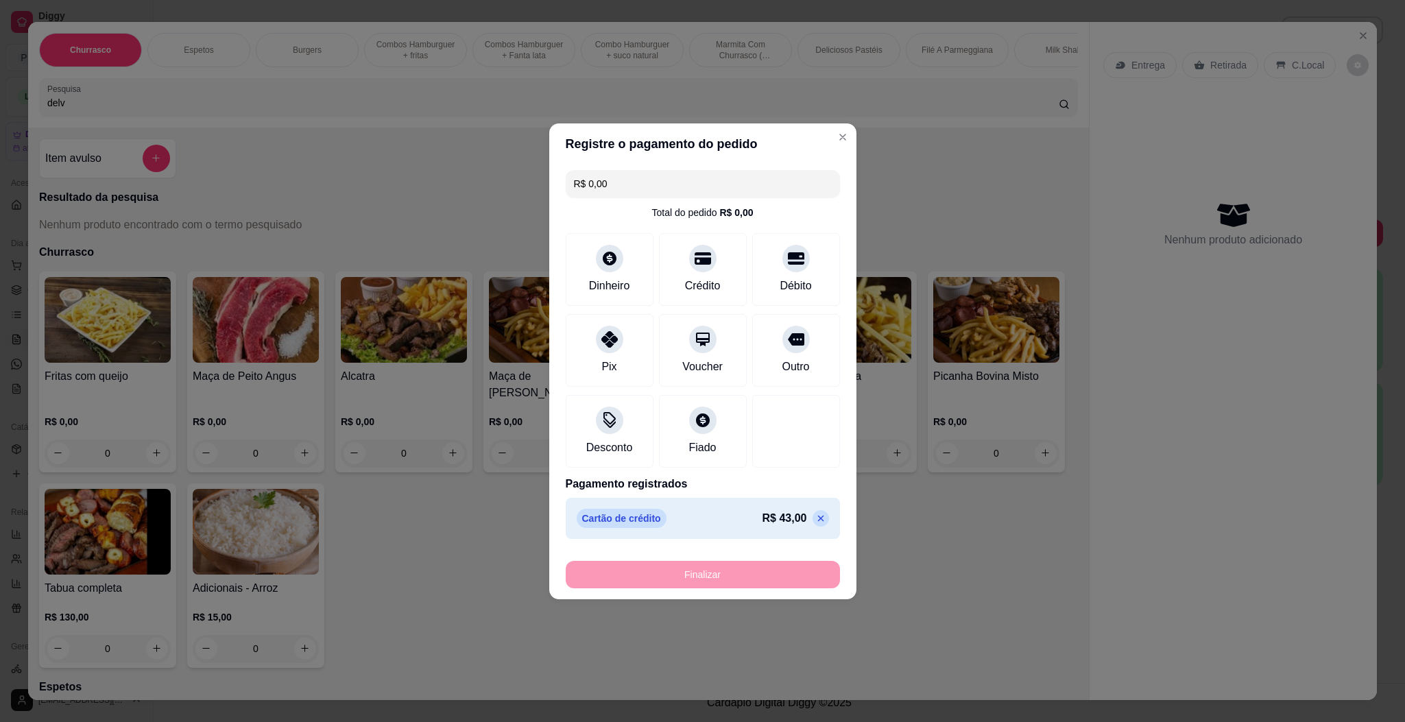
type input "-R$ 43,00"
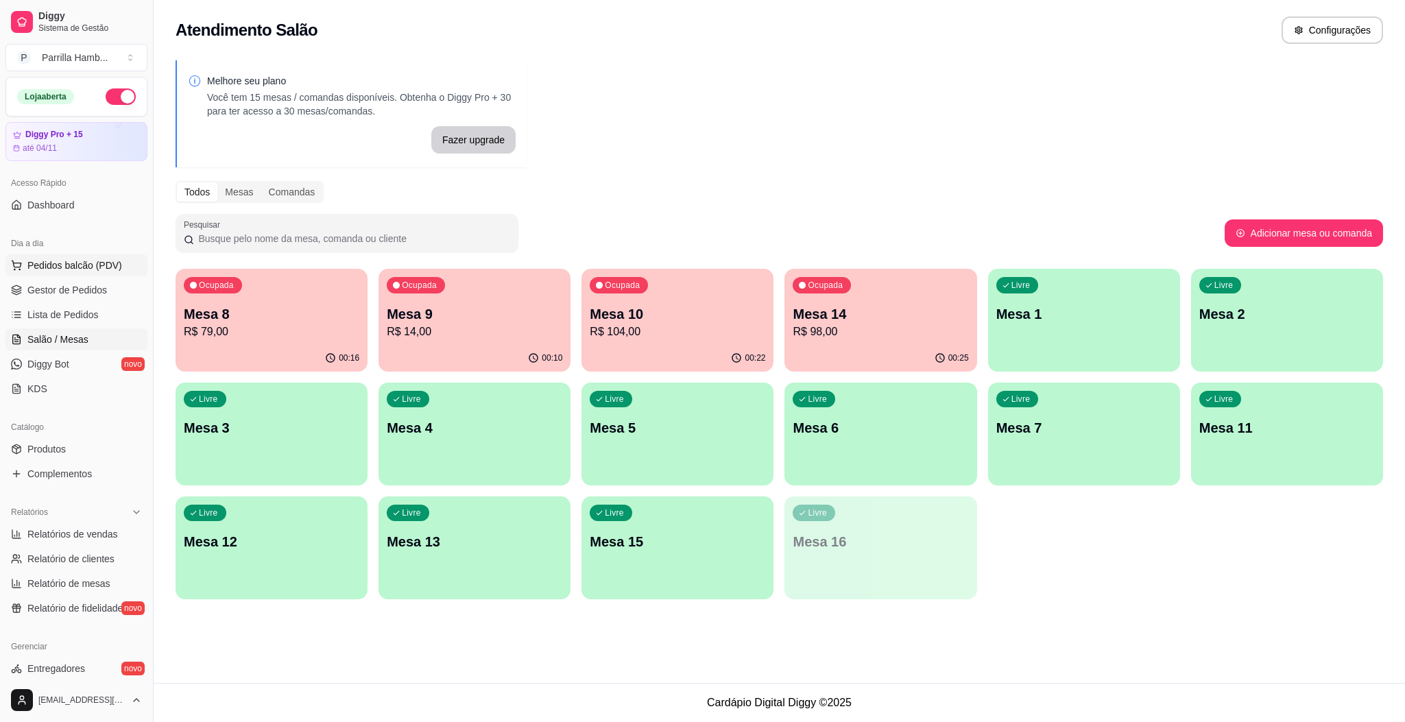
click at [70, 272] on span "Pedidos balcão (PDV)" at bounding box center [74, 265] width 95 height 14
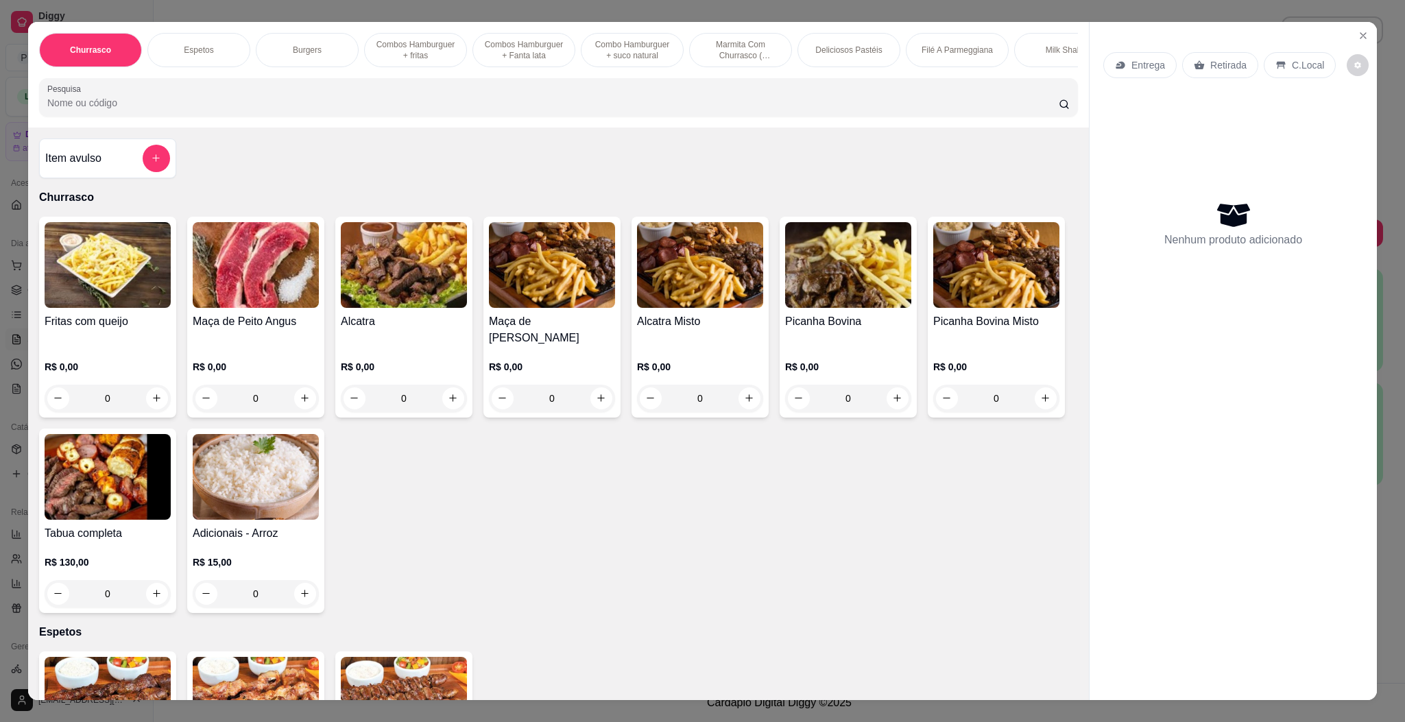
click at [1115, 62] on icon at bounding box center [1120, 65] width 11 height 11
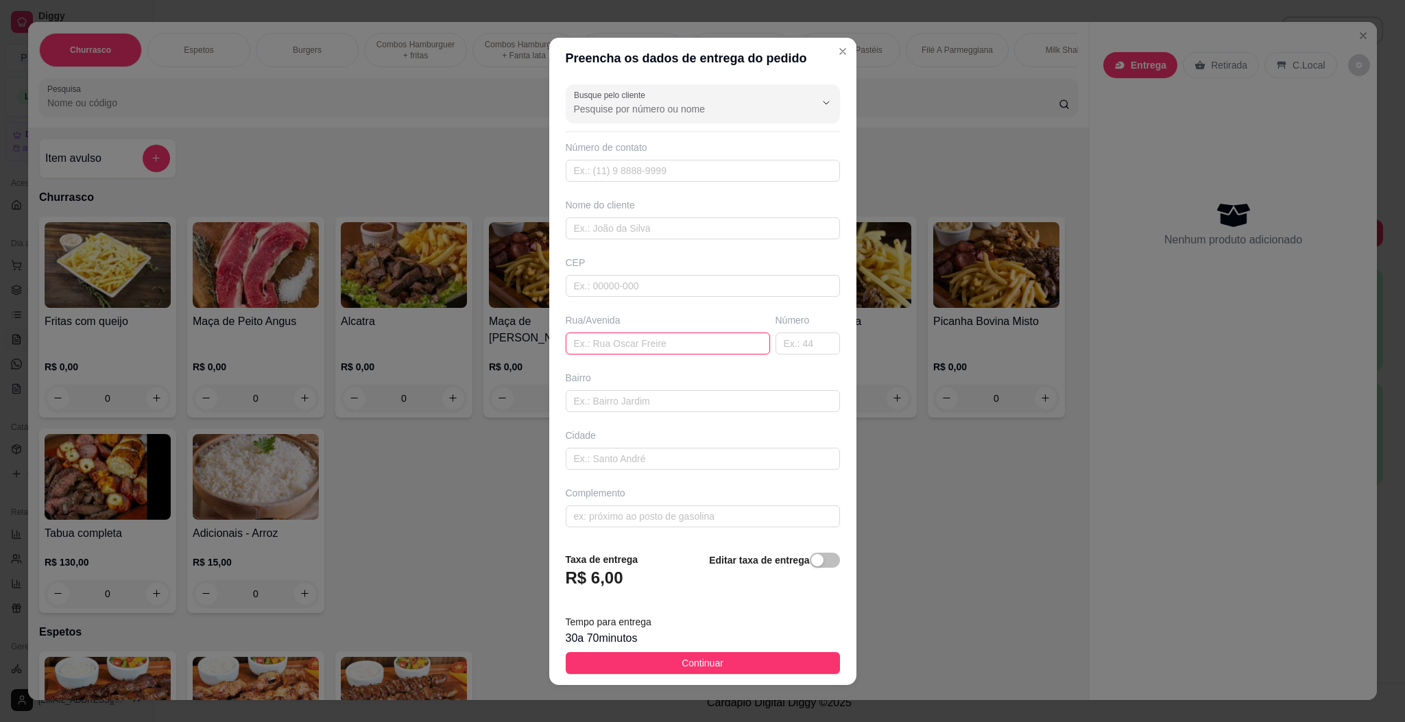
click at [609, 335] on input "text" at bounding box center [668, 344] width 204 height 22
paste input "[STREET_ADDRESS]"
type input "[STREET_ADDRESS]"
click at [638, 664] on button "Continuar" at bounding box center [703, 663] width 274 height 22
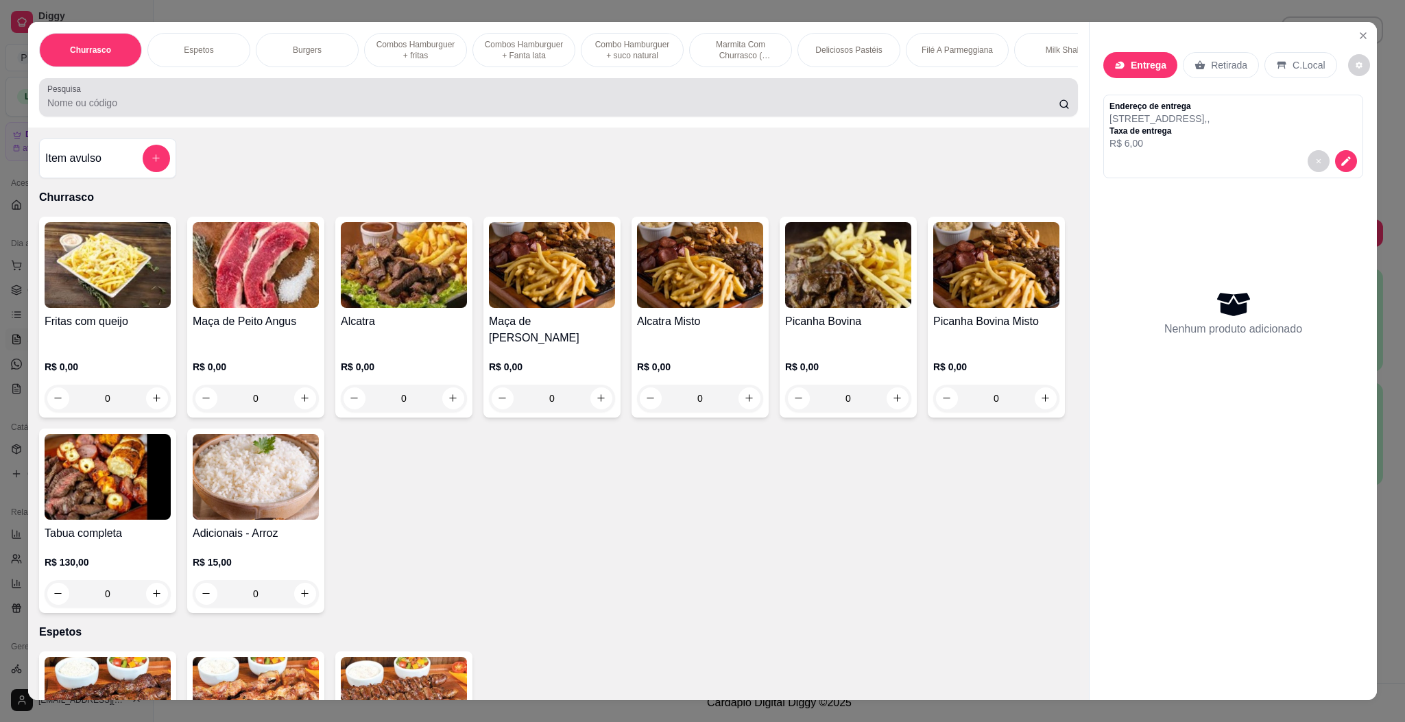
click at [525, 110] on div at bounding box center [558, 97] width 1022 height 27
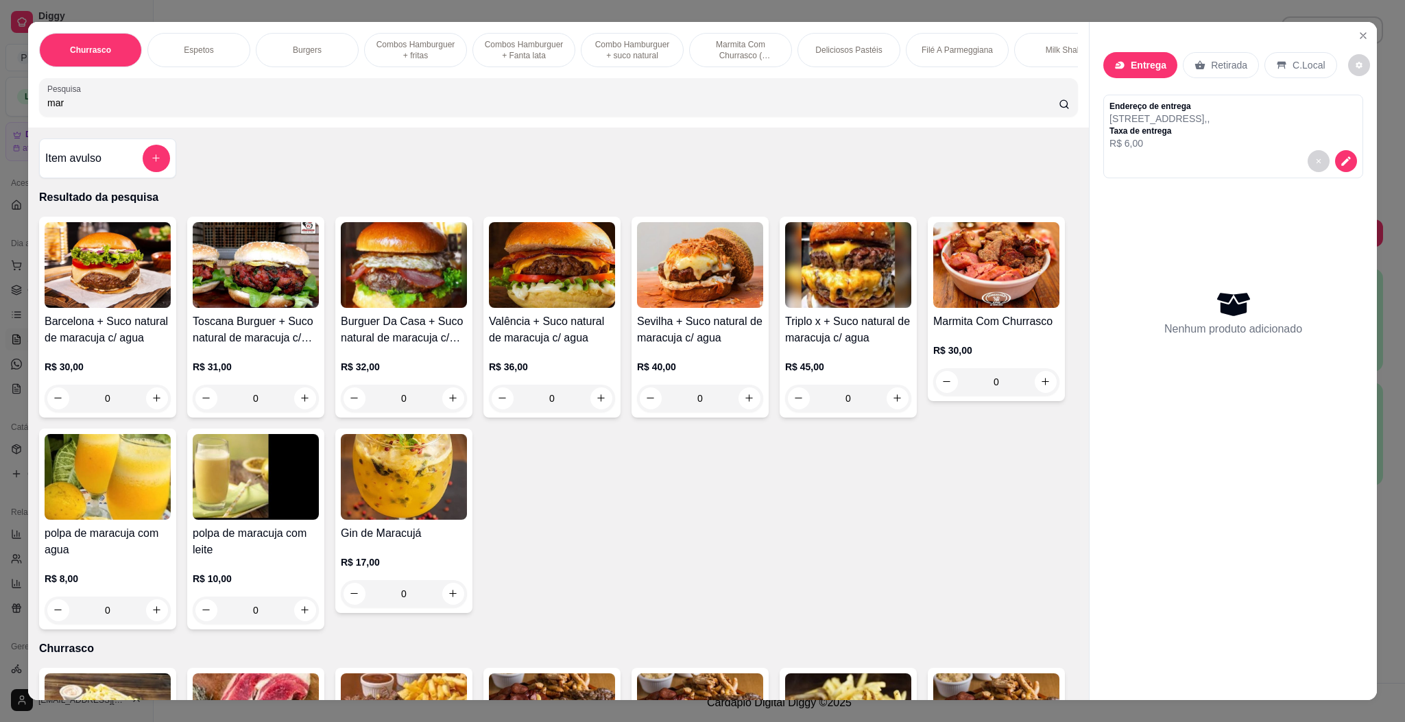
type input "mar"
click at [933, 396] on div "0" at bounding box center [996, 381] width 126 height 27
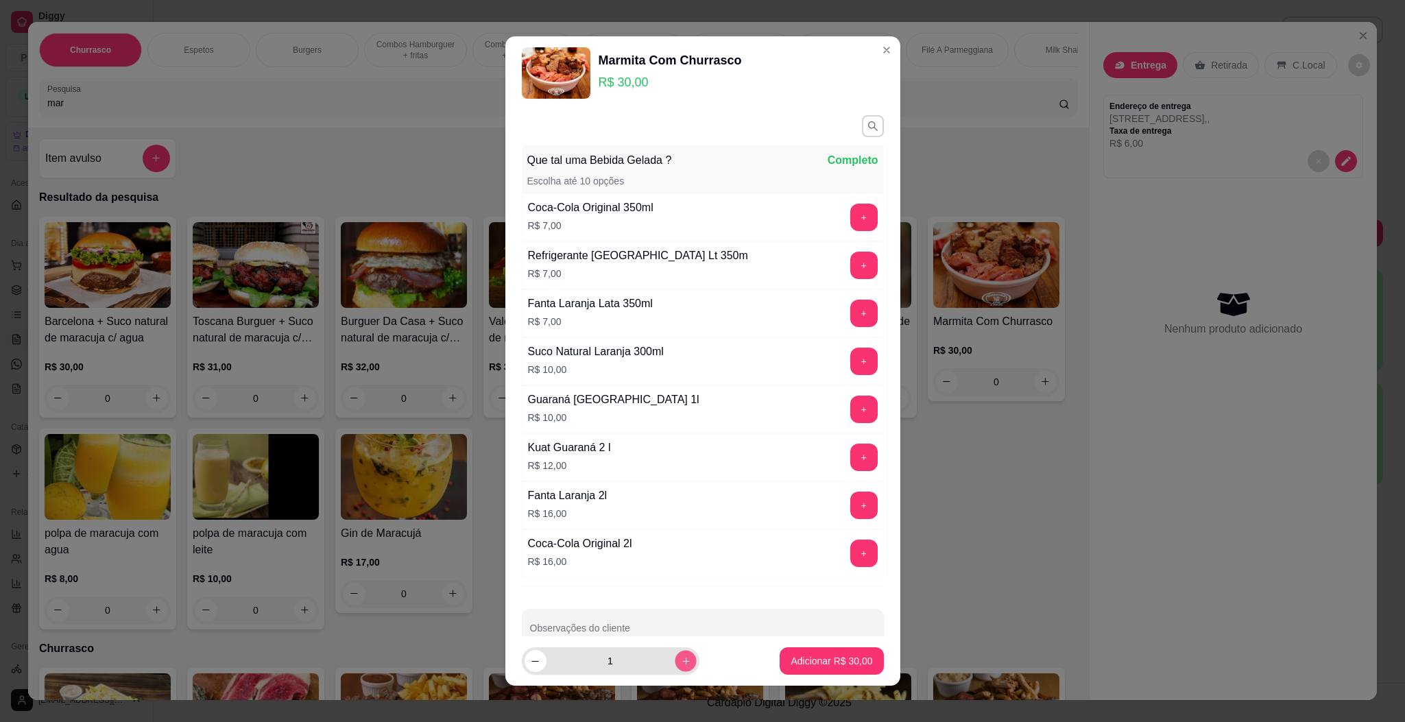
click at [675, 658] on button "increase-product-quantity" at bounding box center [685, 661] width 21 height 21
type input "2"
click at [791, 659] on p "Adicionar R$ 60,00" at bounding box center [832, 661] width 82 height 14
type input "2"
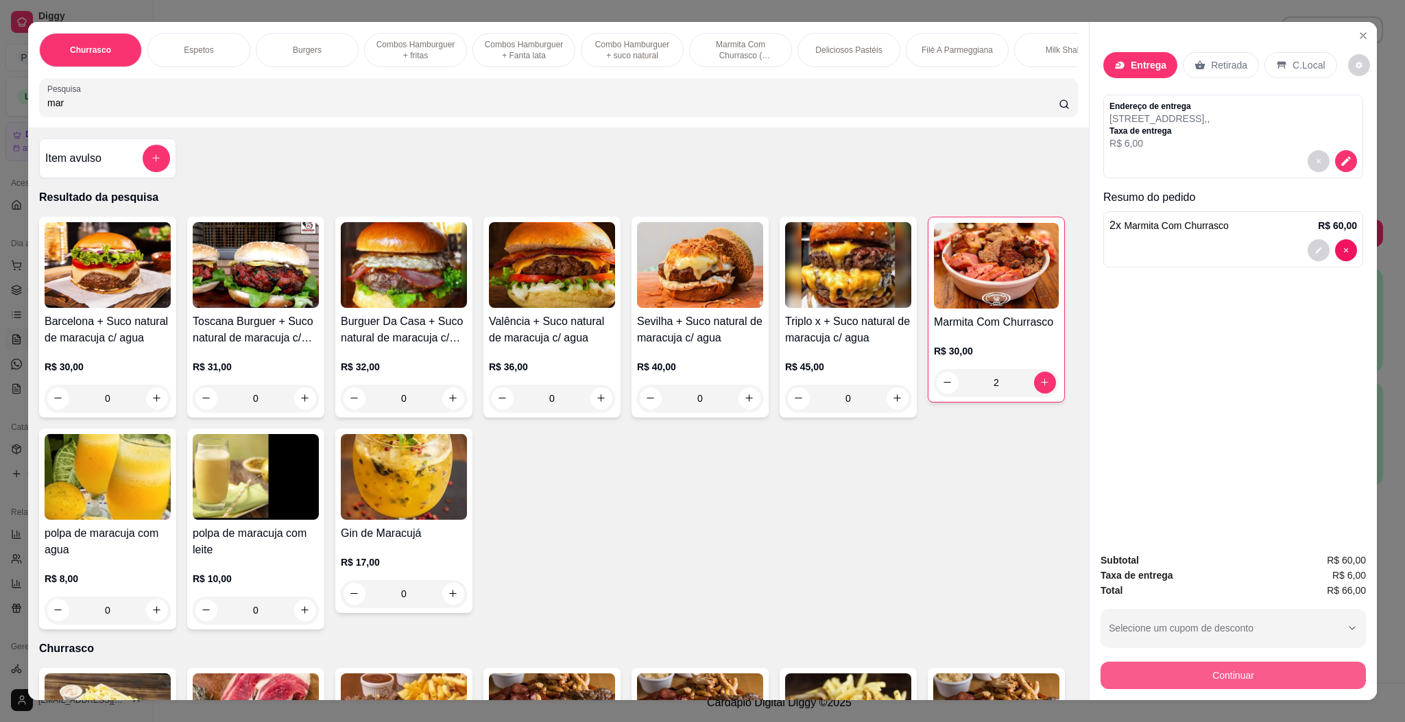
click at [1134, 671] on button "Continuar" at bounding box center [1232, 675] width 265 height 27
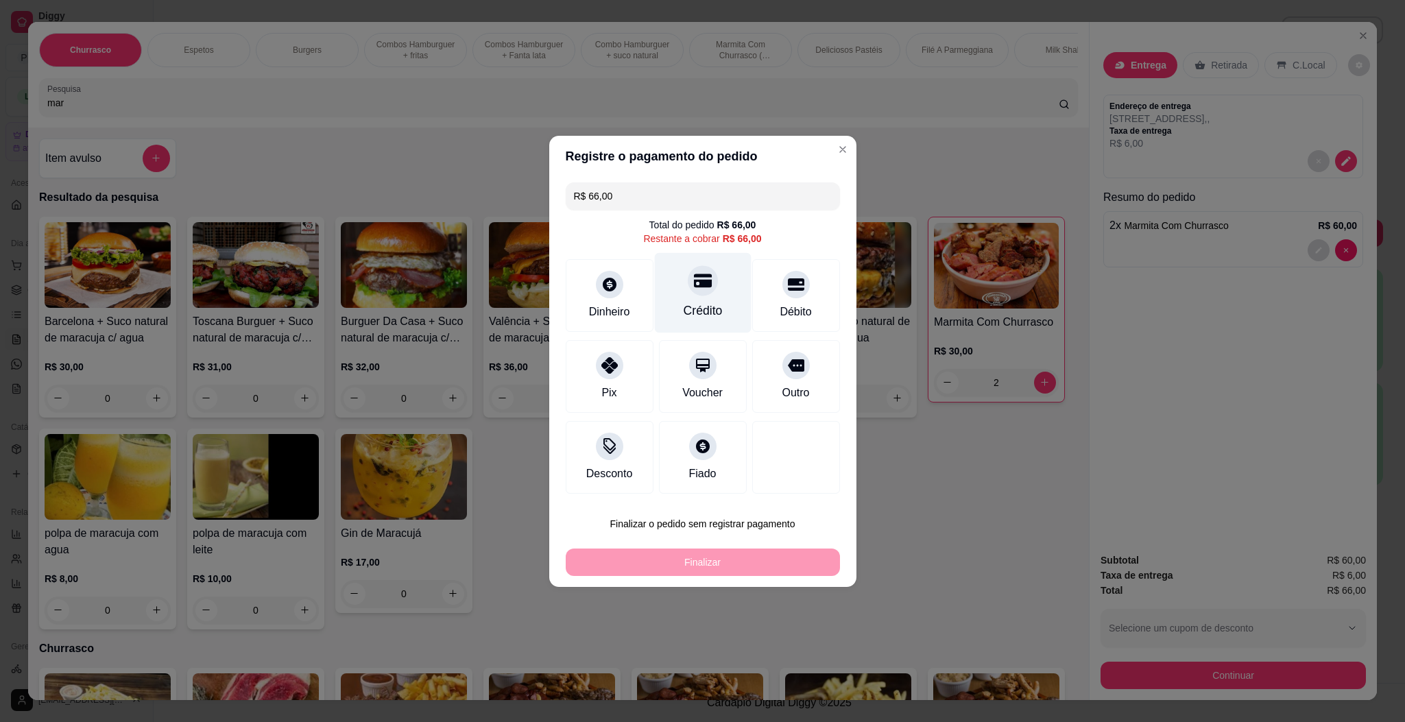
click at [720, 311] on div "Crédito" at bounding box center [702, 292] width 97 height 80
type input "R$ 0,00"
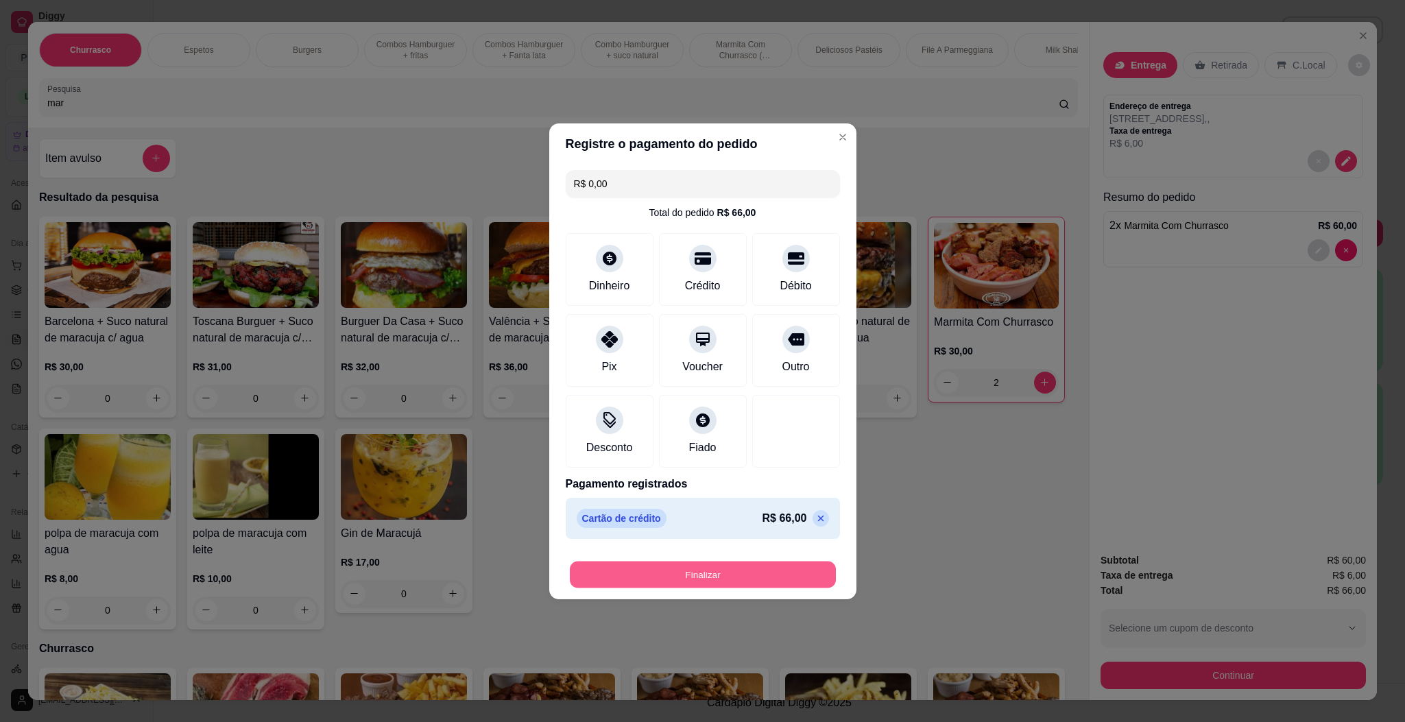
click at [738, 564] on button "Finalizar" at bounding box center [703, 574] width 266 height 27
type input "0"
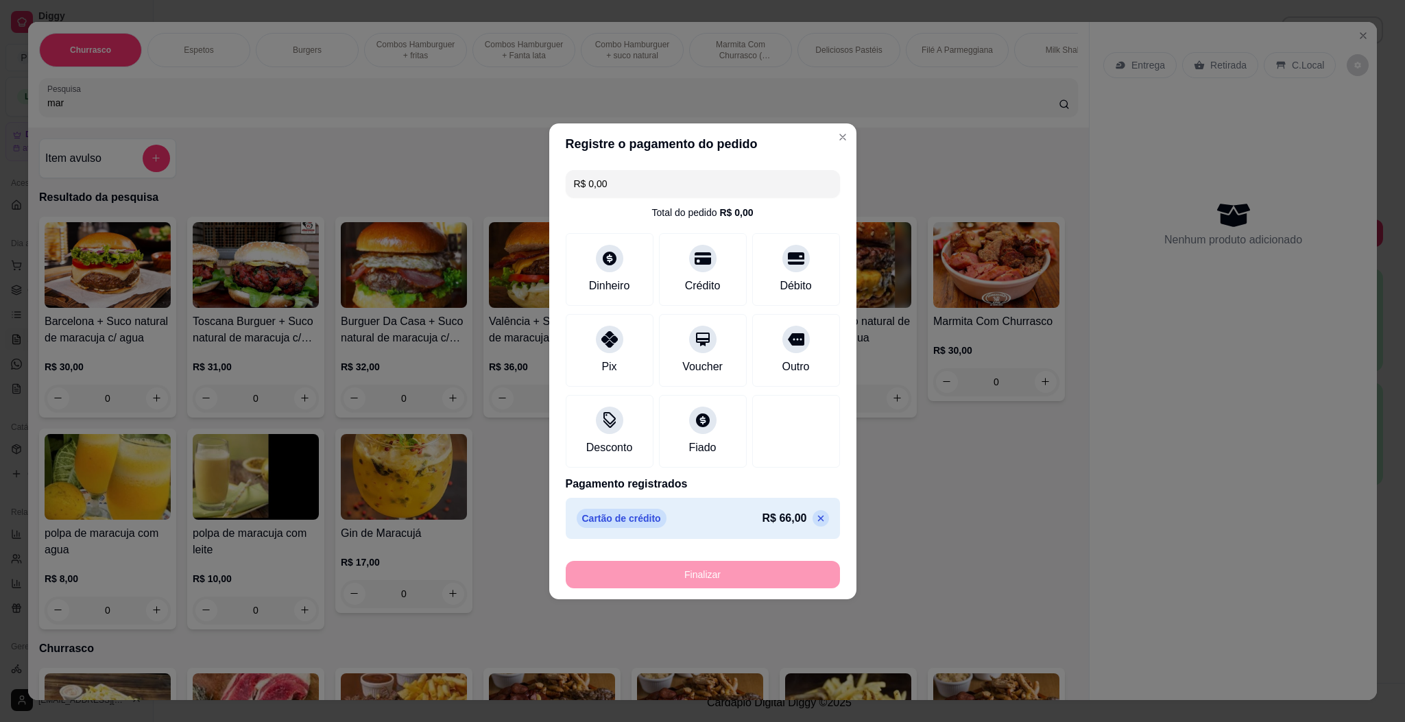
type input "-R$ 66,00"
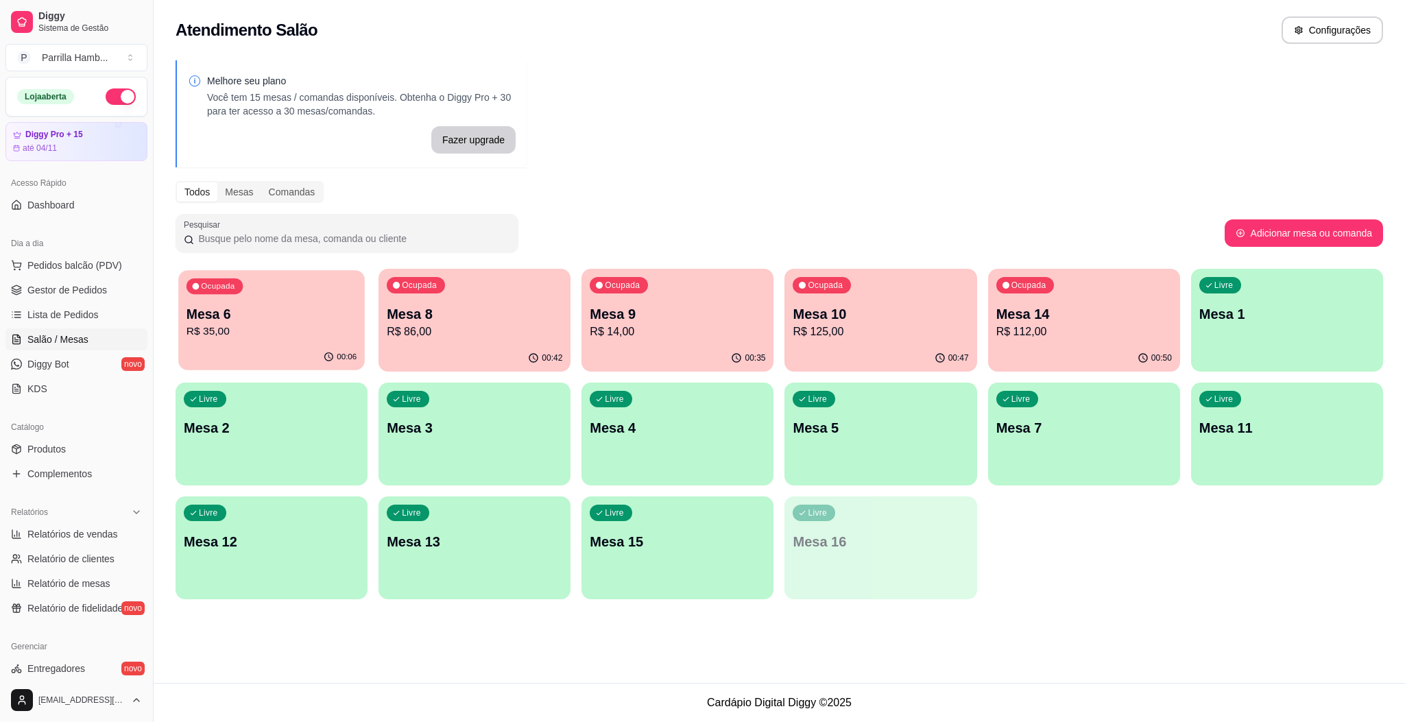
click at [298, 327] on p "R$ 35,00" at bounding box center [272, 332] width 170 height 16
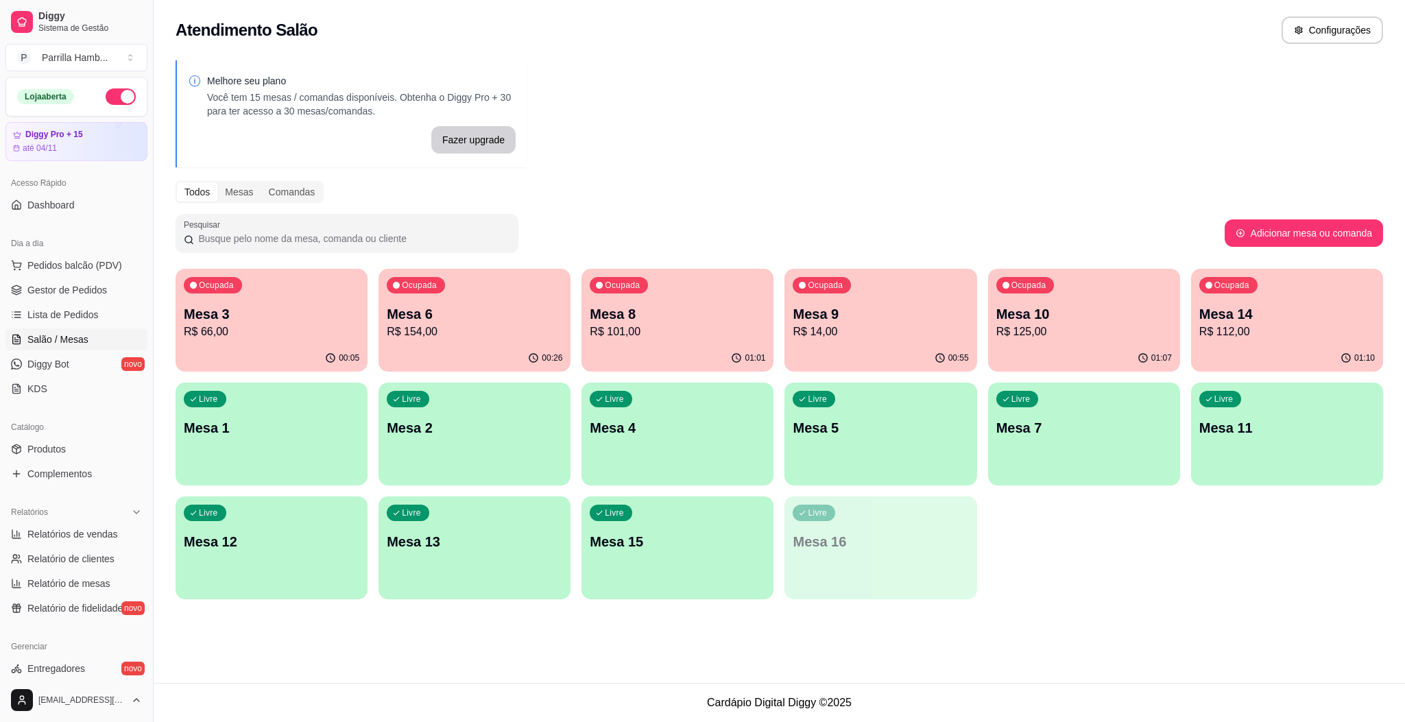
click at [823, 298] on div "Ocupada Mesa 9 R$ 14,00" at bounding box center [880, 307] width 192 height 76
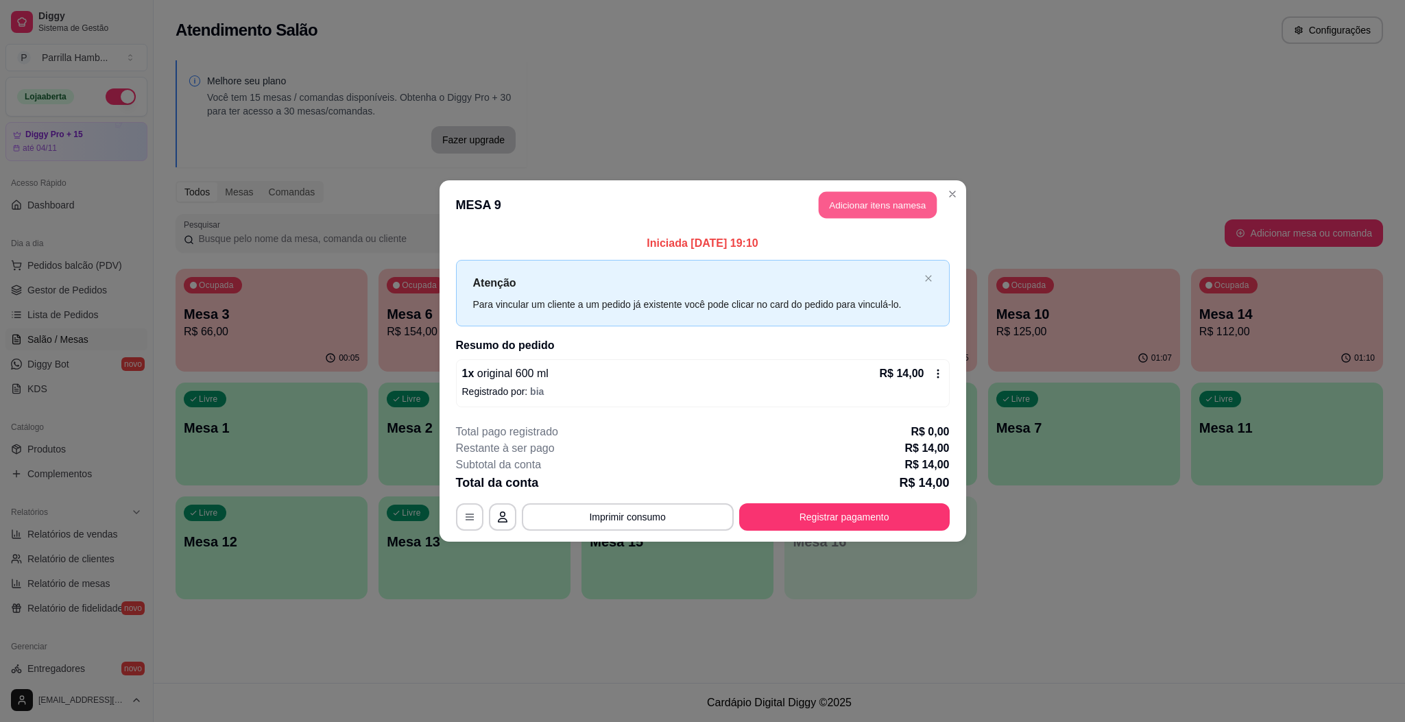
click at [895, 200] on button "Adicionar itens na mesa" at bounding box center [878, 205] width 118 height 27
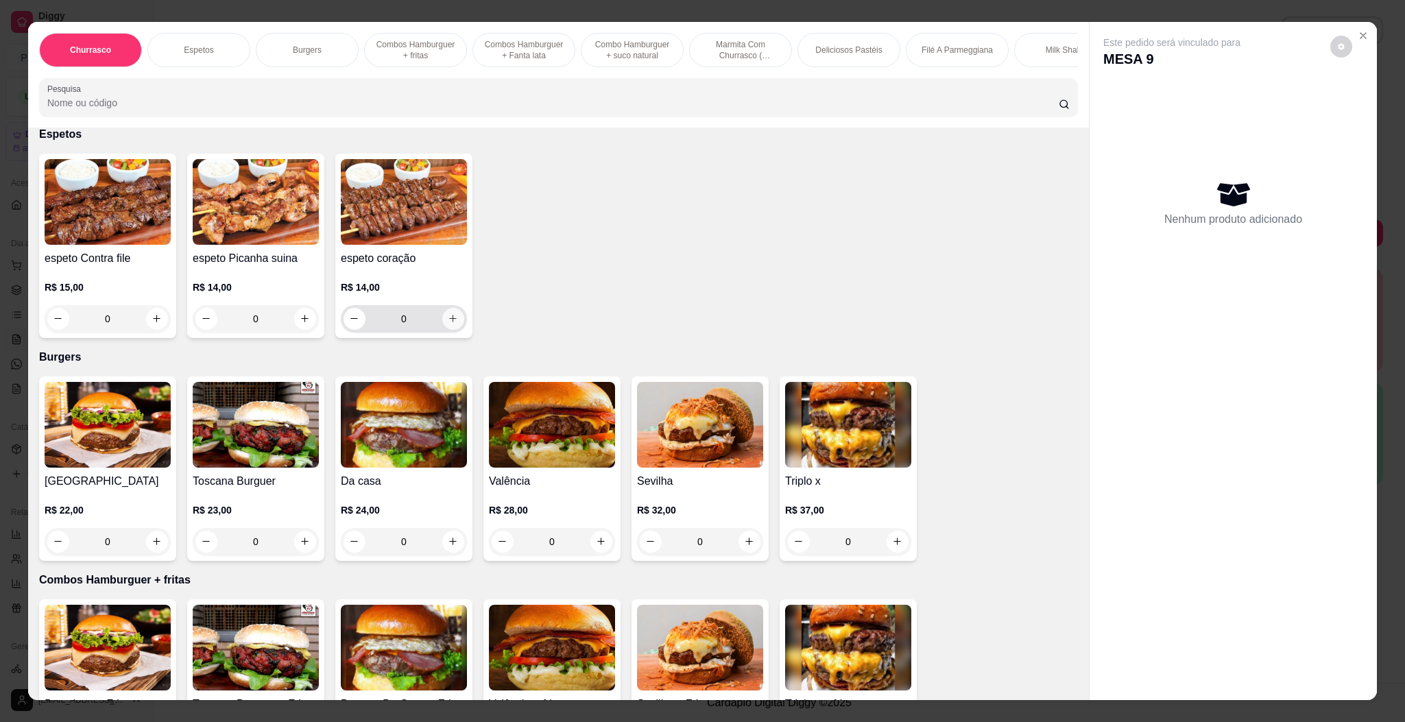
scroll to position [514, 0]
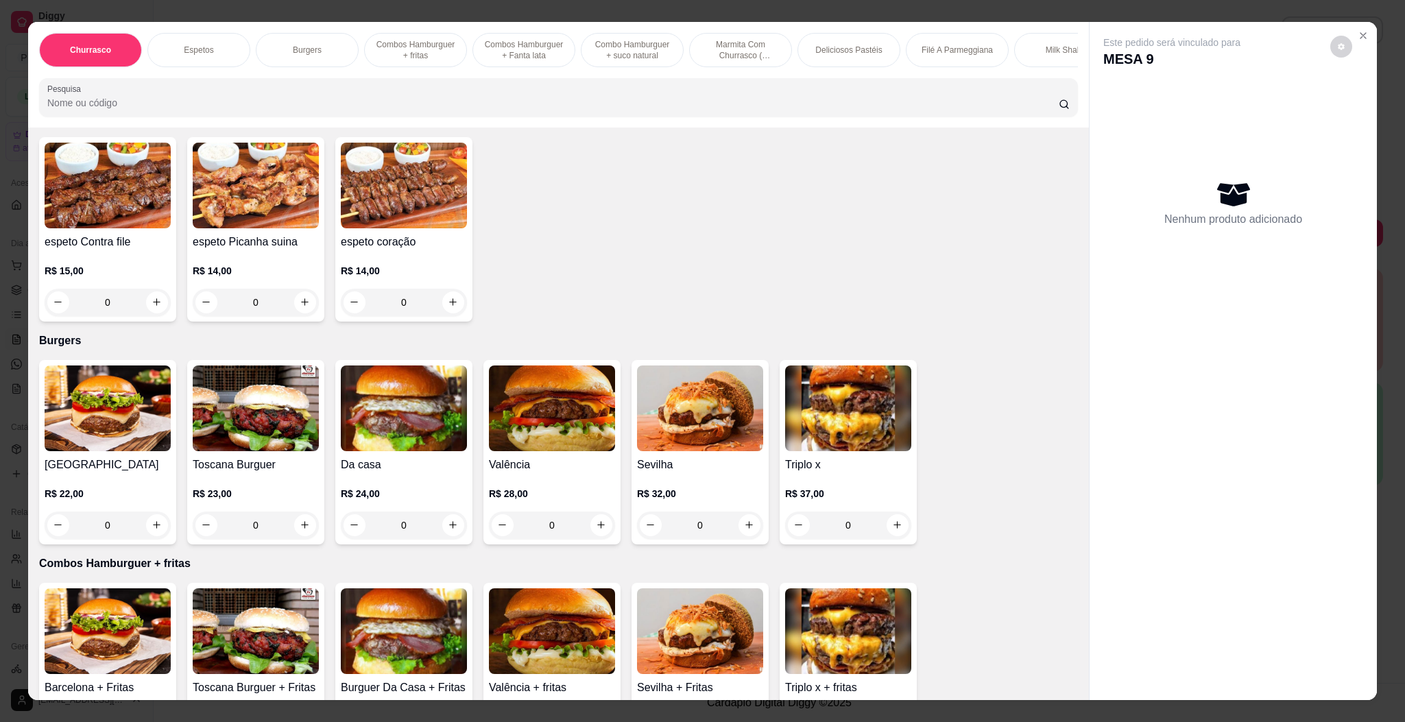
click at [85, 449] on img at bounding box center [108, 408] width 126 height 86
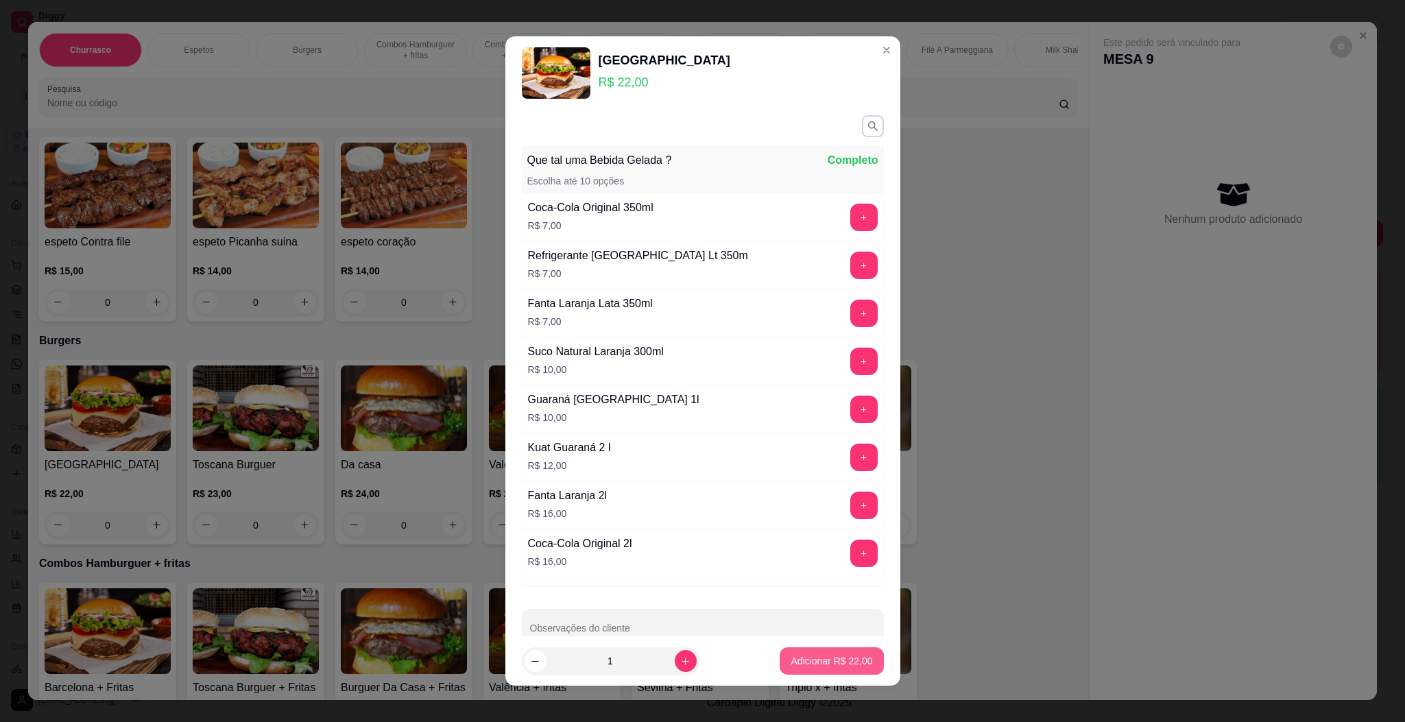
click at [817, 661] on p "Adicionar R$ 22,00" at bounding box center [832, 661] width 82 height 14
type input "1"
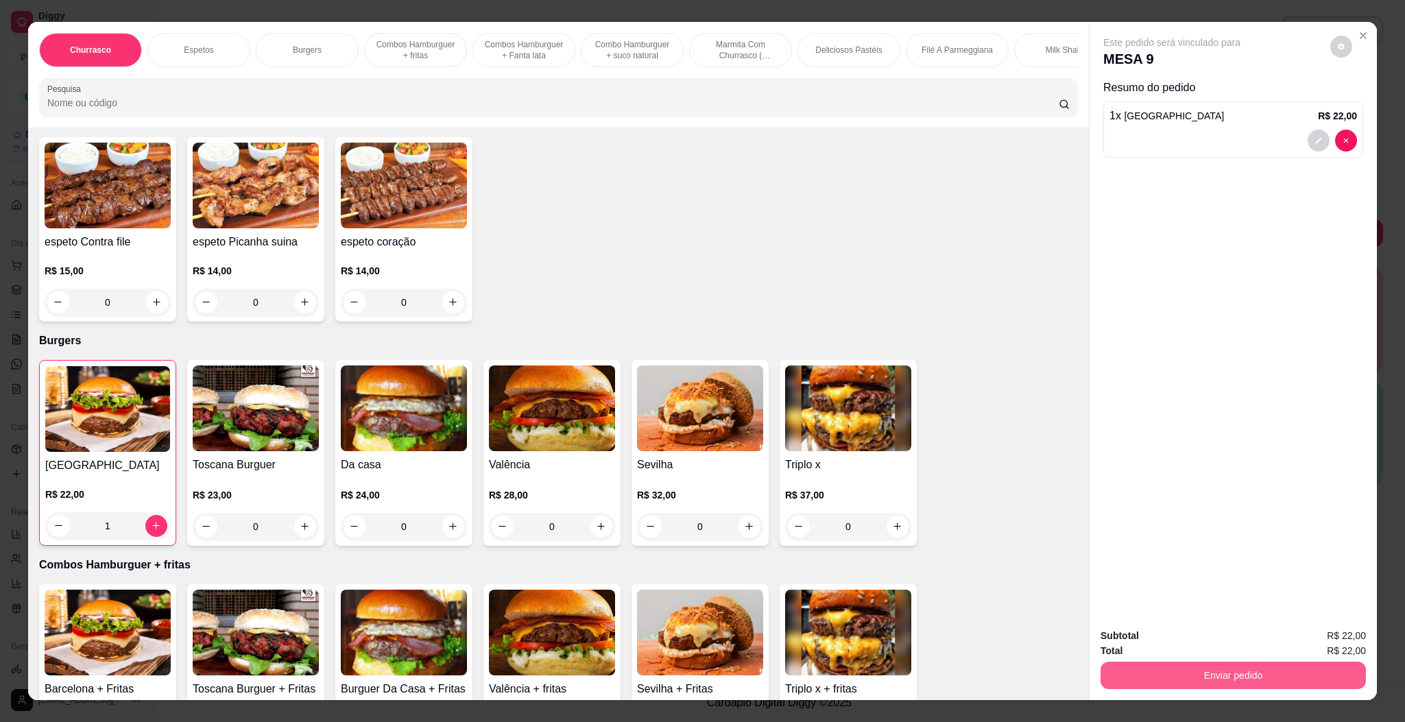
click at [1185, 675] on button "Enviar pedido" at bounding box center [1232, 675] width 265 height 27
click at [1308, 629] on button "Enviar pedido" at bounding box center [1327, 642] width 77 height 26
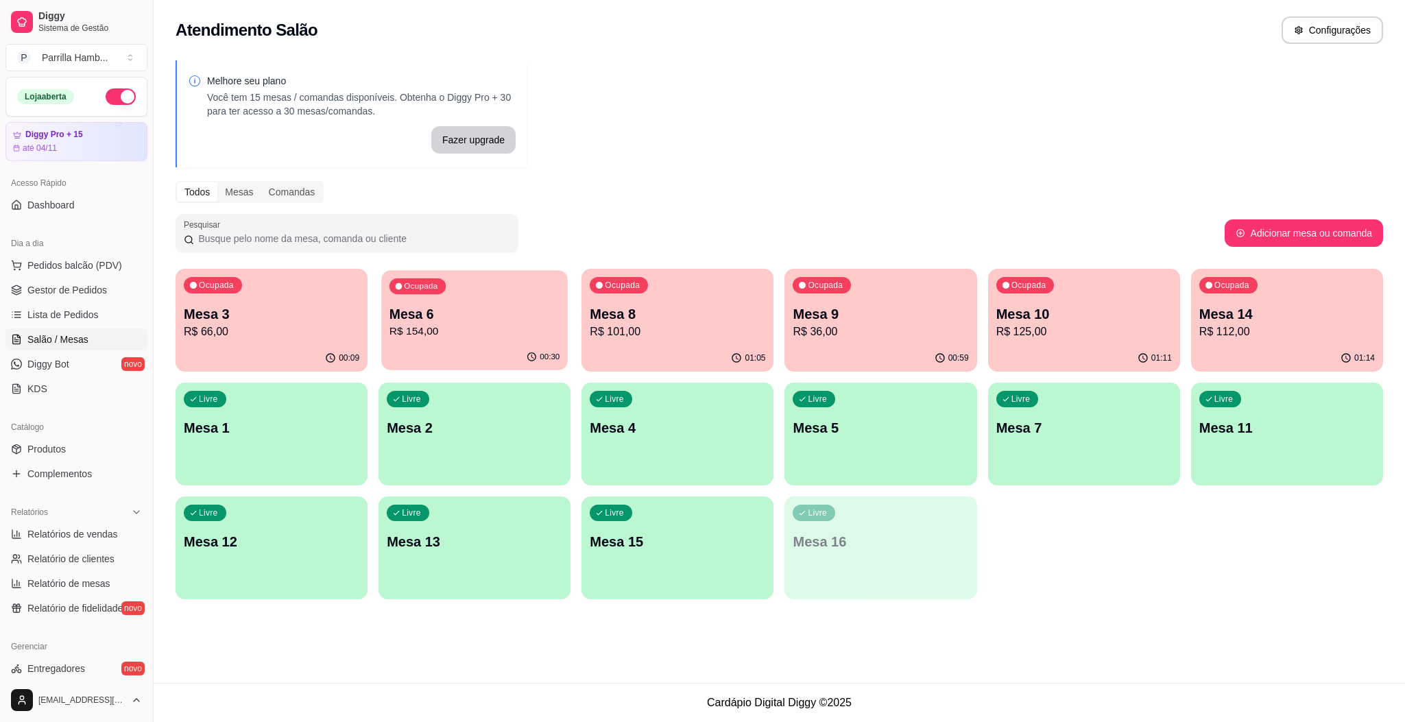
click at [488, 350] on div "00:30" at bounding box center [474, 357] width 187 height 26
click at [292, 324] on p "R$ 66,00" at bounding box center [272, 332] width 176 height 16
click at [1043, 333] on p "R$ 125,00" at bounding box center [1084, 332] width 176 height 16
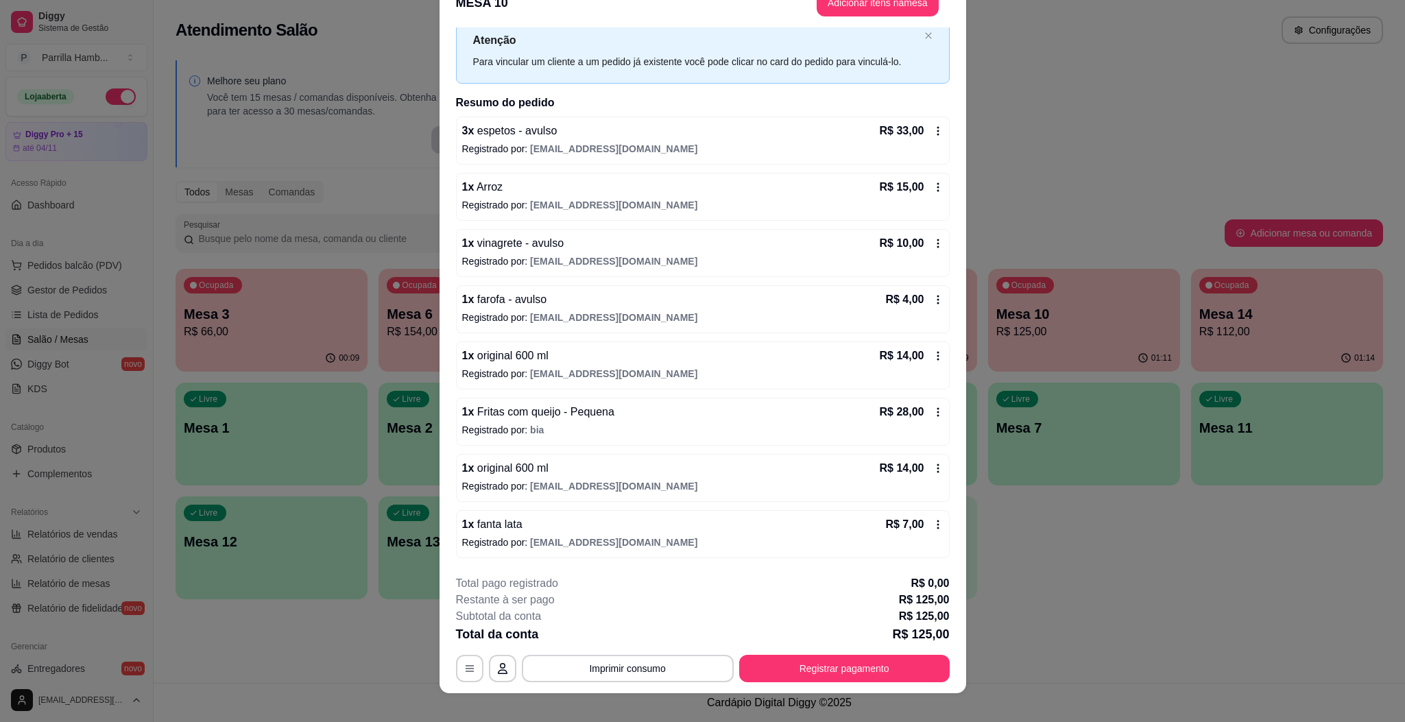
scroll to position [40, 0]
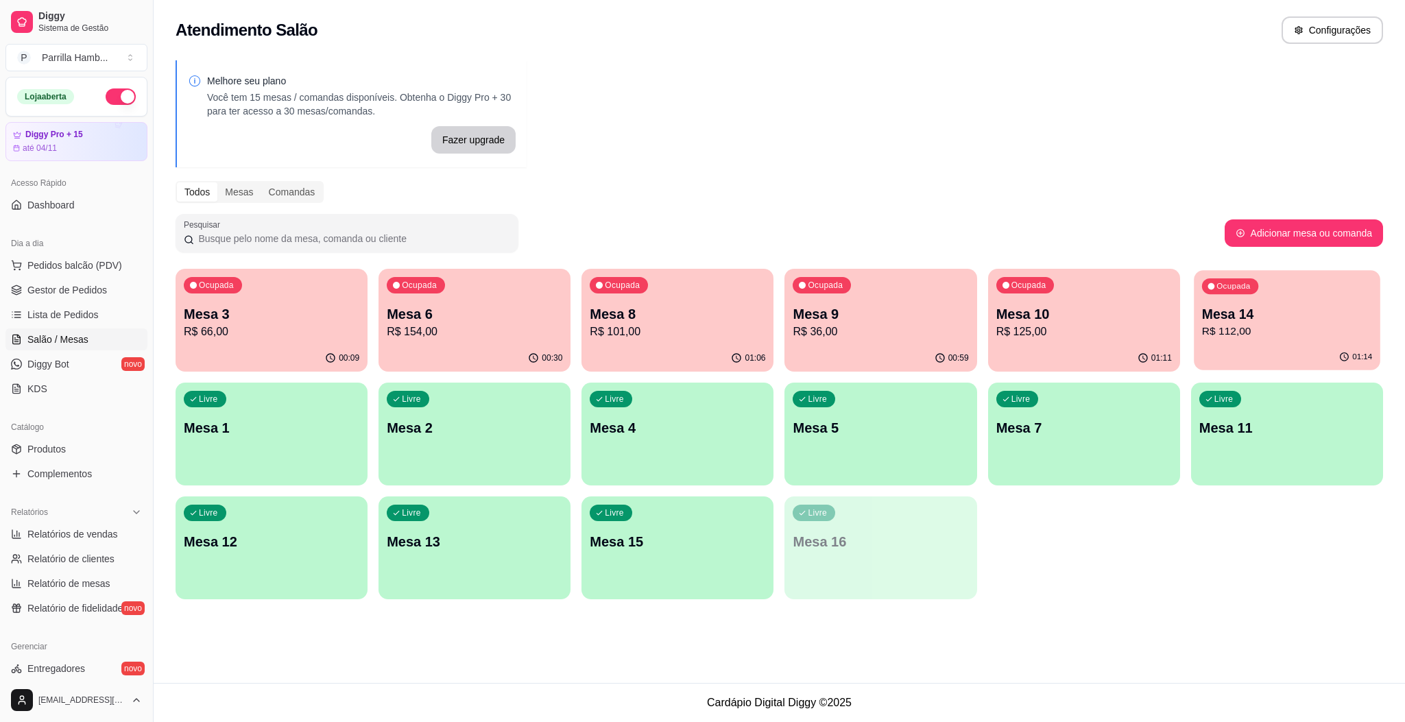
click at [1214, 348] on button "Ocupada Mesa 14 R$ 112,00 01:14" at bounding box center [1287, 320] width 187 height 100
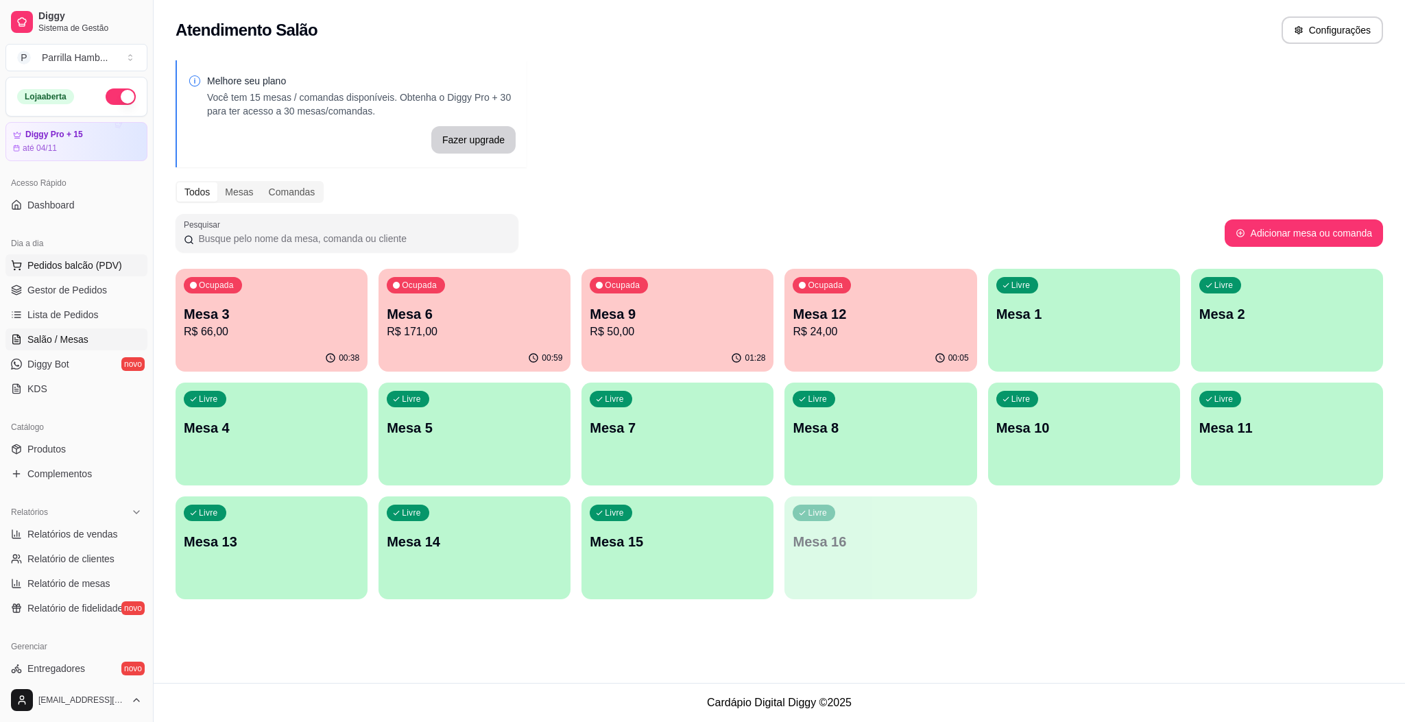
click at [104, 276] on button "Pedidos balcão (PDV)" at bounding box center [76, 265] width 142 height 22
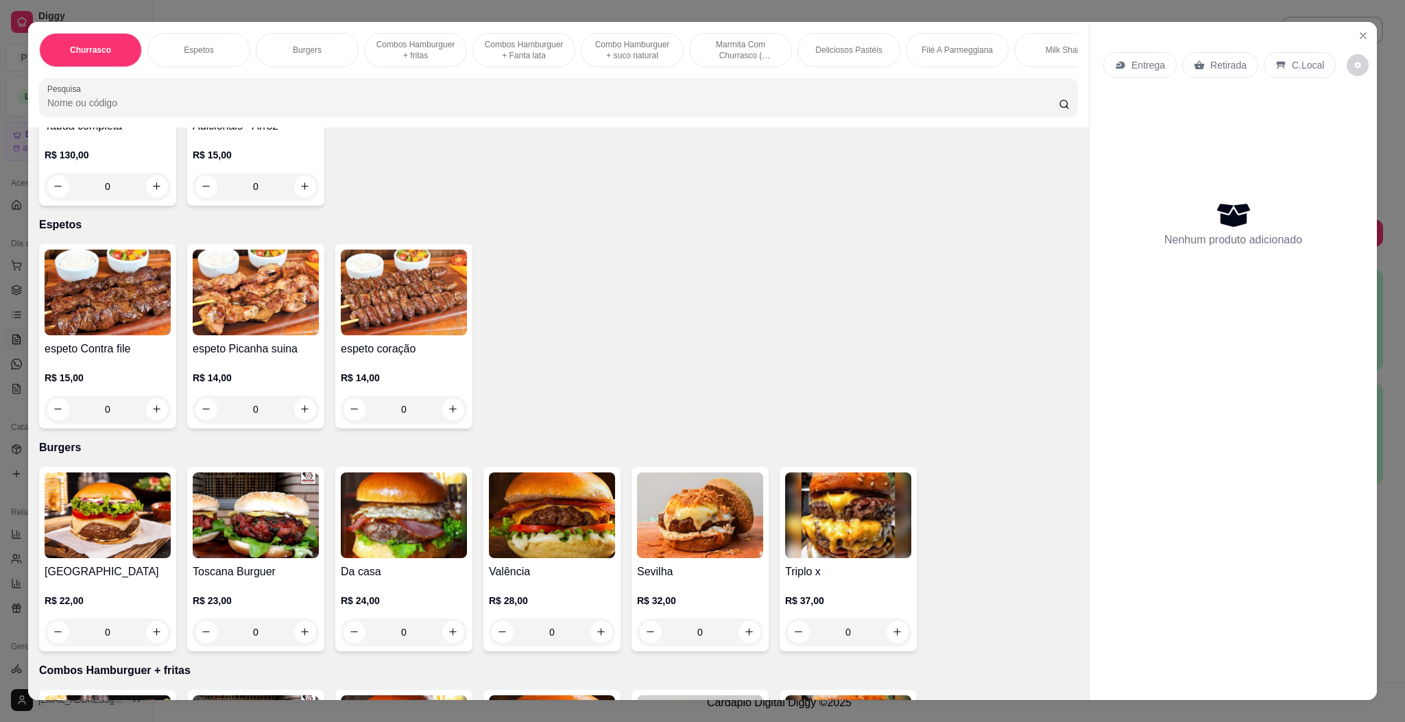
scroll to position [411, 0]
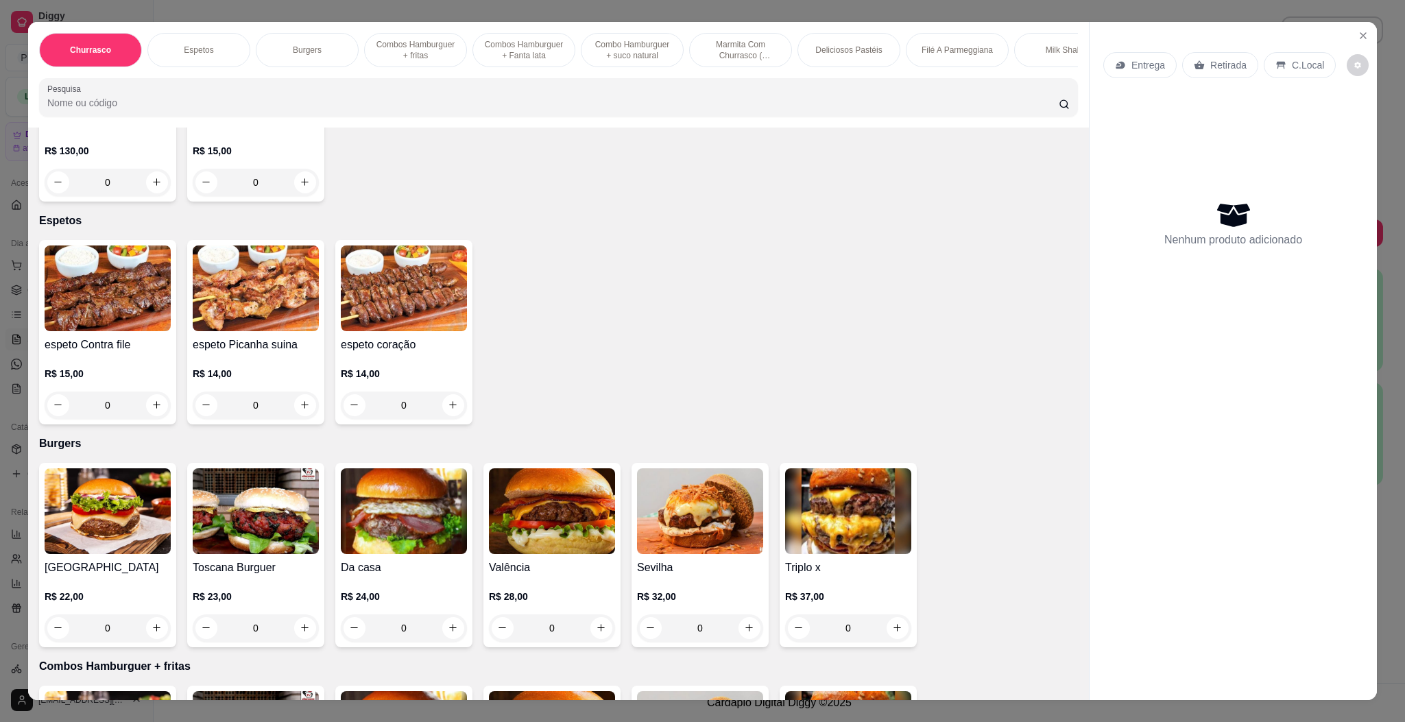
click at [374, 502] on img at bounding box center [404, 511] width 126 height 86
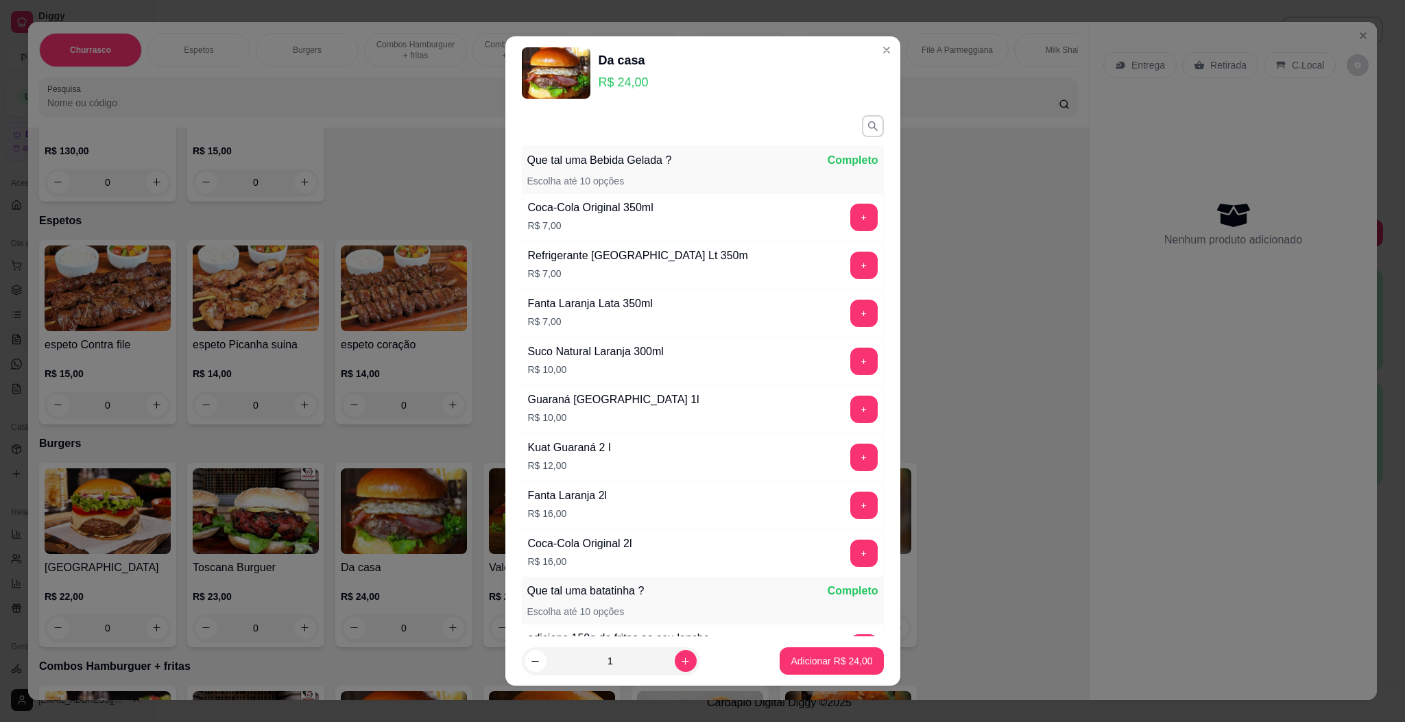
click at [607, 624] on div "Que tal uma batatinha ? Completo Escolha até 10 opções" at bounding box center [703, 600] width 362 height 47
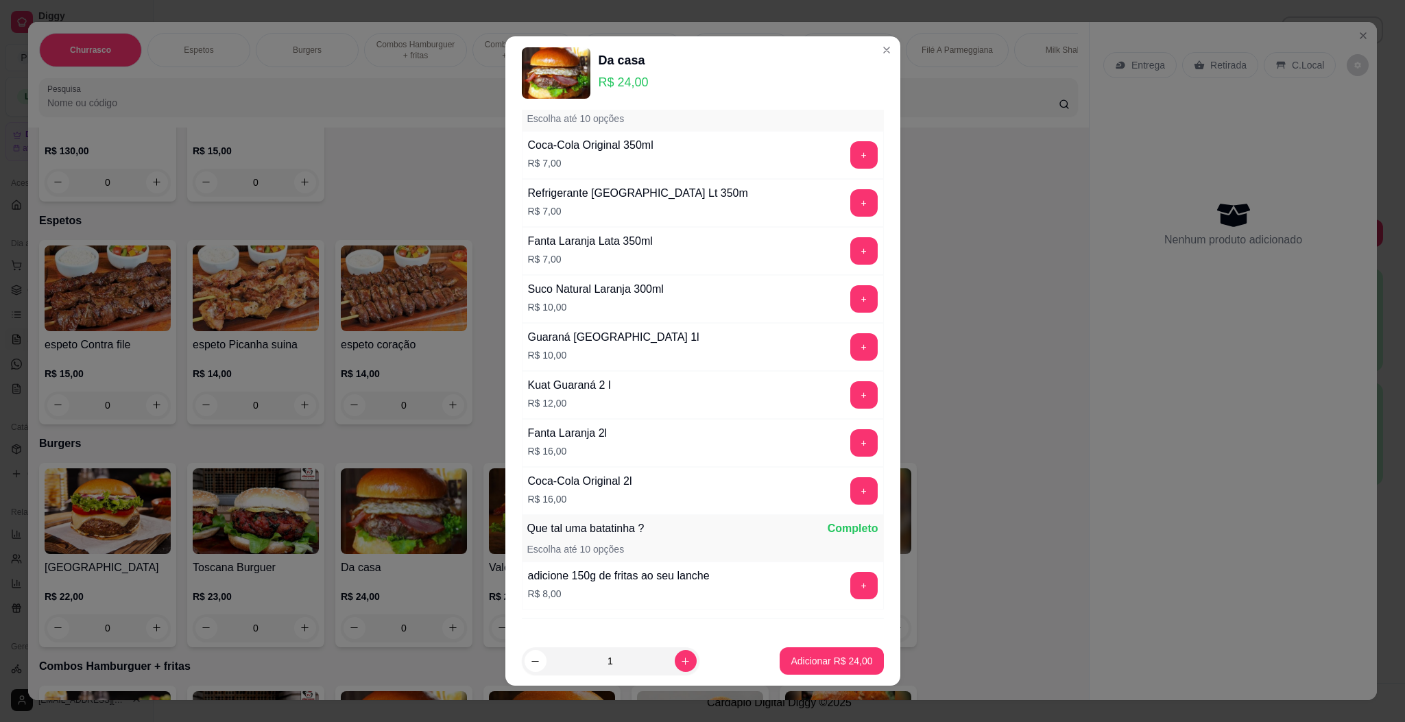
scroll to position [130, 0]
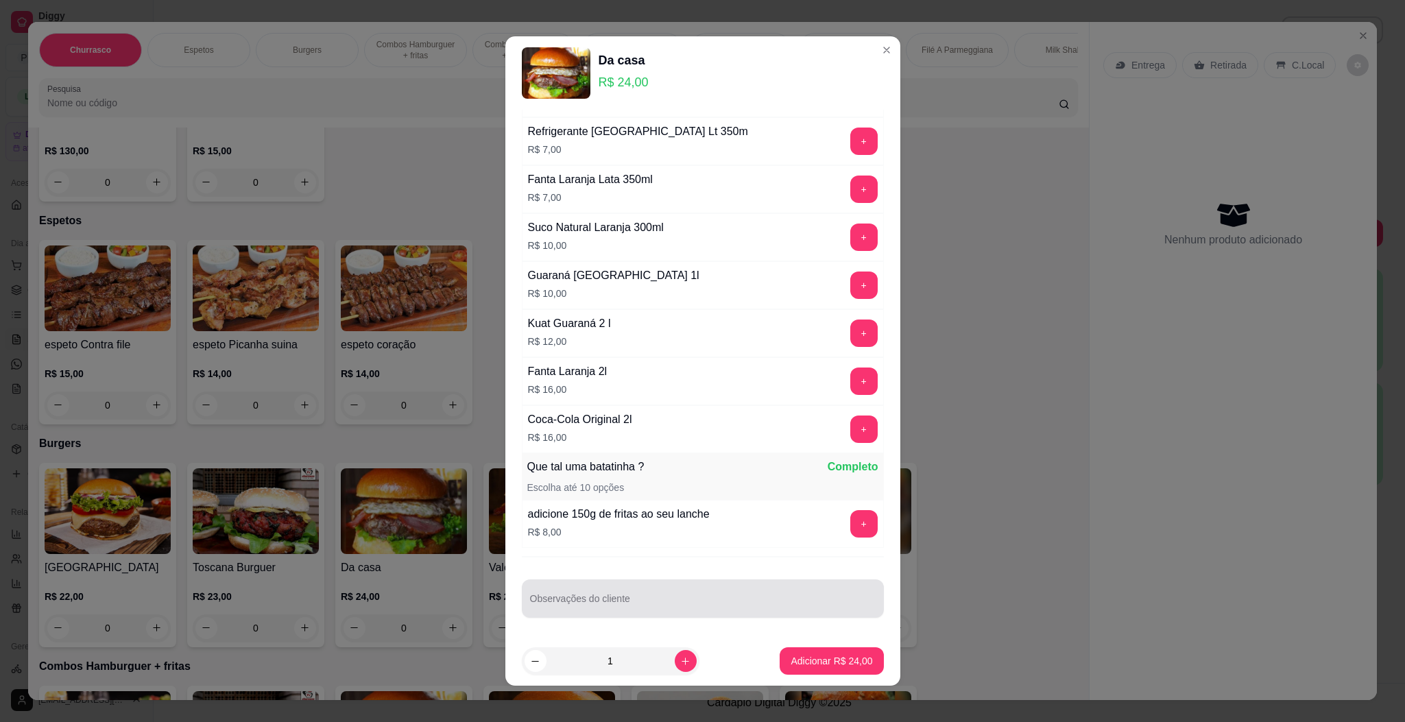
click at [621, 603] on input "Observações do cliente" at bounding box center [703, 604] width 346 height 14
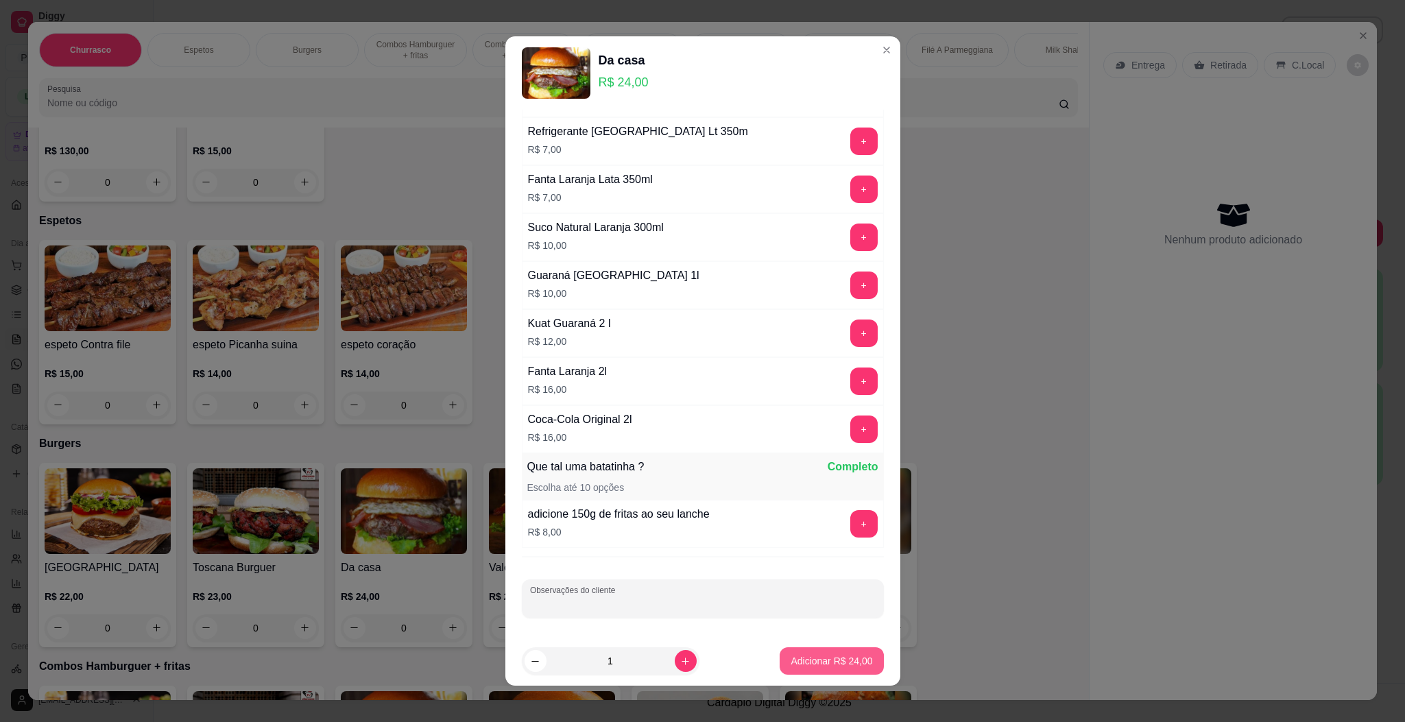
click at [844, 650] on button "Adicionar R$ 24,00" at bounding box center [832, 660] width 104 height 27
type input "1"
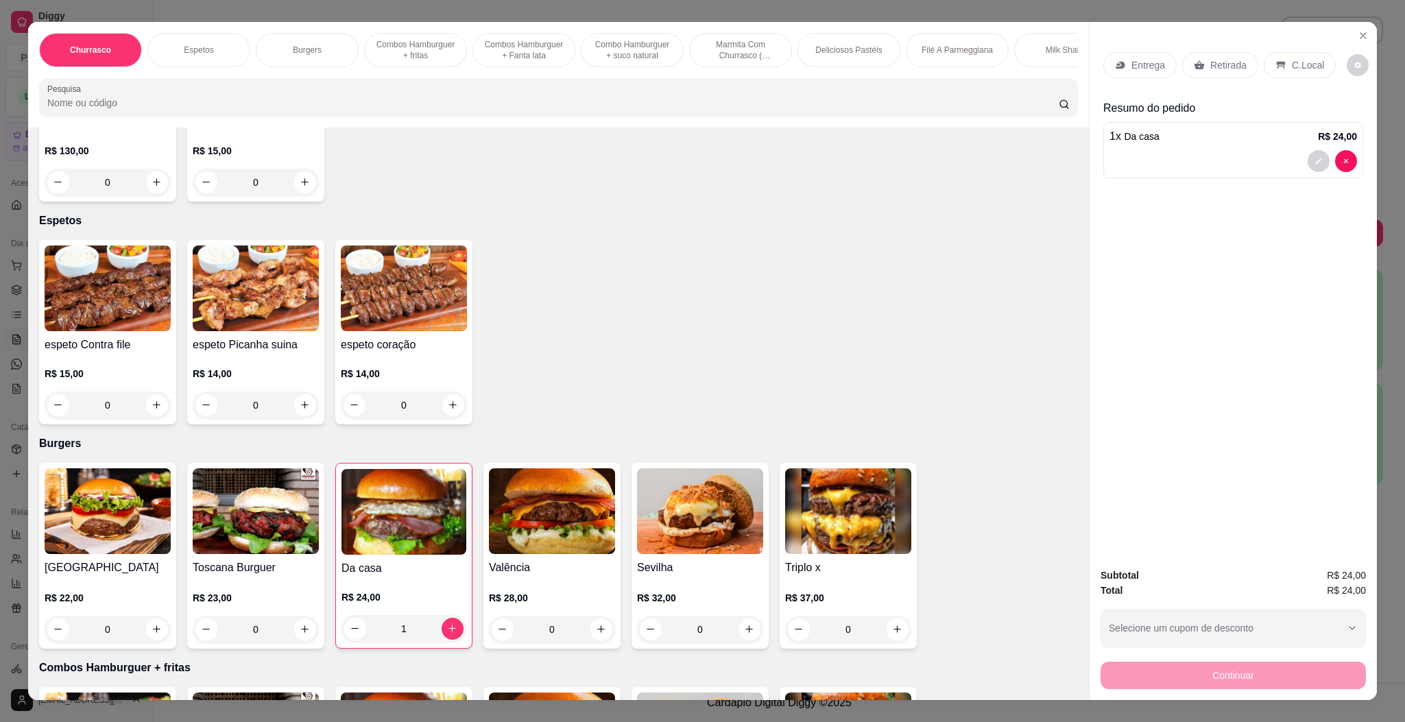
scroll to position [0, 0]
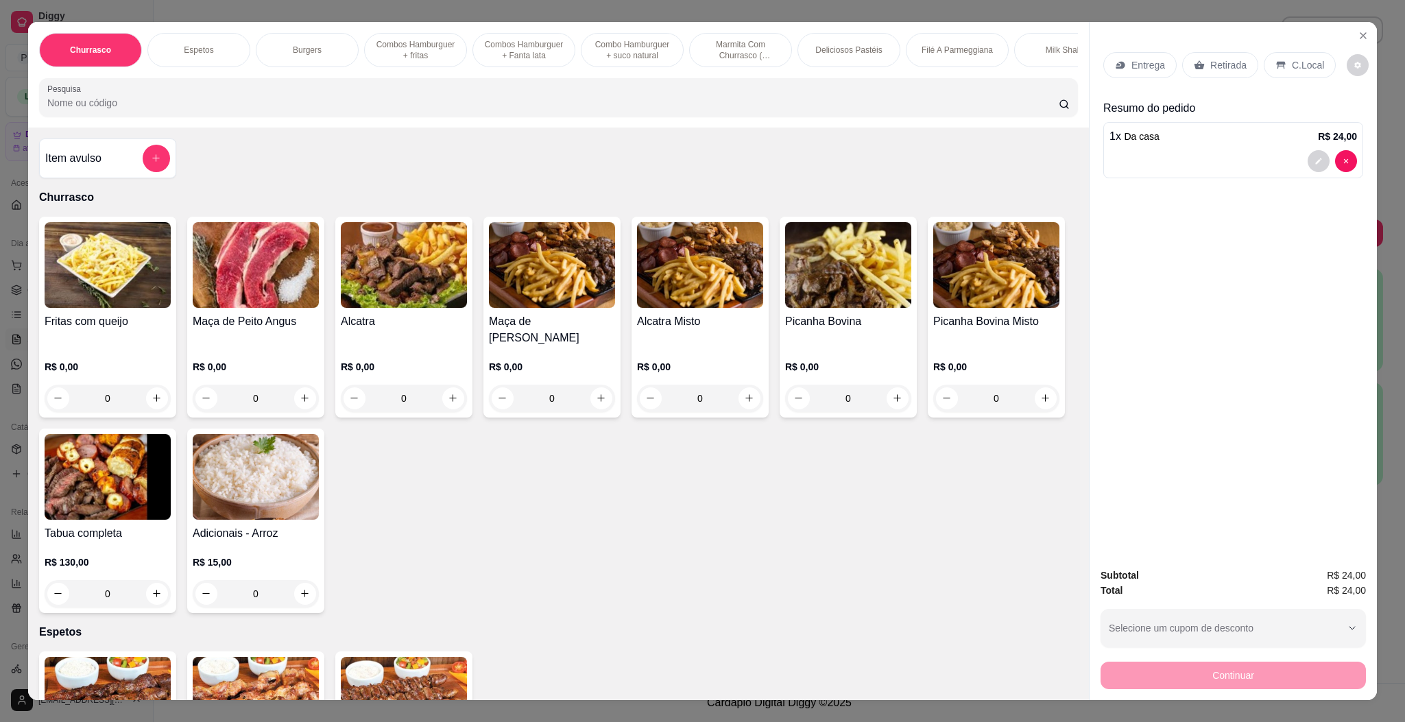
click at [82, 167] on h4 "Item avulso" at bounding box center [73, 158] width 56 height 16
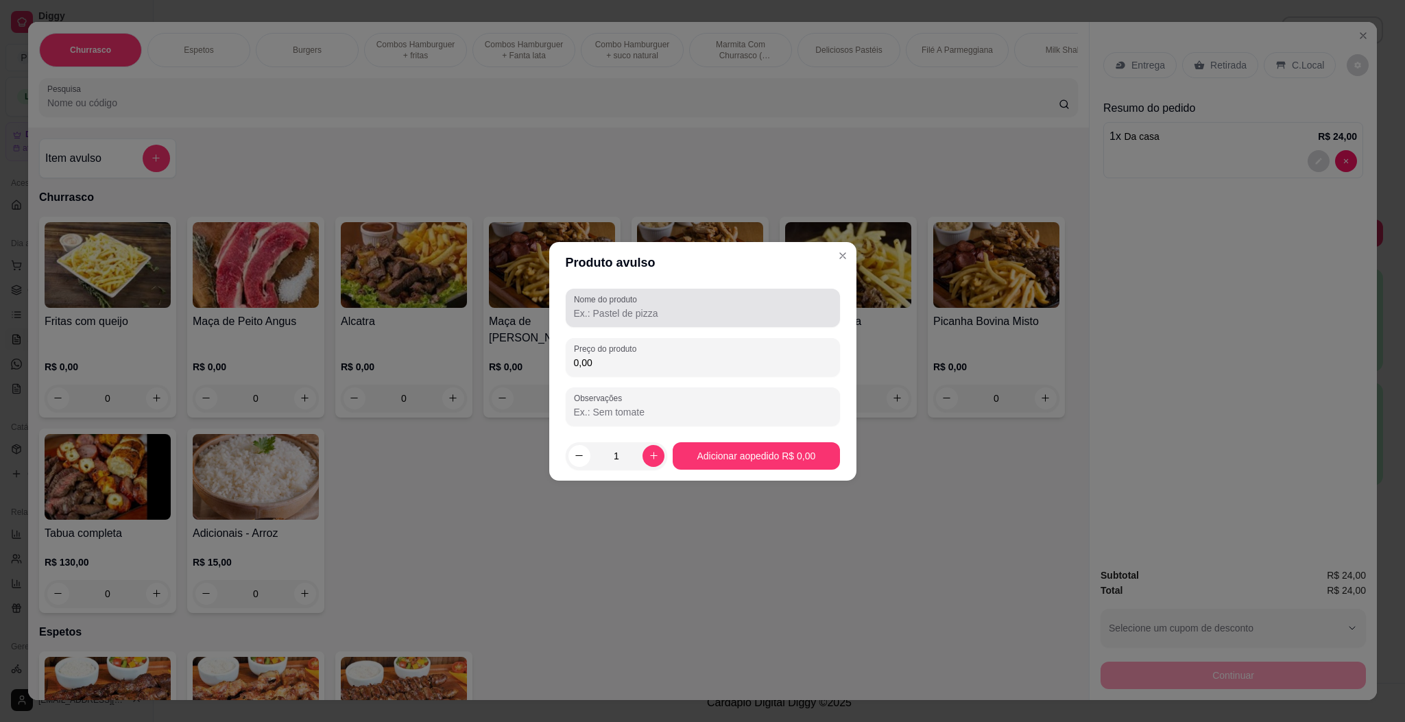
click at [703, 298] on div at bounding box center [703, 307] width 258 height 27
type input "adc bife"
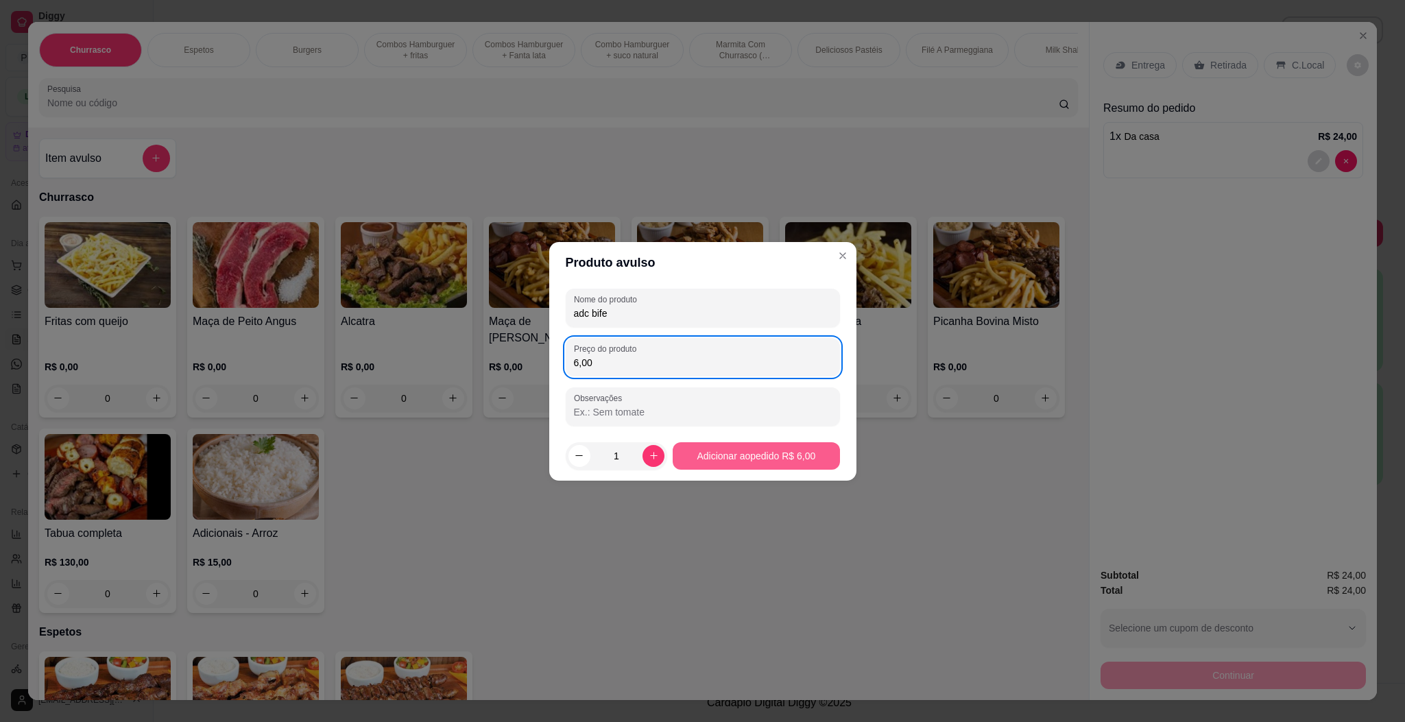
type input "6,00"
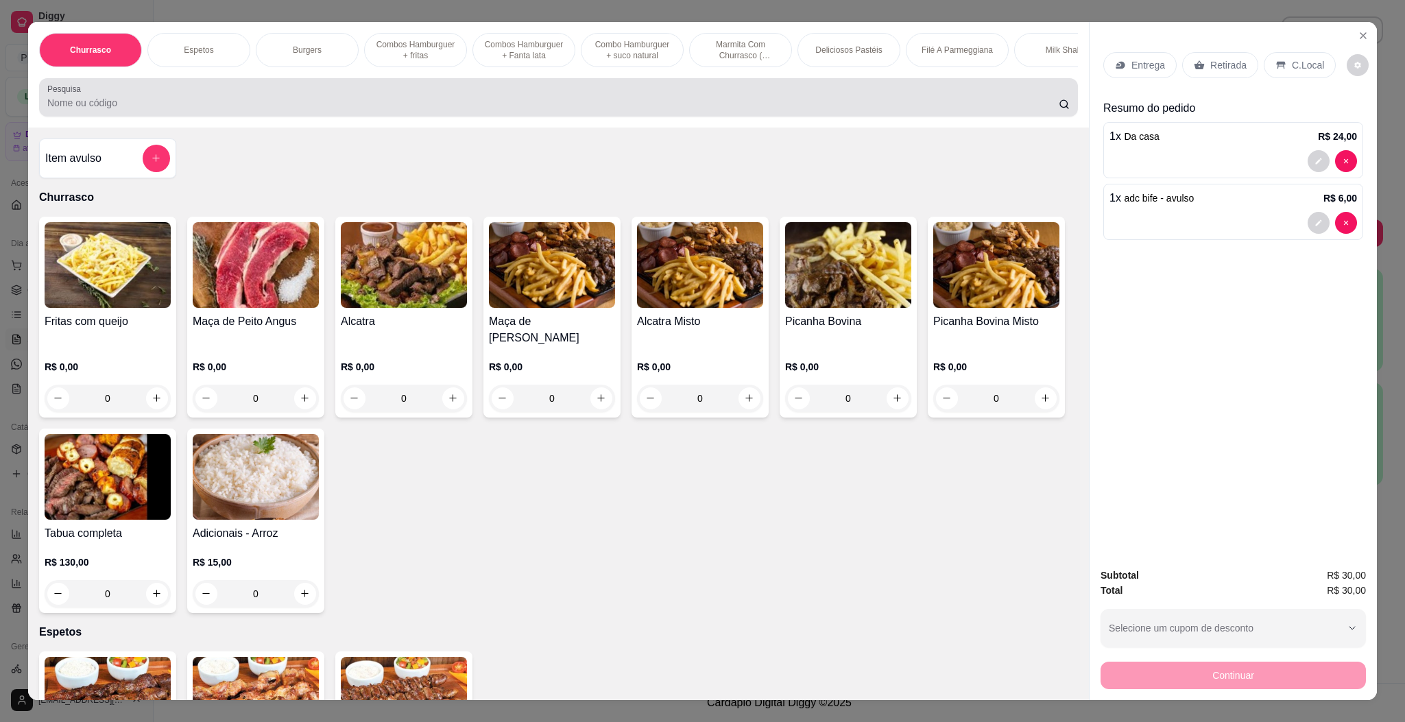
click at [466, 110] on input "Pesquisa" at bounding box center [552, 103] width 1011 height 14
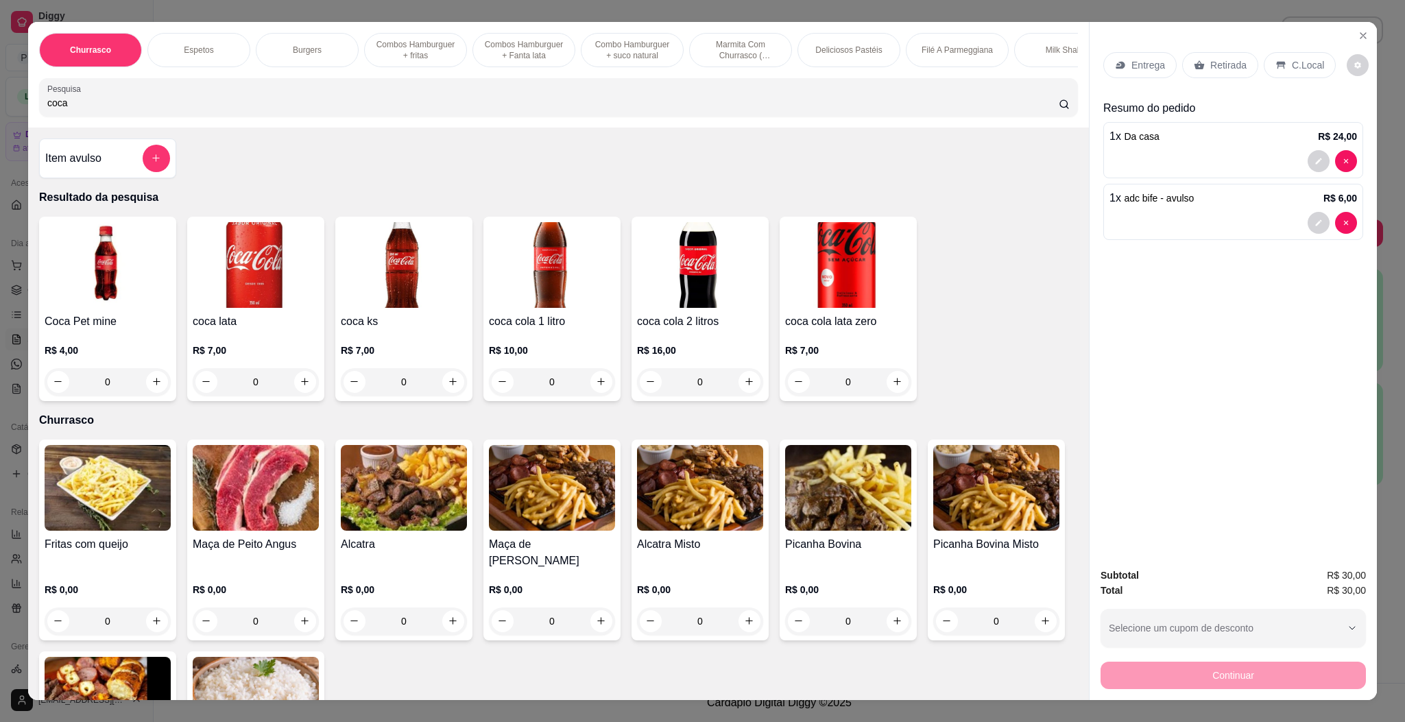
type input "coca"
click at [708, 308] on img at bounding box center [700, 265] width 126 height 86
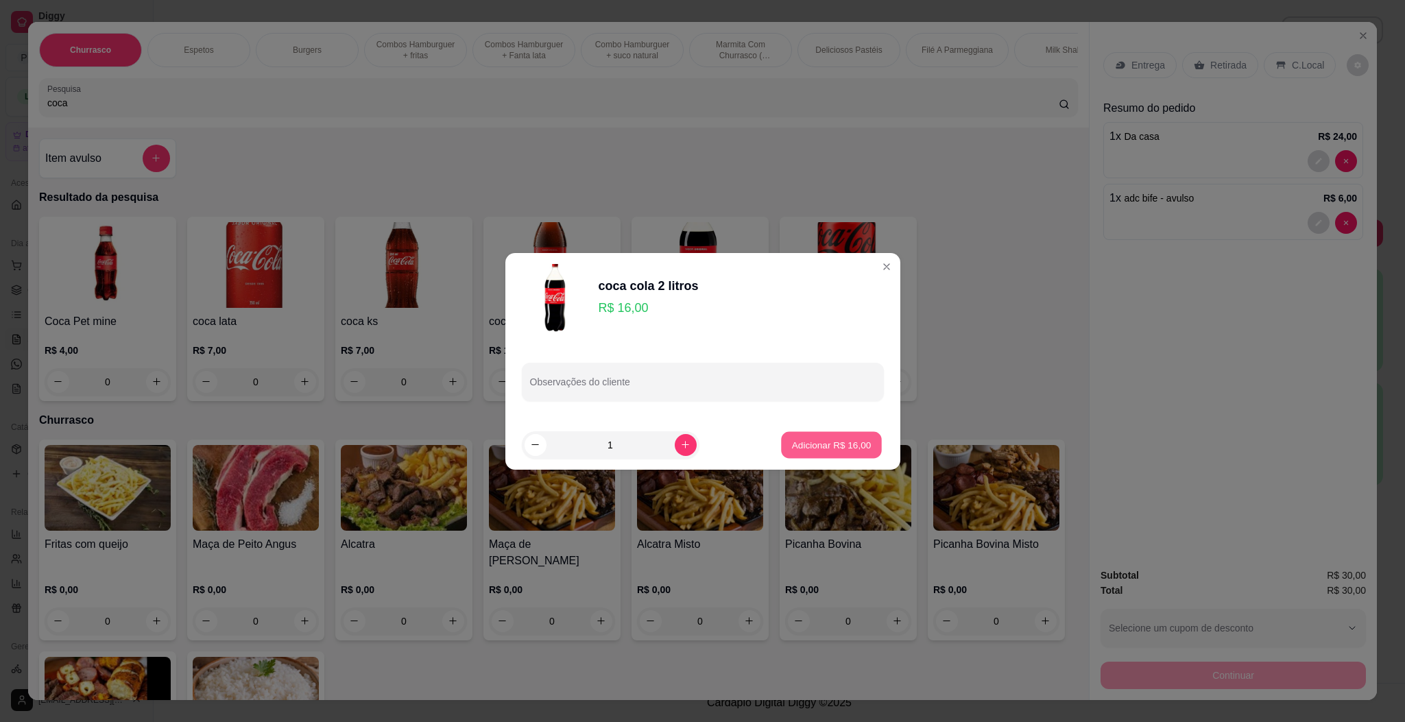
click at [856, 448] on button "Adicionar R$ 16,00" at bounding box center [832, 444] width 101 height 27
type input "1"
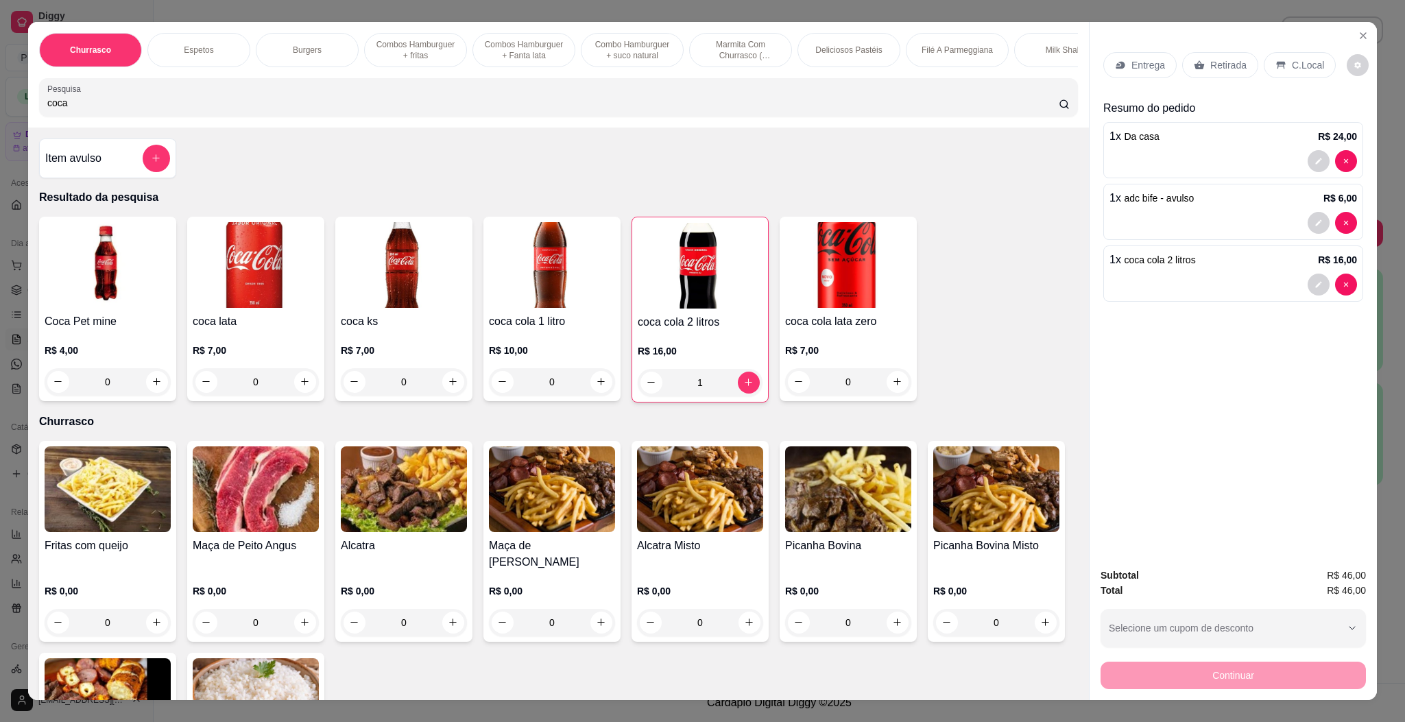
click at [1226, 69] on p "Retirada" at bounding box center [1228, 65] width 36 height 14
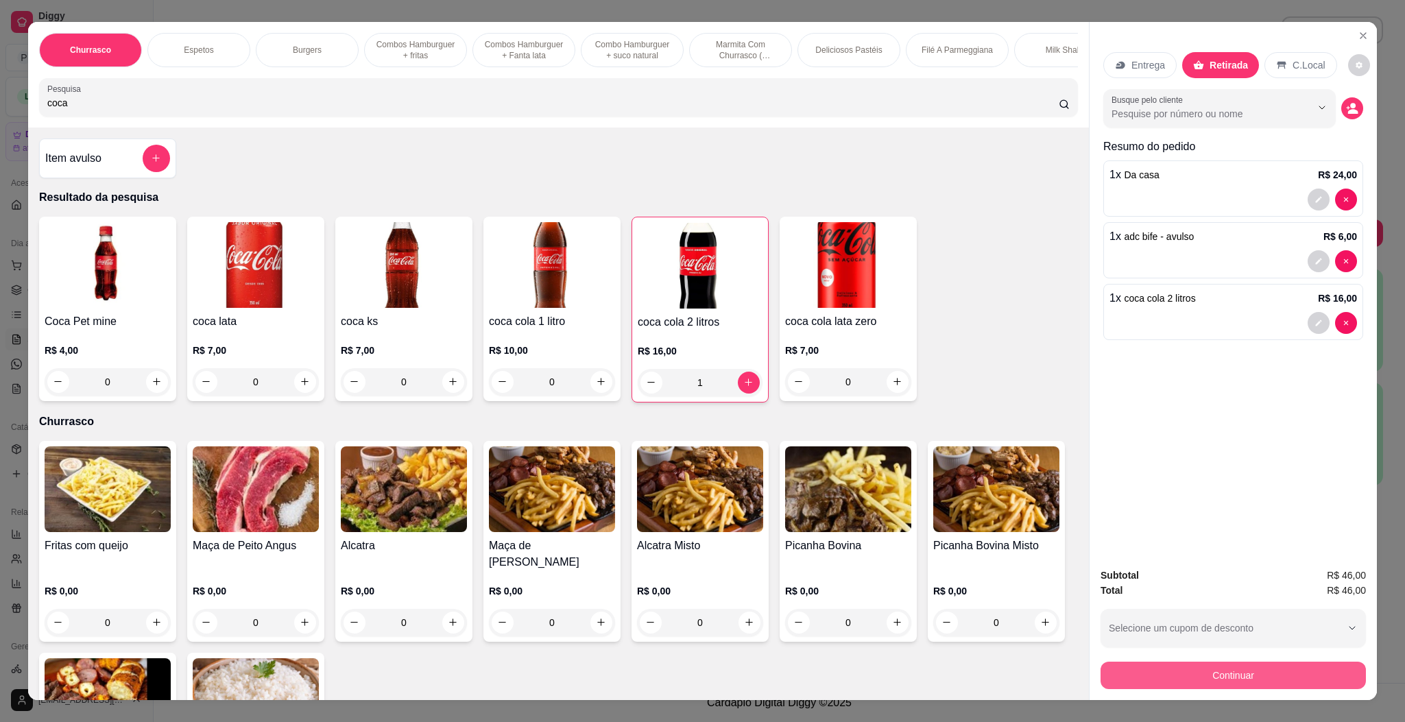
click at [1206, 664] on button "Continuar" at bounding box center [1232, 675] width 265 height 27
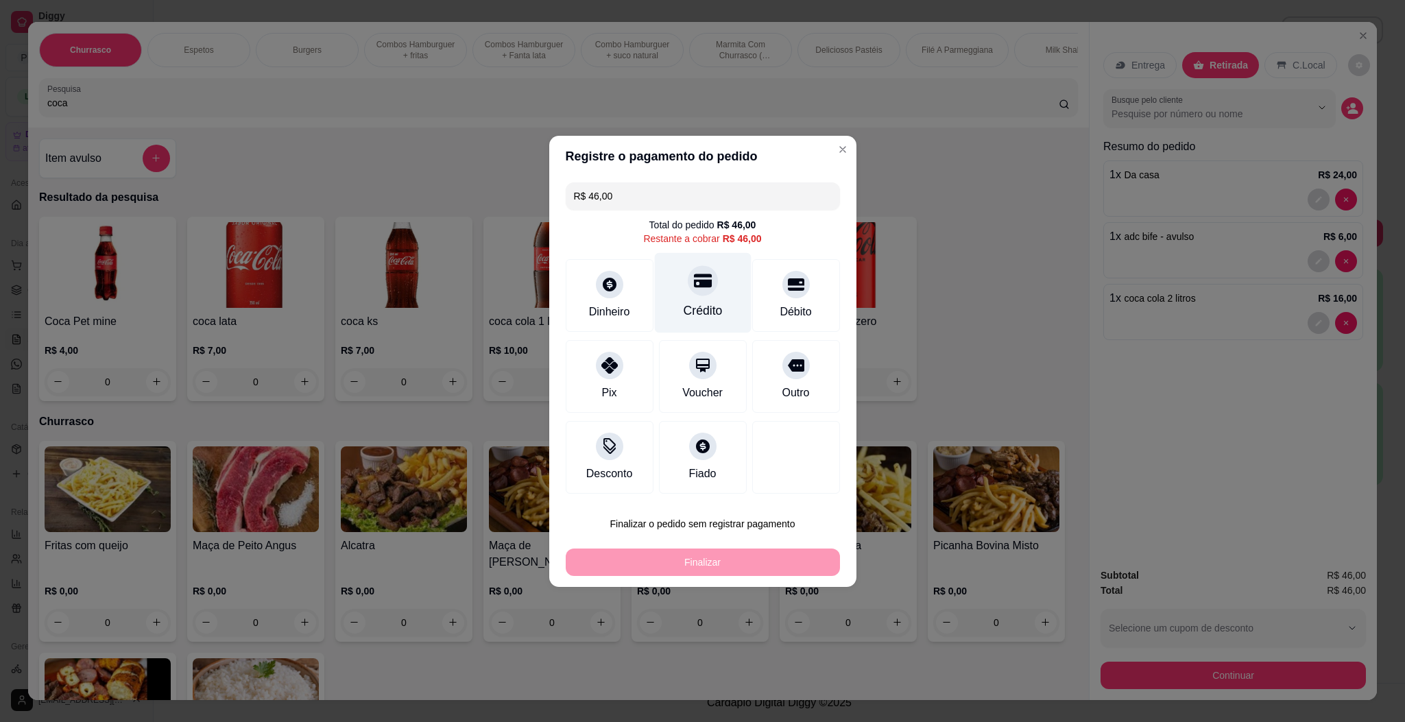
click at [717, 299] on div "Crédito" at bounding box center [702, 292] width 97 height 80
type input "R$ 0,00"
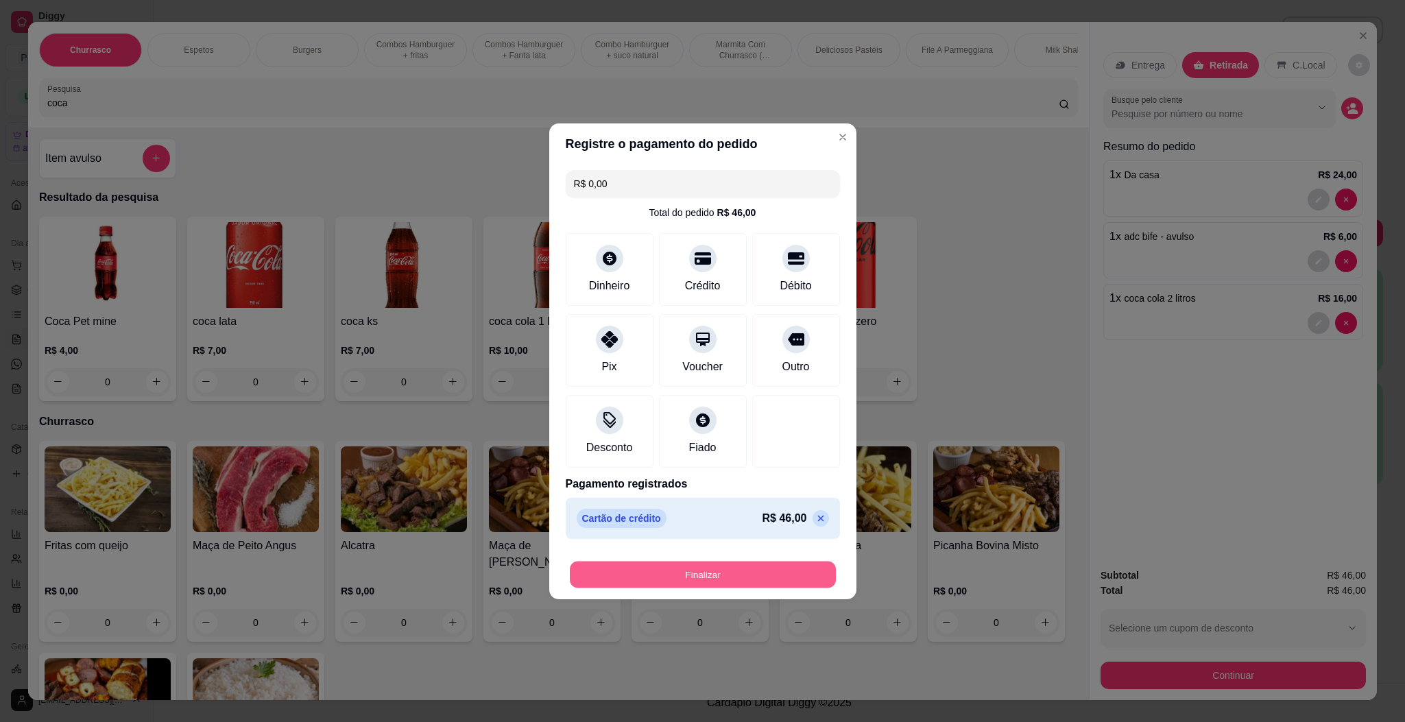
click at [710, 584] on button "Finalizar" at bounding box center [703, 574] width 266 height 27
type input "0"
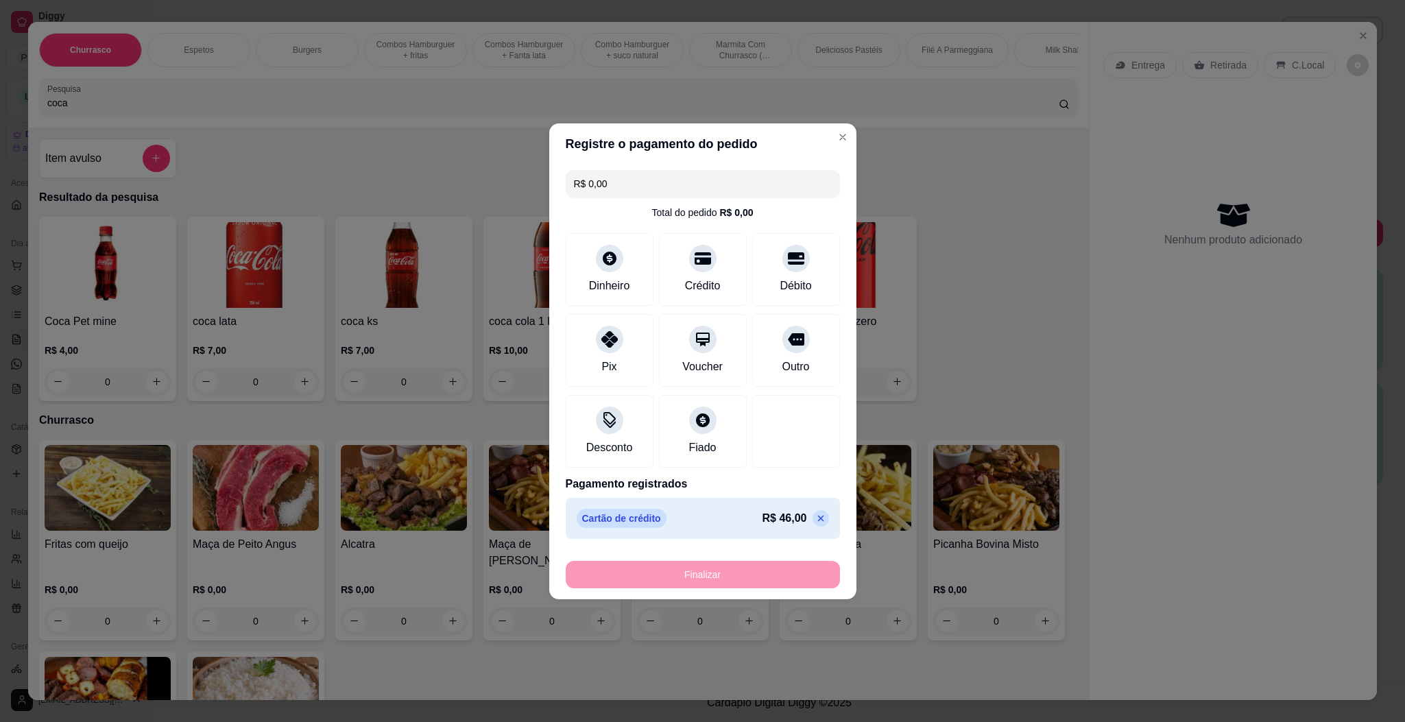
type input "-R$ 46,00"
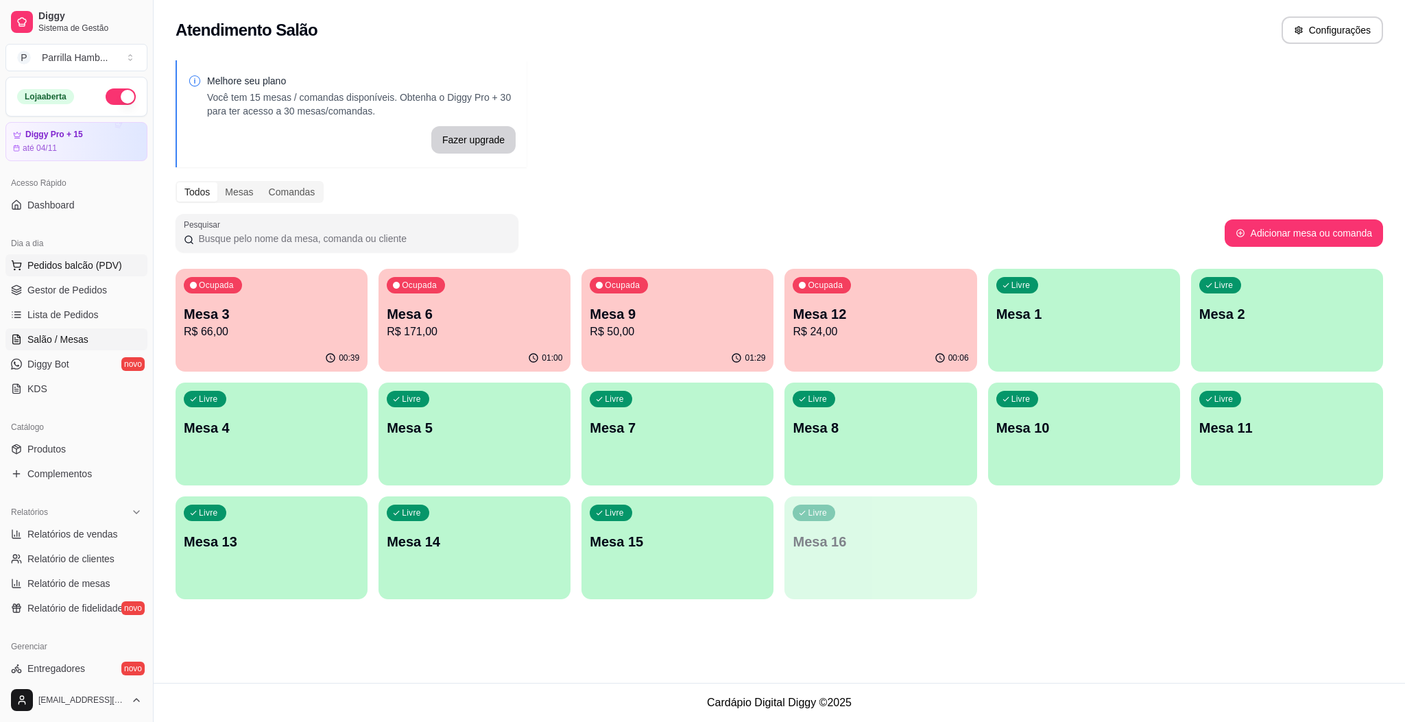
click at [91, 266] on span "Pedidos balcão (PDV)" at bounding box center [74, 265] width 95 height 14
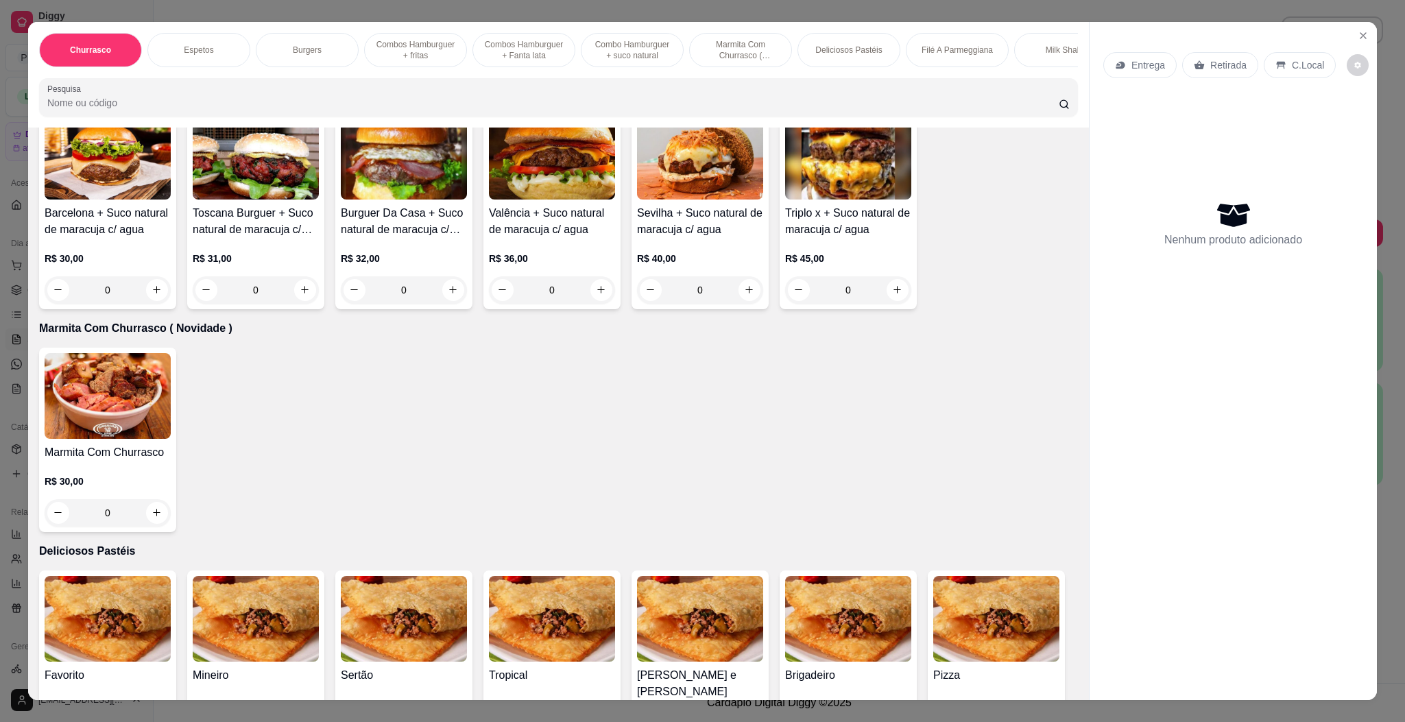
scroll to position [1440, 0]
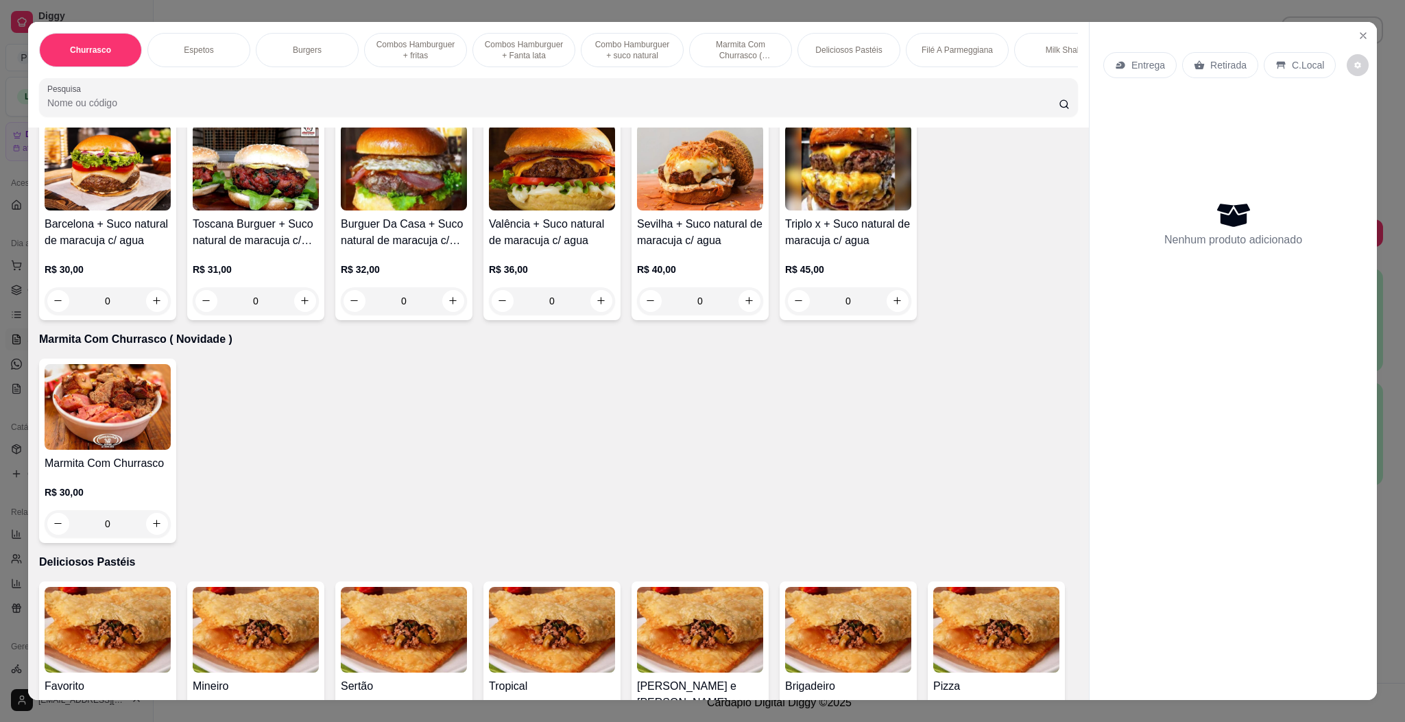
click at [82, 450] on img at bounding box center [108, 407] width 126 height 86
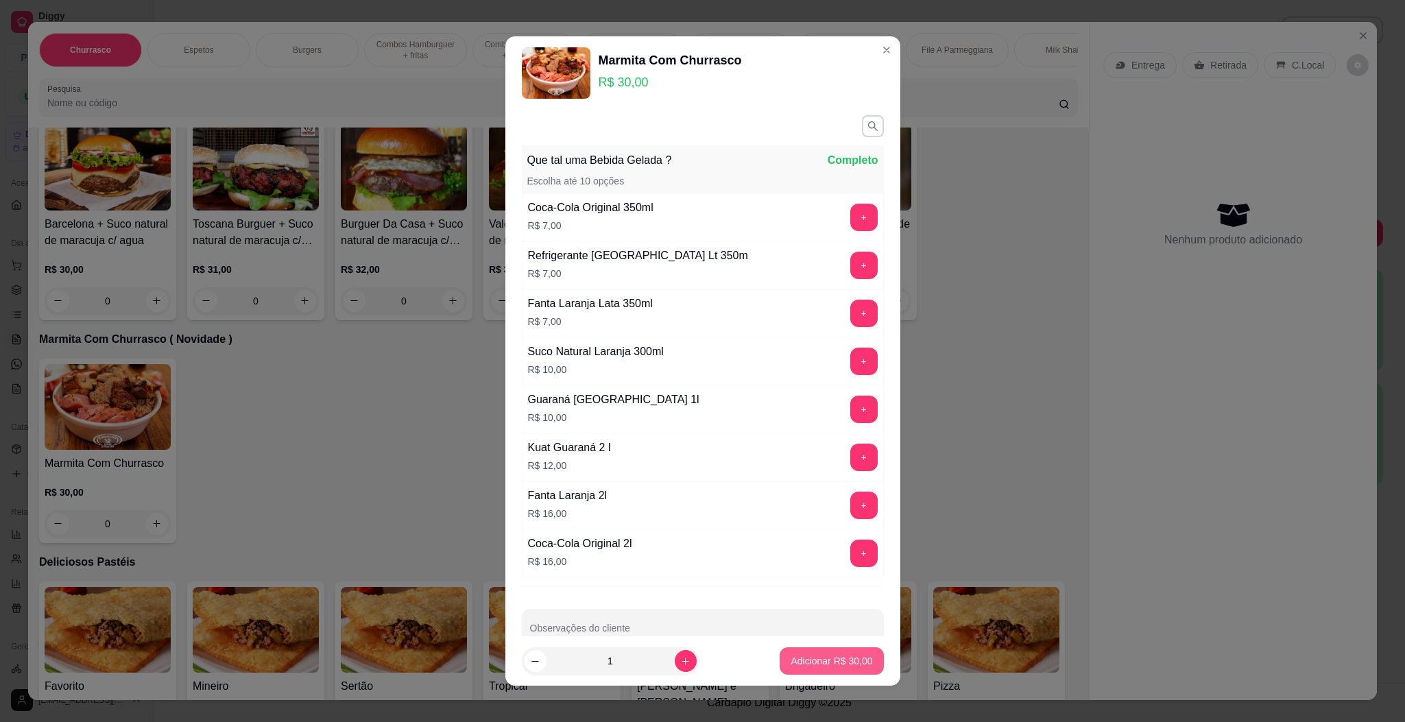
click at [815, 671] on button "Adicionar R$ 30,00" at bounding box center [832, 660] width 104 height 27
type input "1"
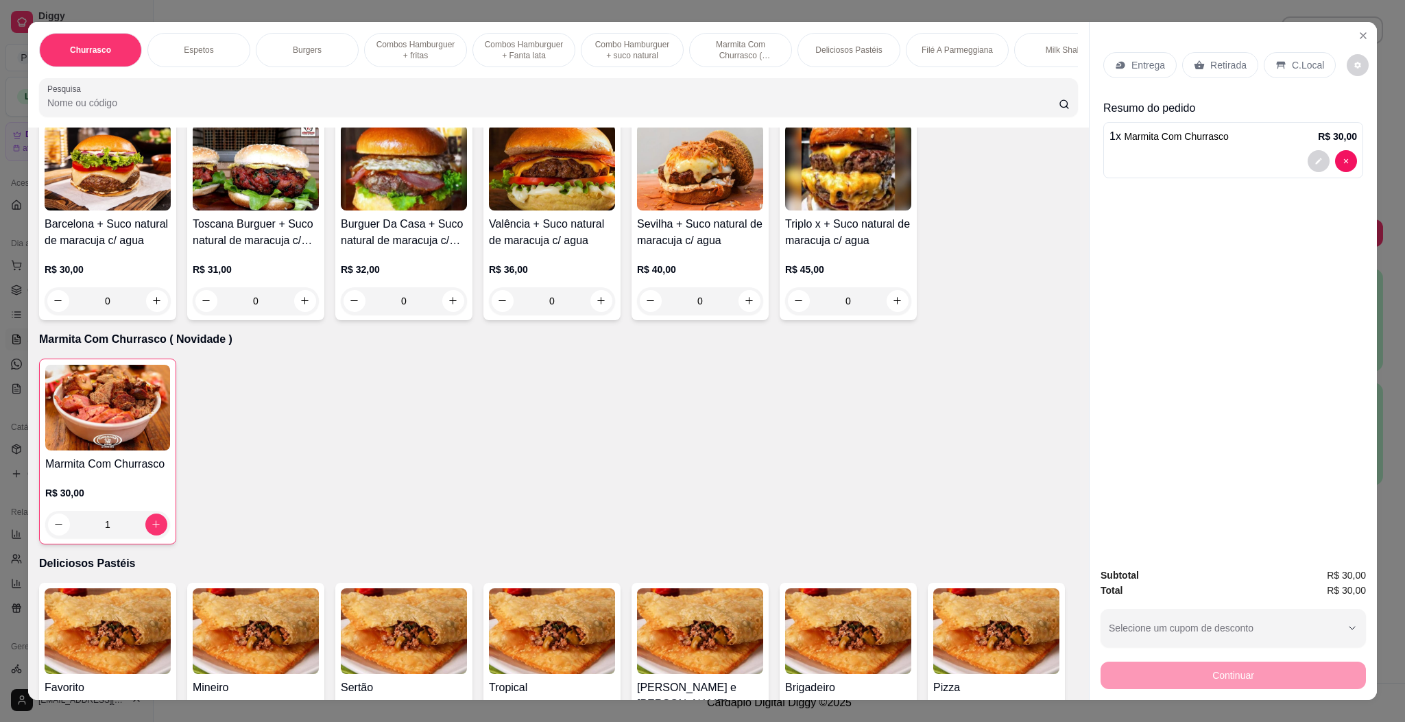
click at [1117, 71] on div "Entrega" at bounding box center [1139, 65] width 73 height 26
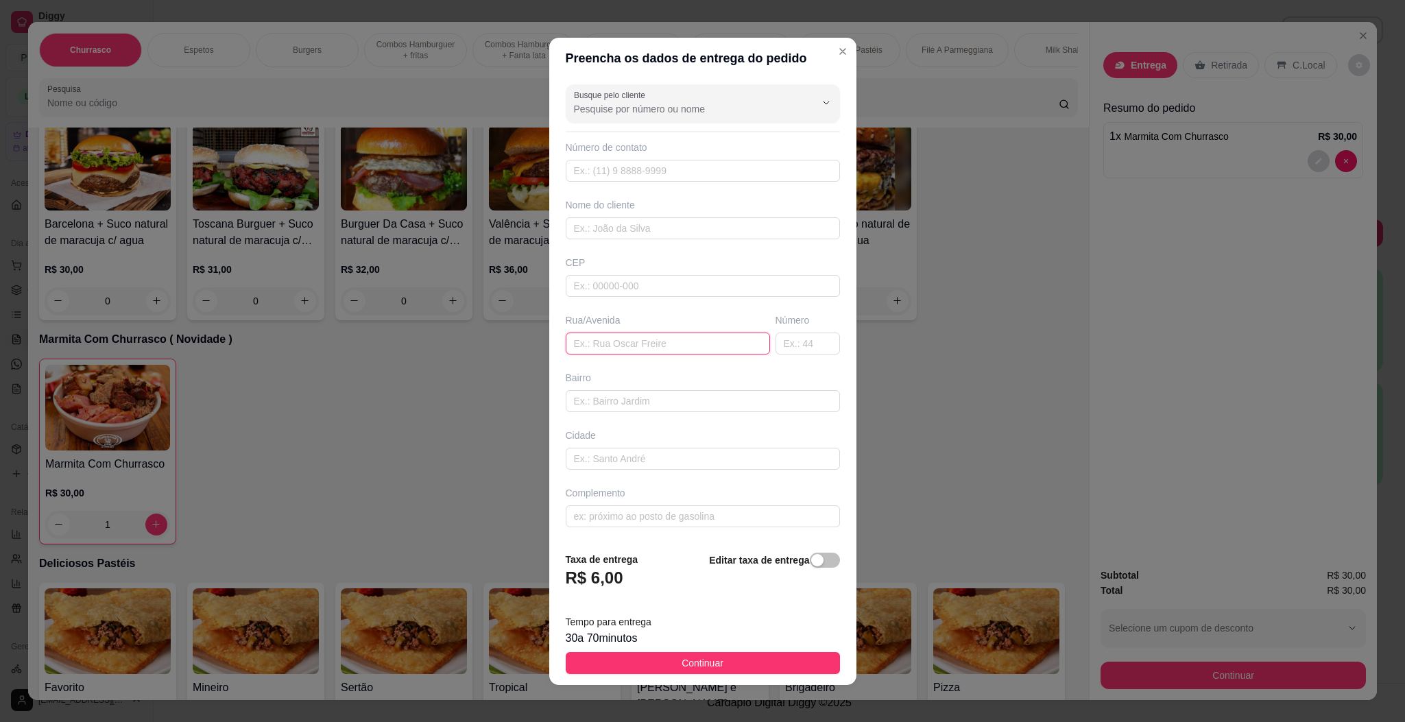
drag, startPoint x: 628, startPoint y: 346, endPoint x: 642, endPoint y: 375, distance: 32.8
click at [634, 346] on input "text" at bounding box center [668, 344] width 204 height 22
paste input "[STREET_ADDRESS][PERSON_NAME]"
type input "[STREET_ADDRESS][PERSON_NAME]"
click at [710, 667] on button "Continuar" at bounding box center [703, 663] width 274 height 22
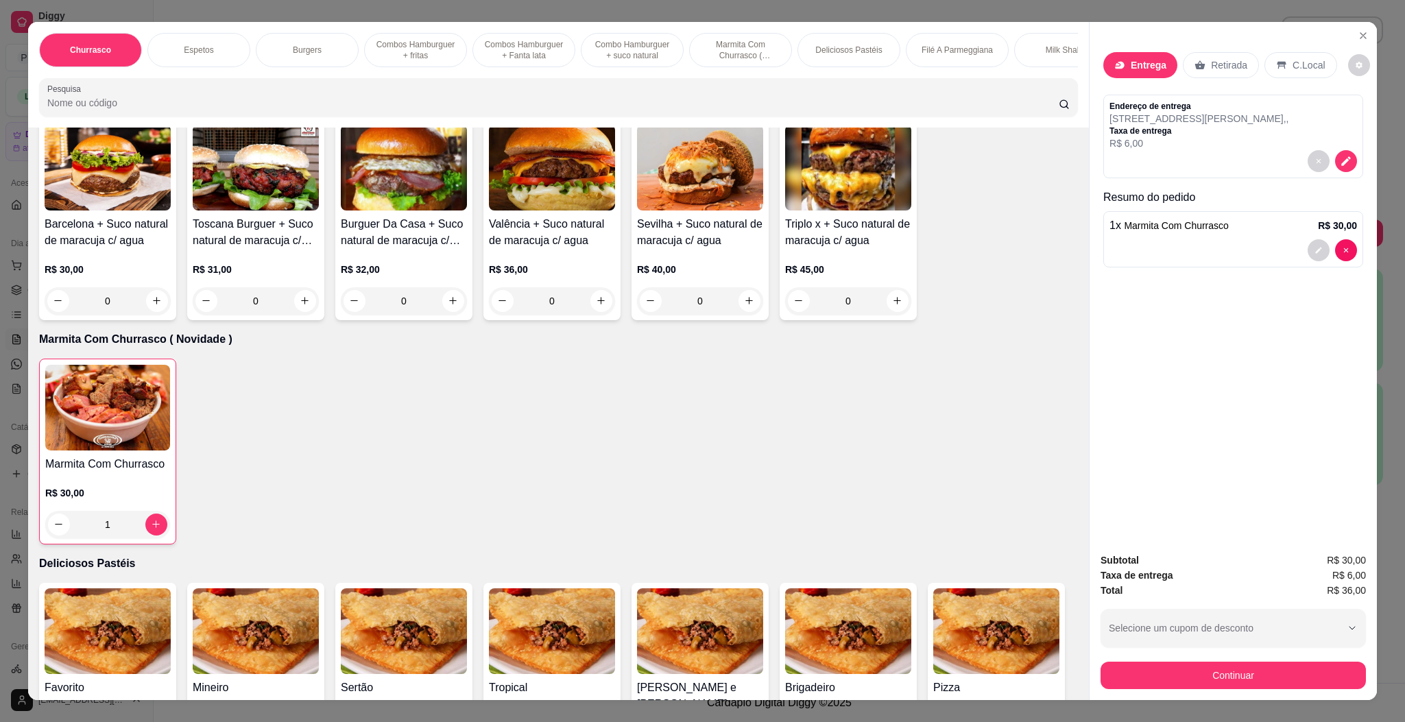
click at [1288, 690] on div "Subtotal R$ 30,00 Taxa de entrega R$ 6,00 Total R$ 36,00 Selecione um cupom de …" at bounding box center [1233, 621] width 287 height 158
click at [1290, 664] on button "Continuar" at bounding box center [1233, 675] width 257 height 27
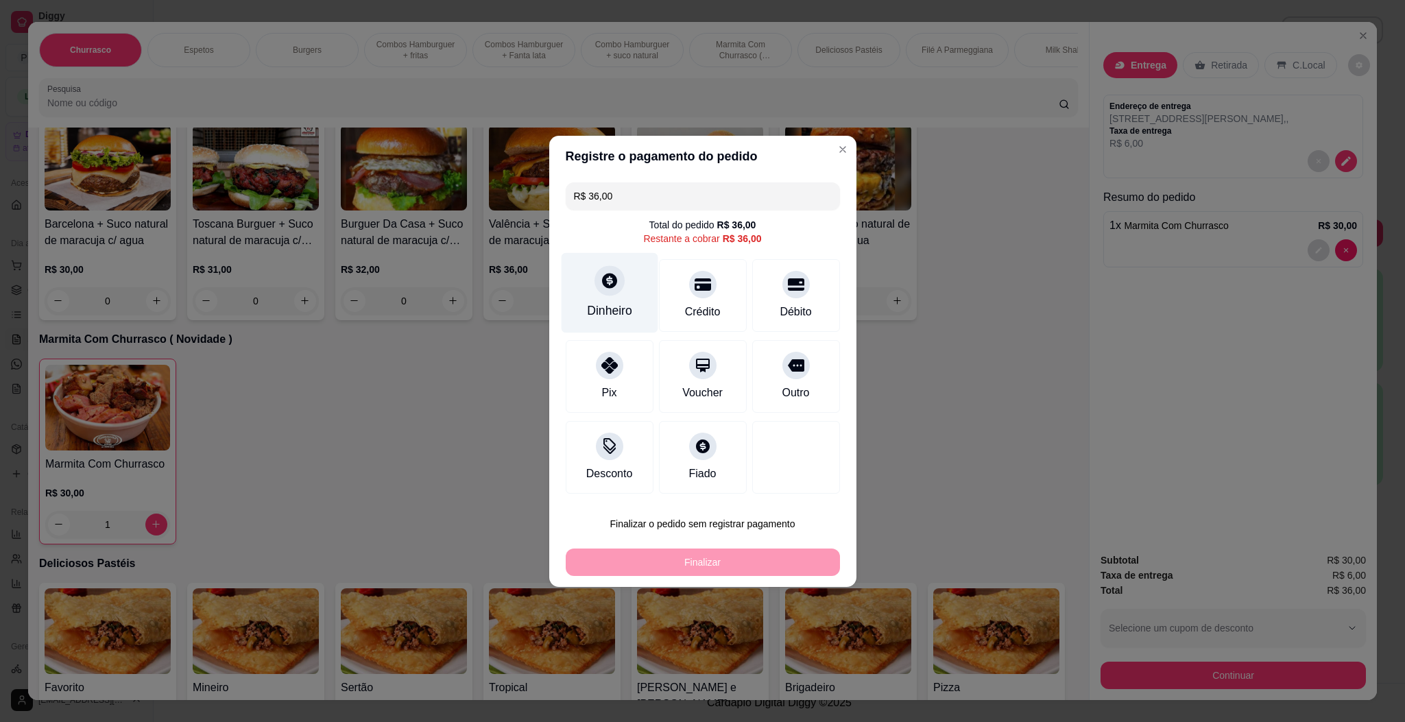
click at [625, 315] on div "Dinheiro" at bounding box center [609, 311] width 45 height 18
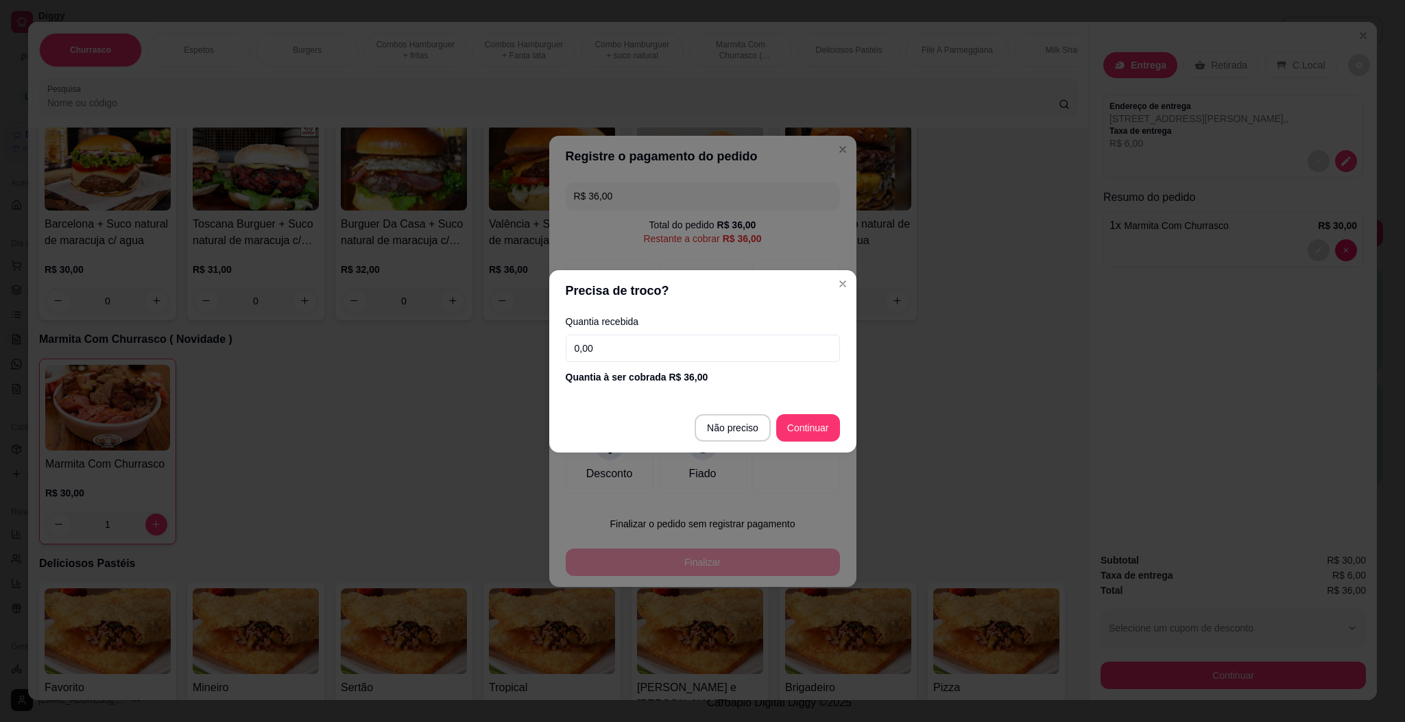
click at [747, 354] on input "0,00" at bounding box center [703, 348] width 274 height 27
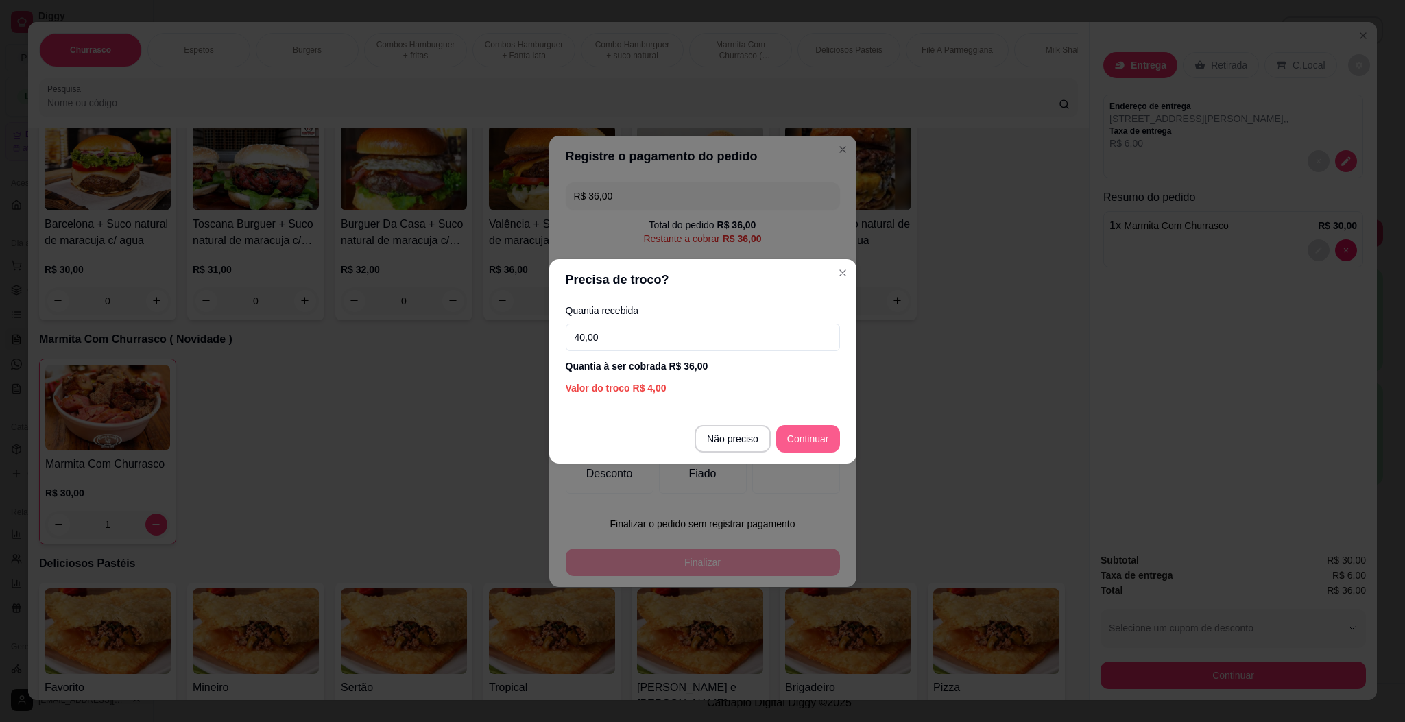
type input "40,00"
type input "R$ 0,00"
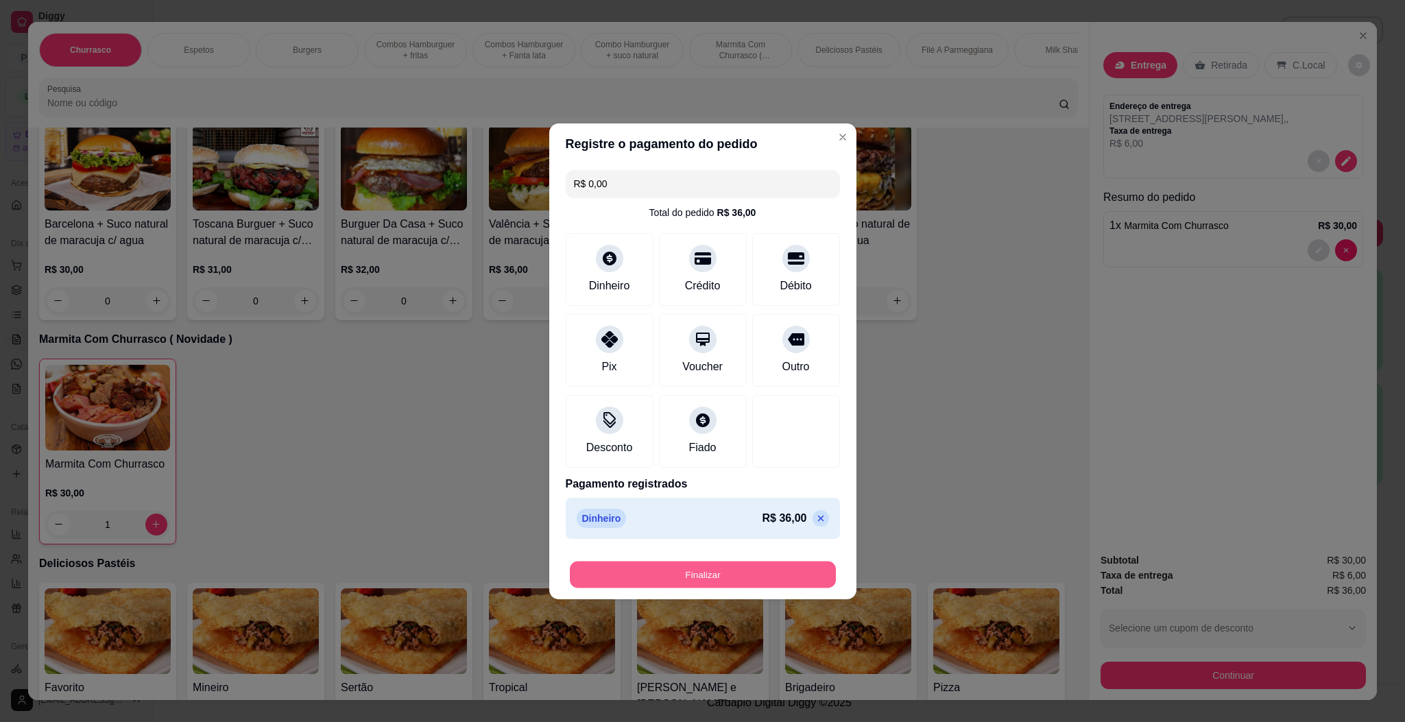
click at [768, 578] on button "Finalizar" at bounding box center [703, 574] width 266 height 27
type input "0"
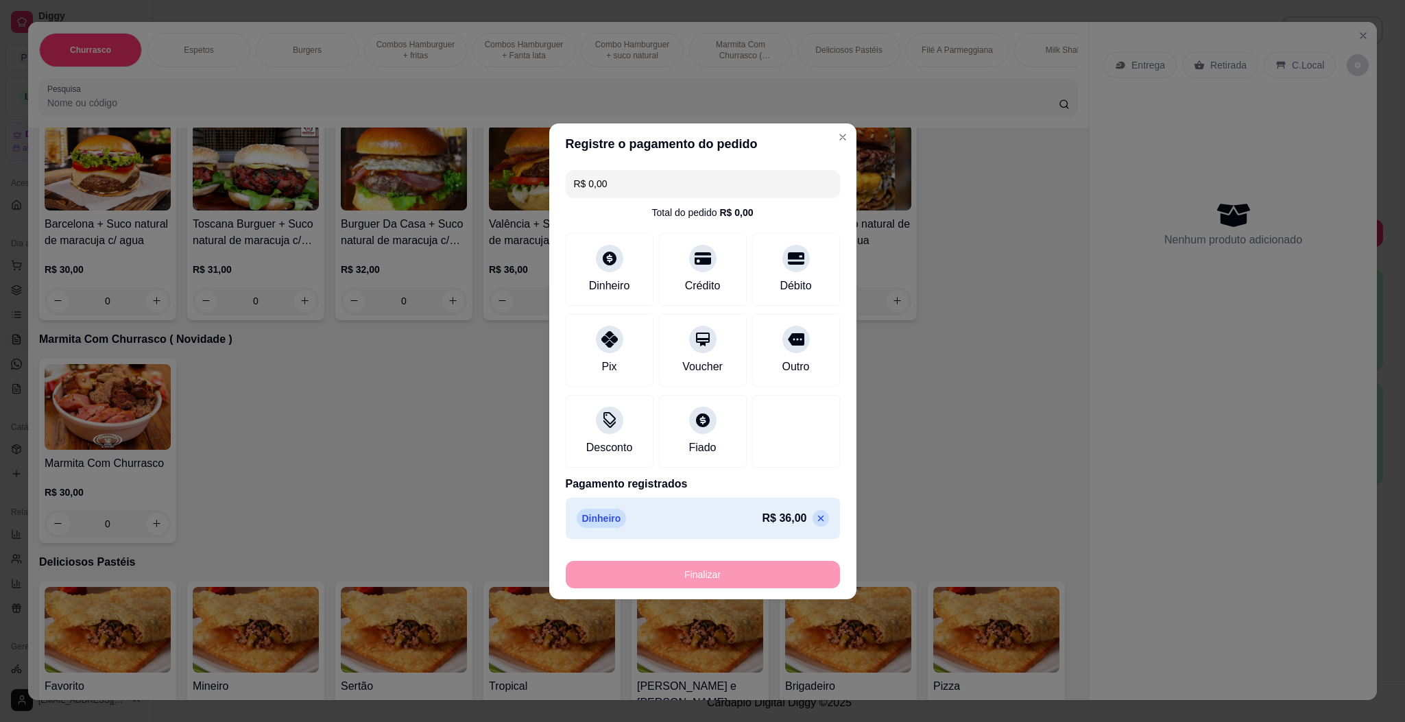
type input "-R$ 36,00"
